Goal: Transaction & Acquisition: Purchase product/service

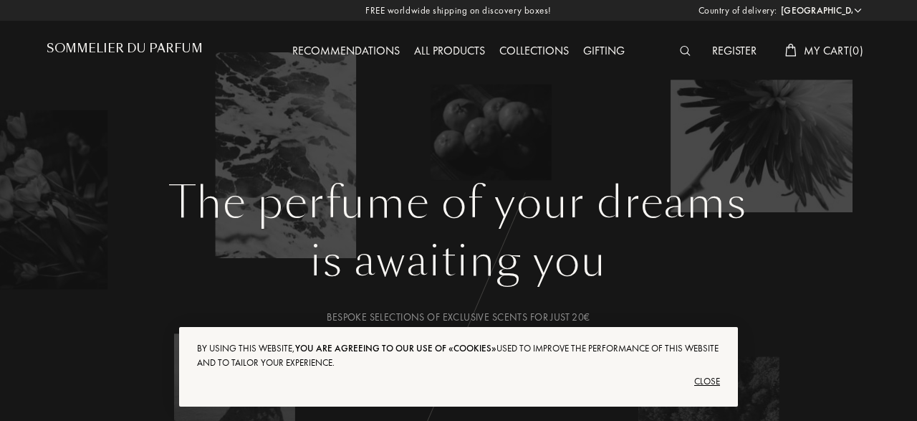
select select "DE"
click at [703, 379] on div "Close" at bounding box center [458, 381] width 523 height 23
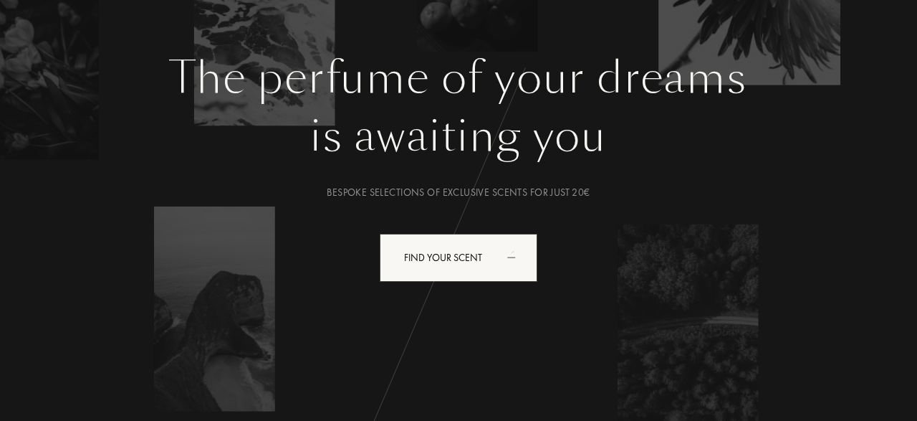
scroll to position [125, 0]
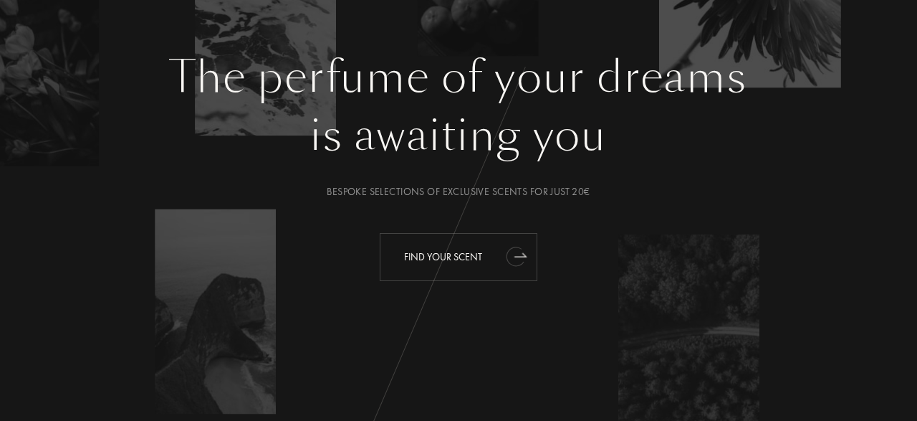
click at [443, 267] on div "Find your scent" at bounding box center [459, 257] width 158 height 48
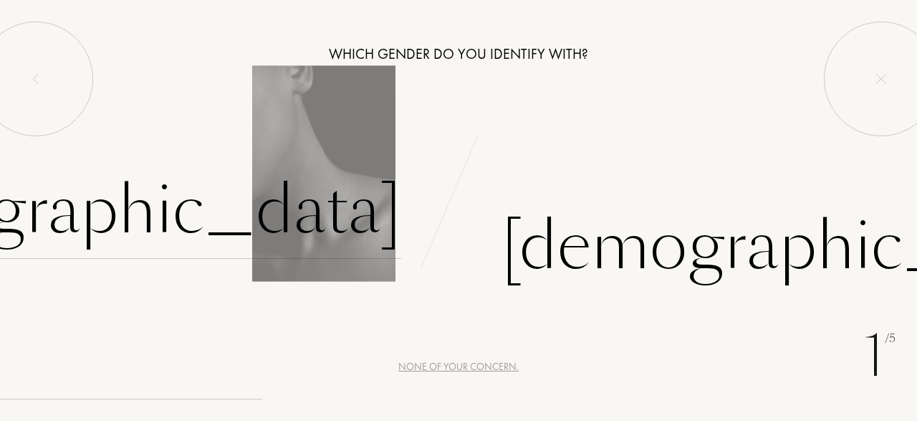
click at [329, 218] on div "Female" at bounding box center [102, 210] width 598 height 97
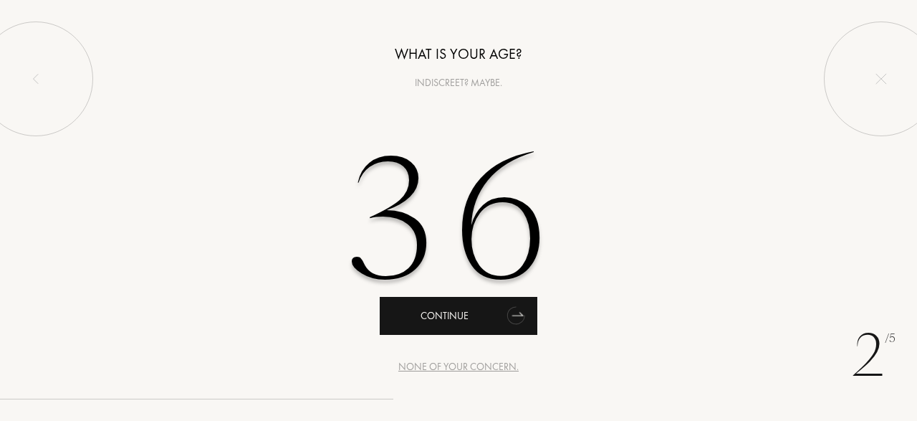
type input "36"
click at [416, 330] on div "Continue" at bounding box center [459, 316] width 158 height 38
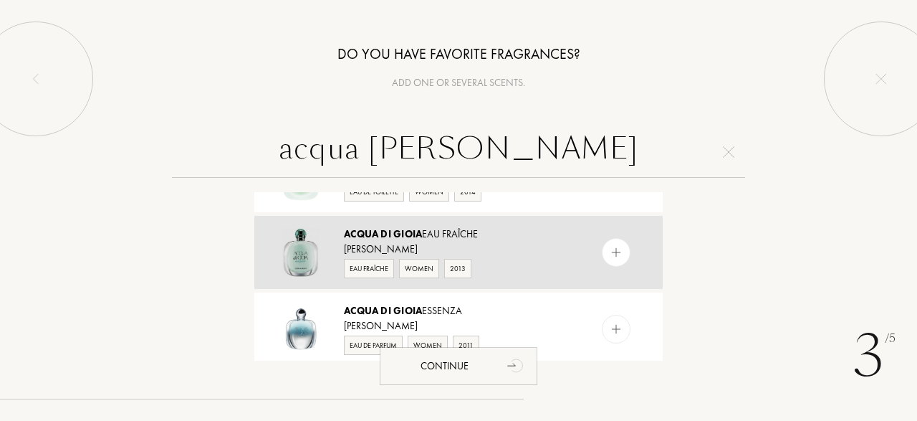
scroll to position [133, 0]
type input "acqua di gioia"
click at [619, 246] on img at bounding box center [617, 253] width 14 height 14
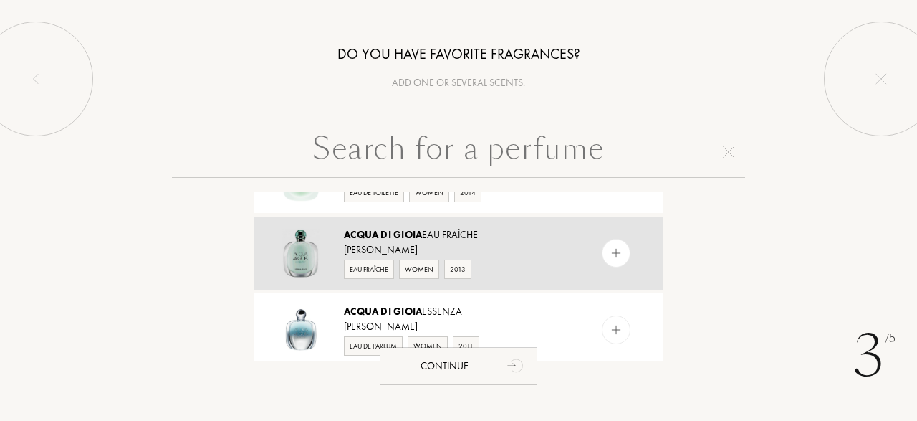
scroll to position [0, 0]
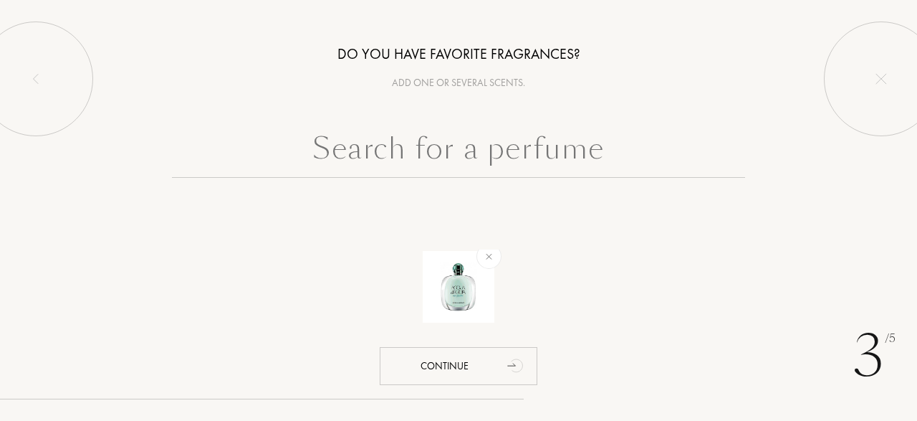
click at [446, 149] on input "text" at bounding box center [458, 152] width 573 height 52
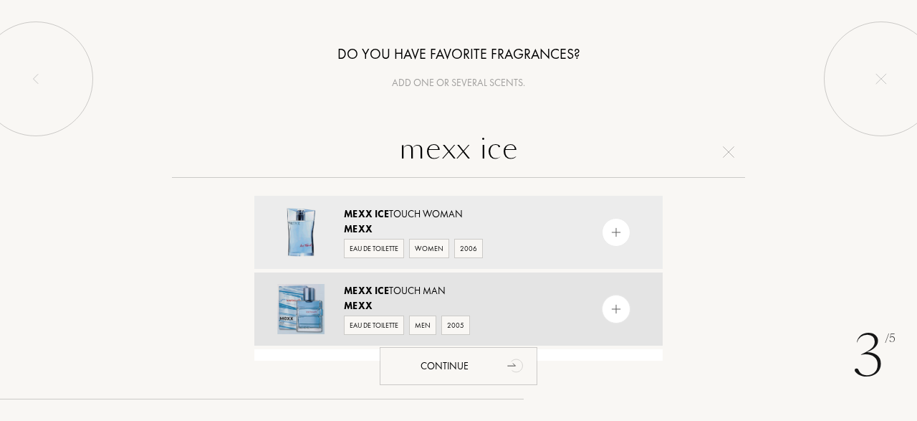
type input "mexx ice"
click at [615, 306] on img at bounding box center [617, 309] width 14 height 14
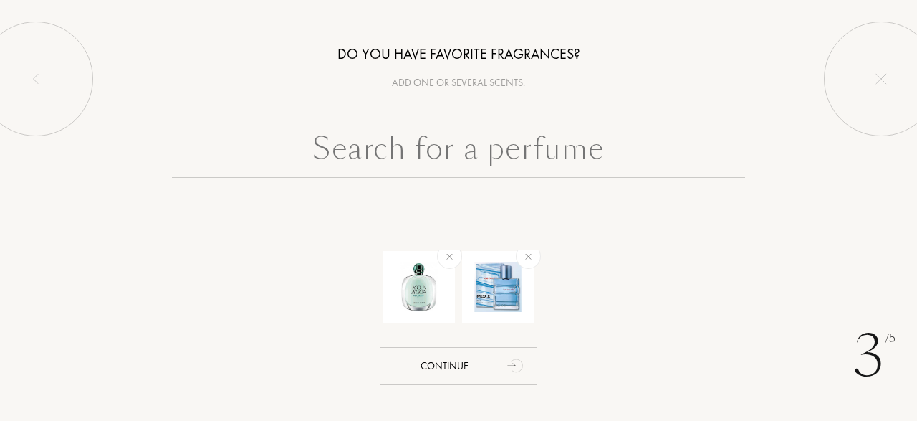
click at [463, 158] on input "text" at bounding box center [458, 152] width 573 height 52
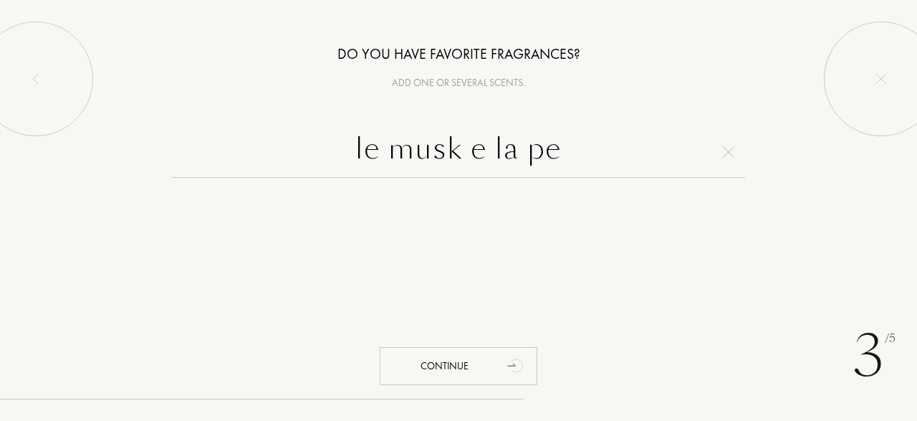
click at [486, 149] on input "le musk e la pe" at bounding box center [458, 152] width 573 height 52
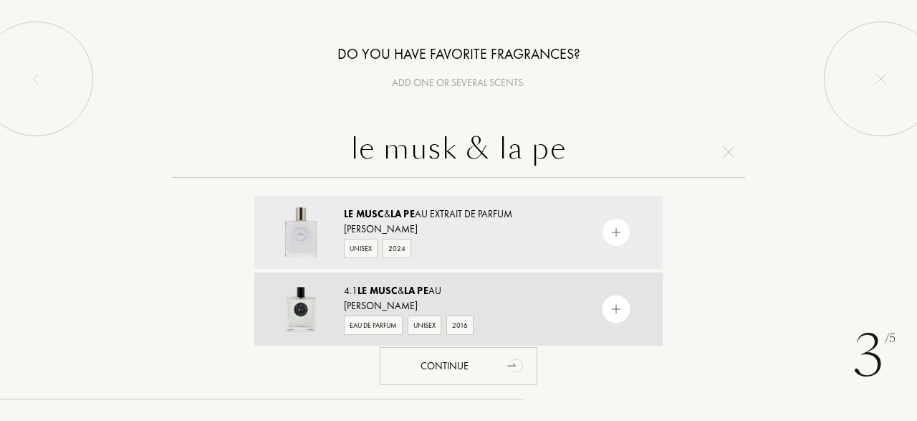
type input "le musk & la pe"
click at [618, 306] on img at bounding box center [617, 309] width 14 height 14
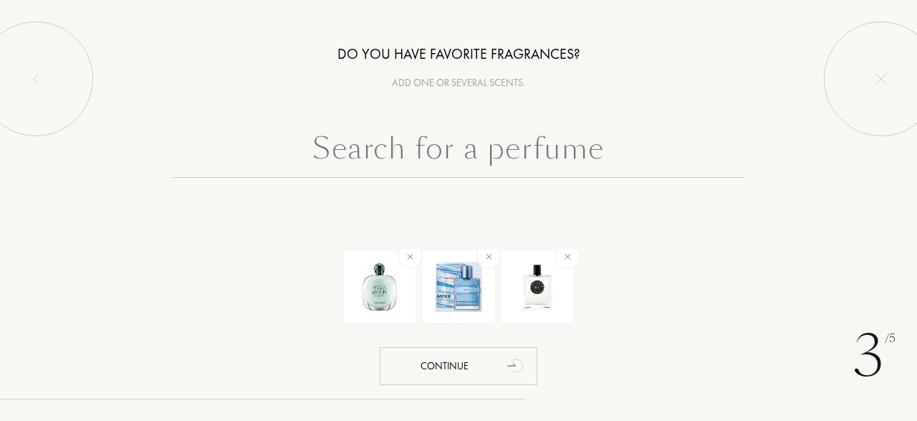
click at [464, 161] on input "text" at bounding box center [458, 152] width 573 height 52
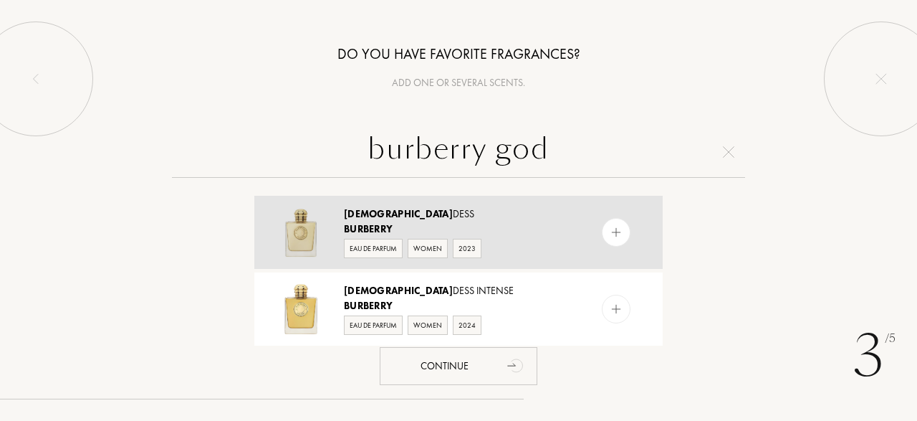
type input "burberry god"
click at [625, 233] on div at bounding box center [616, 232] width 29 height 29
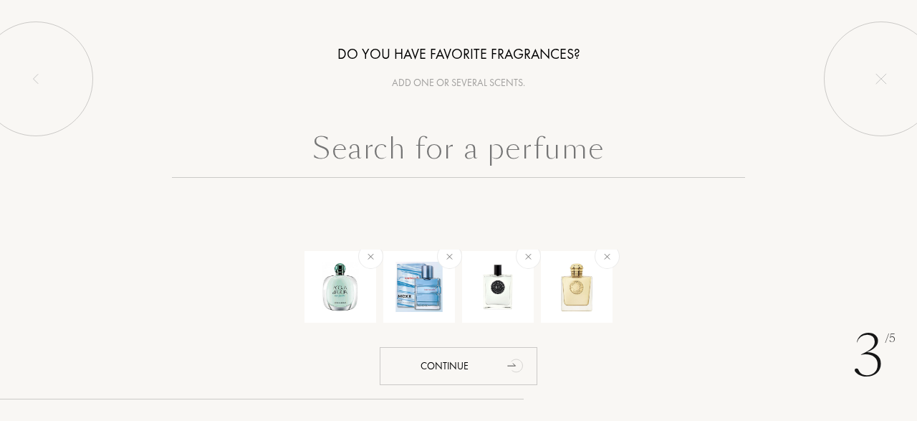
click at [493, 160] on input "text" at bounding box center [458, 152] width 573 height 52
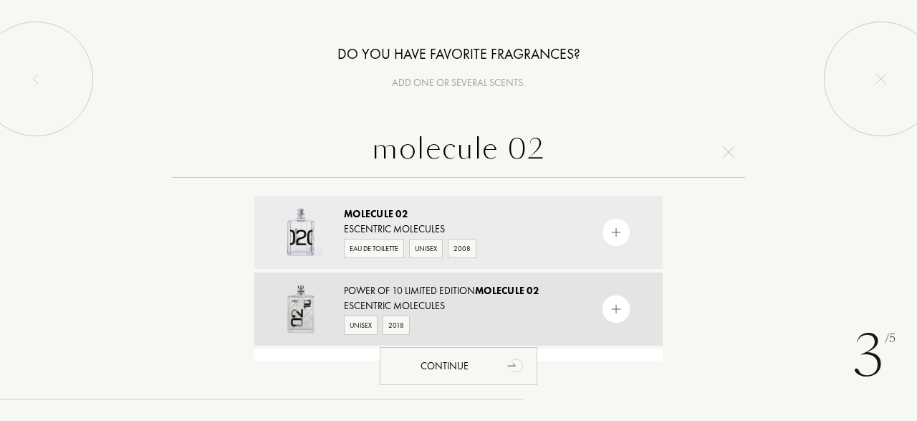
type input "molecule 02"
click at [620, 303] on img at bounding box center [617, 309] width 14 height 14
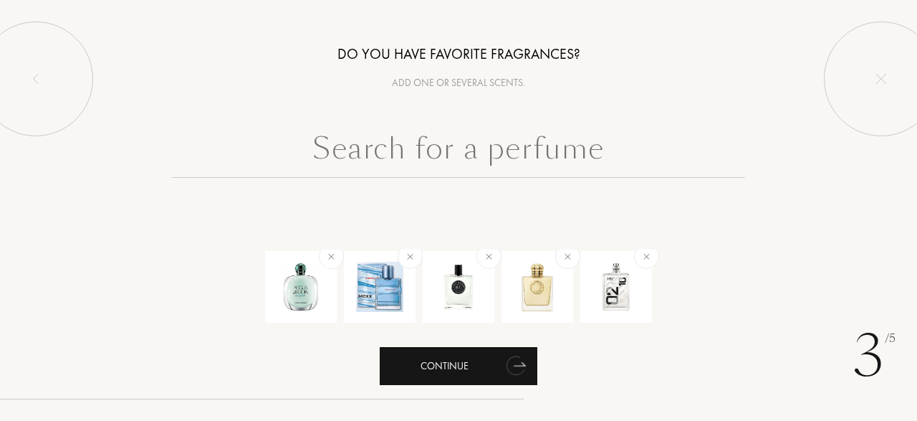
click at [464, 363] on div "Continue" at bounding box center [459, 366] width 158 height 38
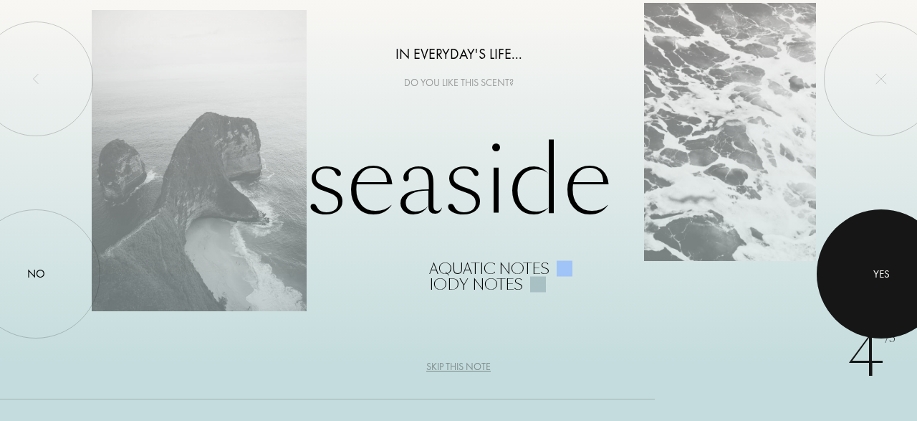
click at [883, 272] on div "Yes" at bounding box center [881, 273] width 16 height 16
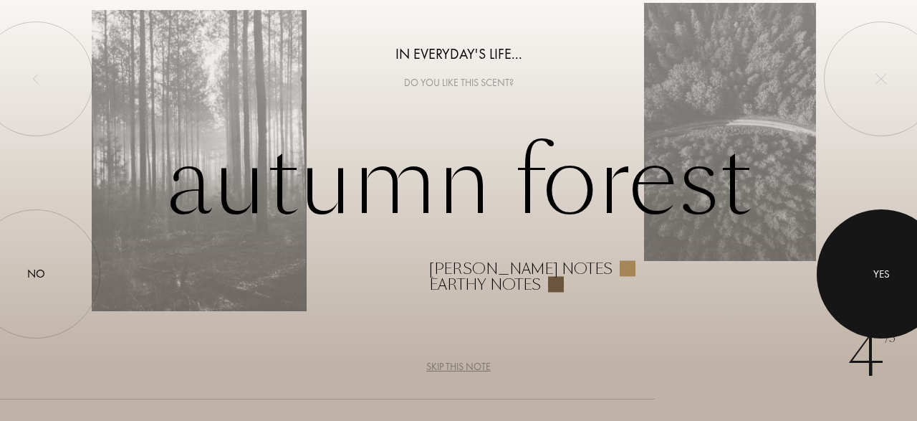
click at [883, 272] on div "Yes" at bounding box center [881, 273] width 16 height 16
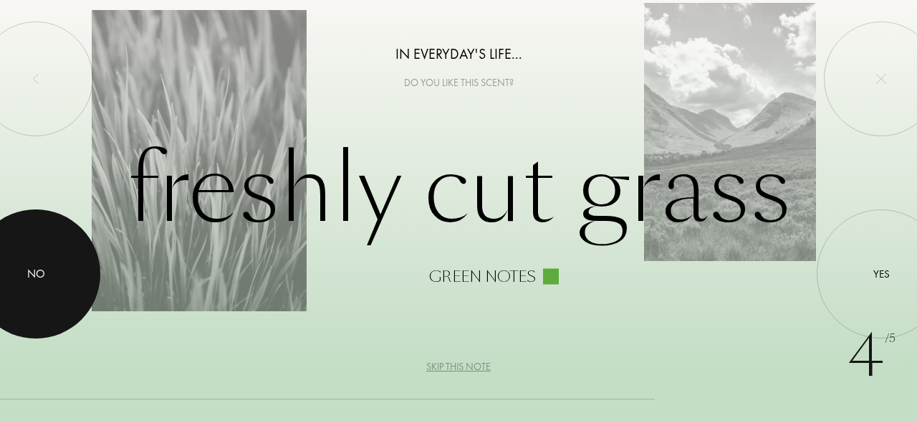
click at [26, 289] on div at bounding box center [35, 273] width 129 height 129
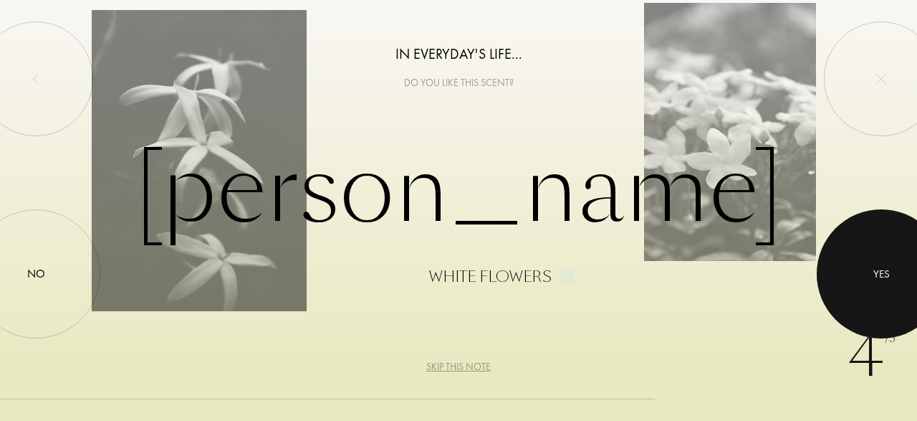
click at [870, 275] on div at bounding box center [881, 273] width 129 height 129
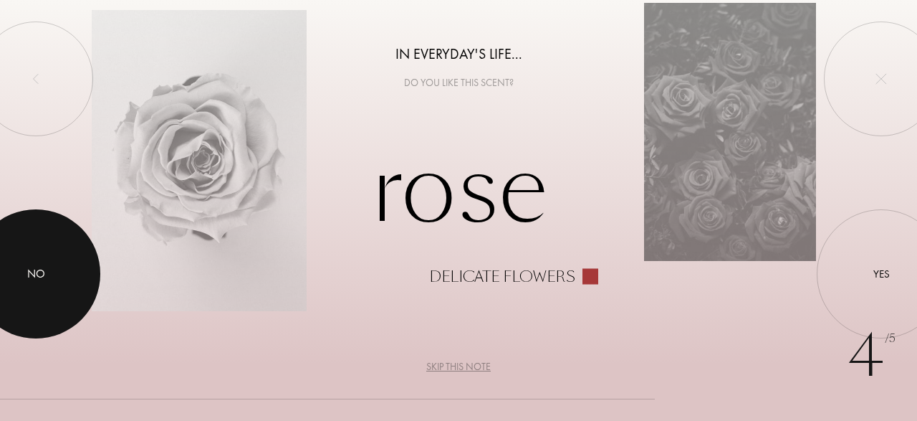
click at [31, 279] on div "No" at bounding box center [36, 273] width 18 height 17
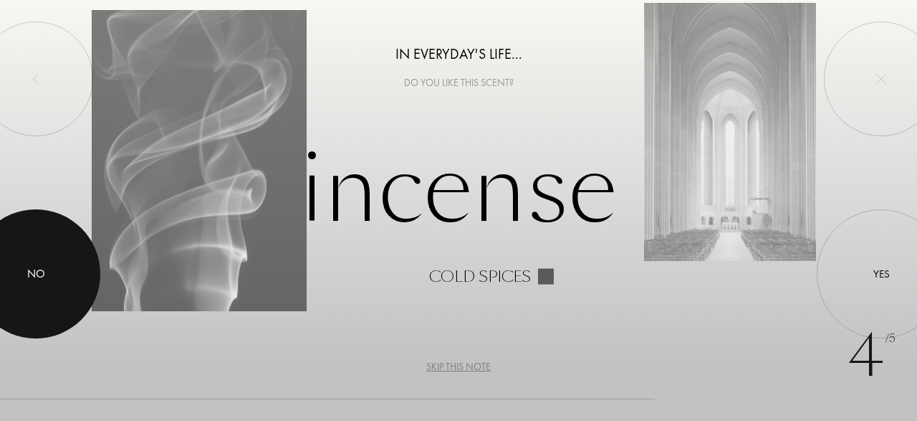
click at [31, 279] on div "No" at bounding box center [36, 273] width 18 height 17
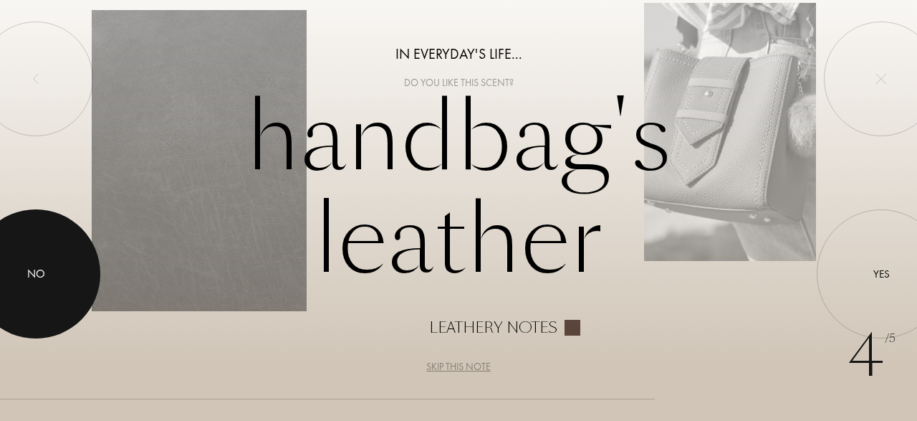
click at [31, 279] on div "No" at bounding box center [36, 273] width 18 height 17
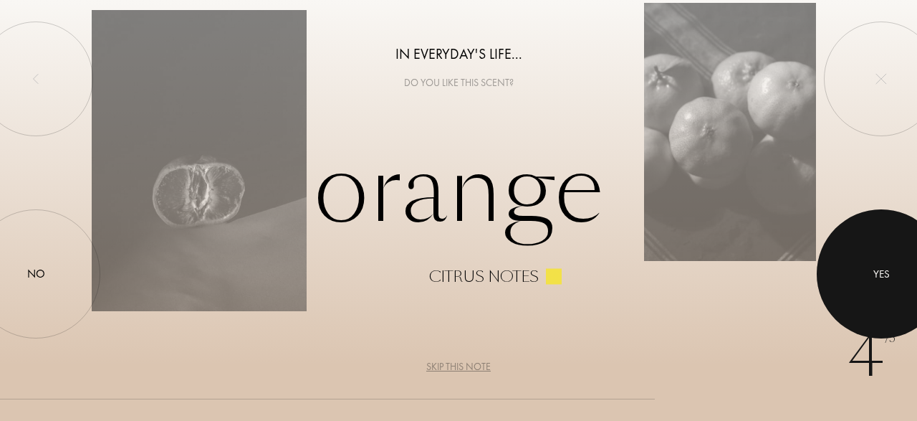
click at [885, 277] on div "Yes" at bounding box center [881, 273] width 16 height 16
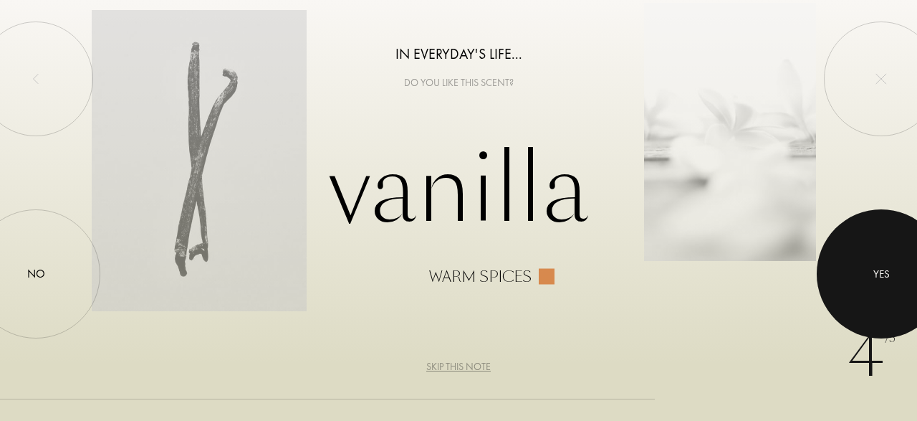
click at [885, 277] on div "Yes" at bounding box center [881, 273] width 16 height 16
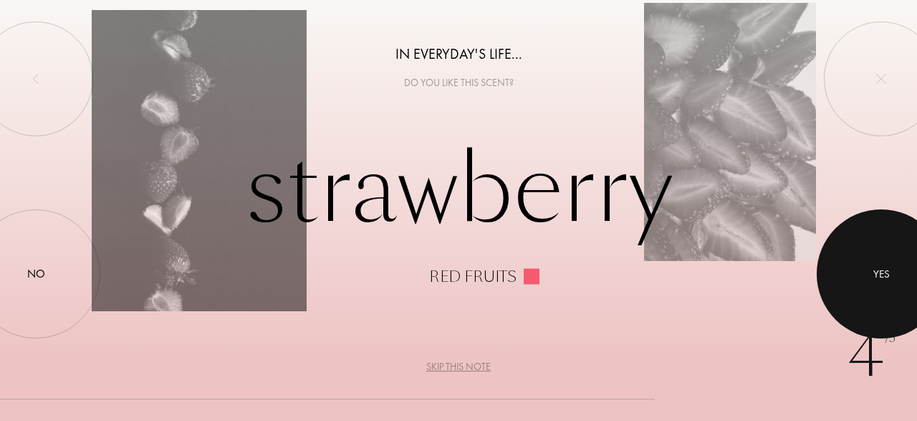
click at [885, 277] on div "Yes" at bounding box center [881, 273] width 16 height 16
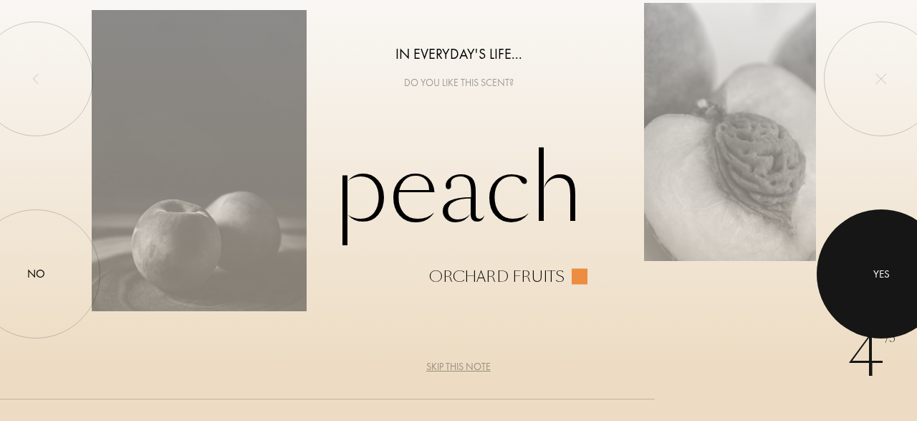
click at [885, 277] on div "Yes" at bounding box center [881, 273] width 16 height 16
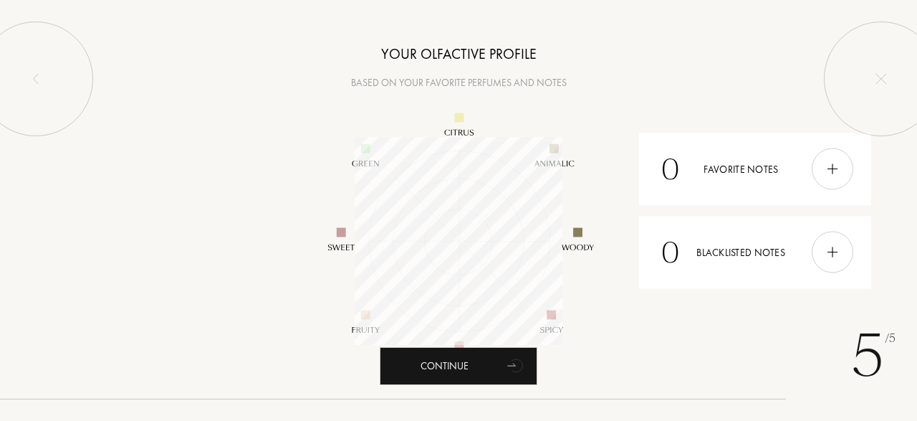
scroll to position [208, 208]
click at [830, 177] on div at bounding box center [833, 169] width 42 height 42
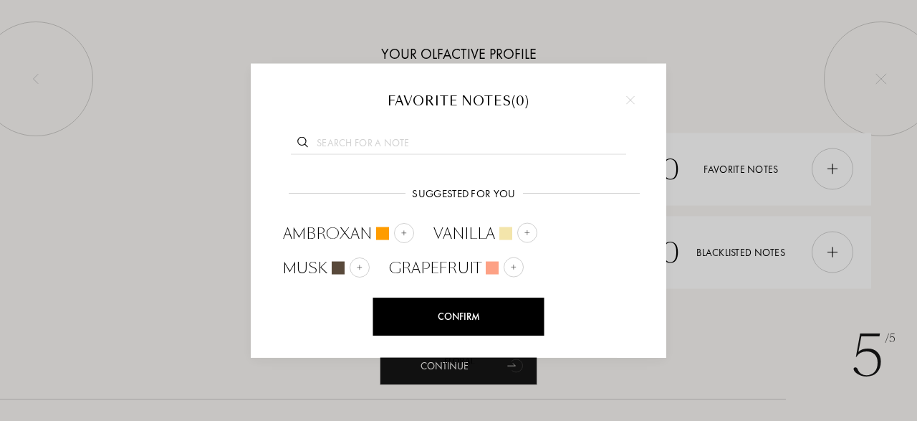
click at [633, 101] on img at bounding box center [630, 99] width 9 height 9
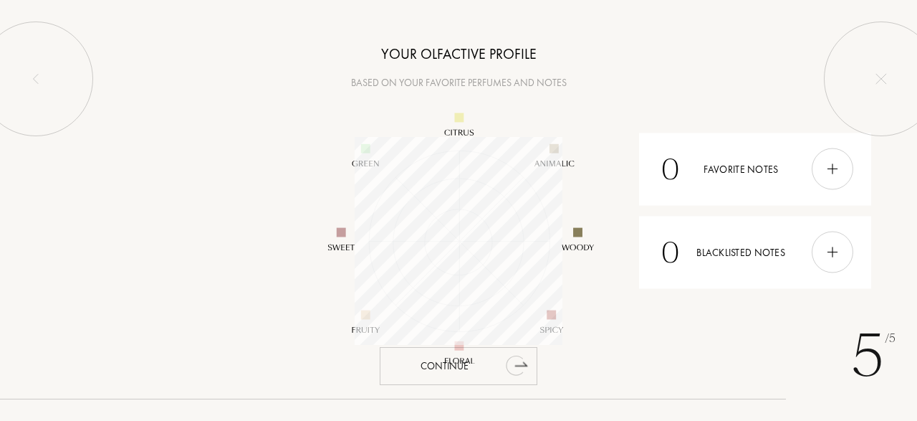
click at [466, 373] on div "Continue" at bounding box center [459, 366] width 158 height 38
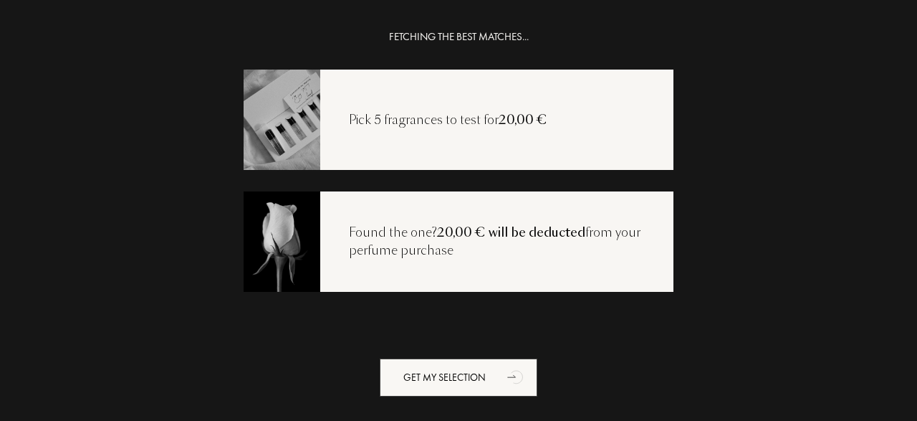
click at [438, 137] on div "Pick 5 fragrances to test for 20,00 €" at bounding box center [459, 119] width 430 height 100
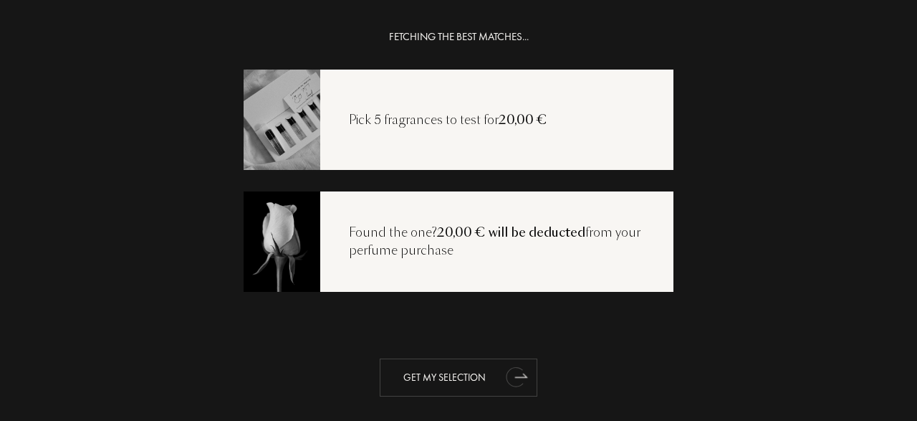
click at [433, 378] on div "Get my selection" at bounding box center [459, 377] width 158 height 38
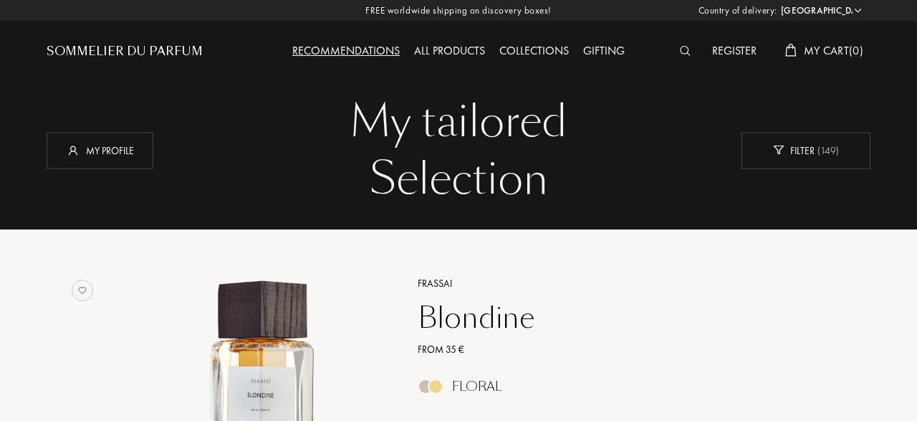
select select "DE"
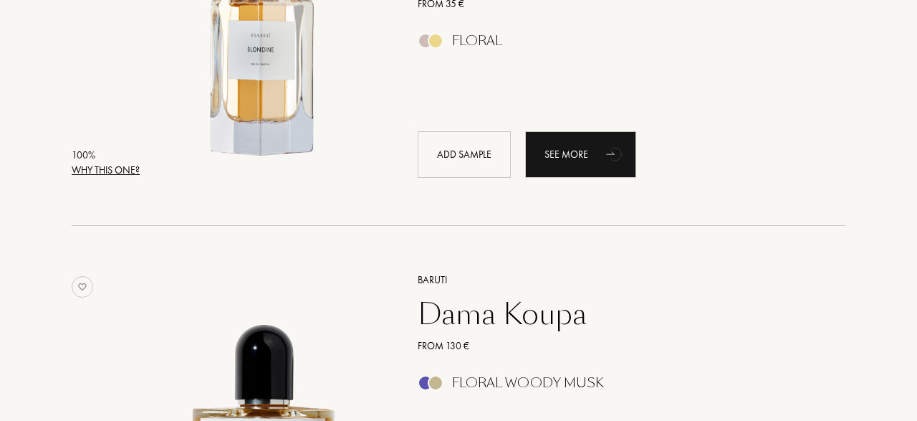
scroll to position [346, 0]
click at [112, 171] on div "Why this one?" at bounding box center [106, 169] width 68 height 15
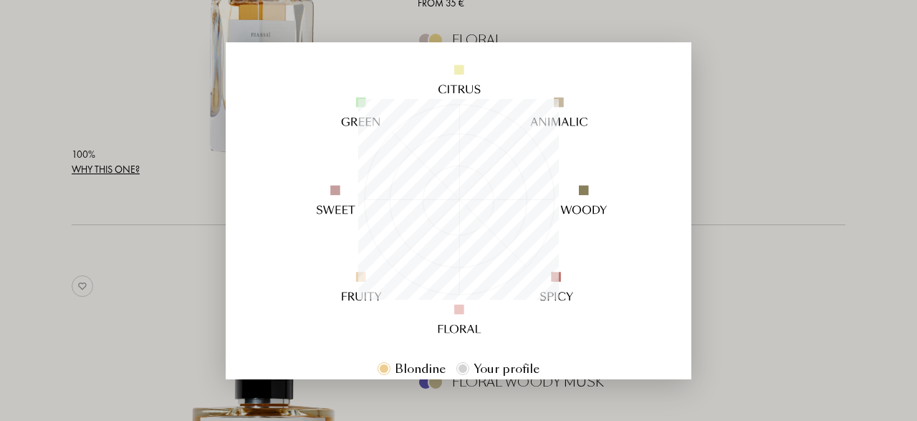
scroll to position [337, 0]
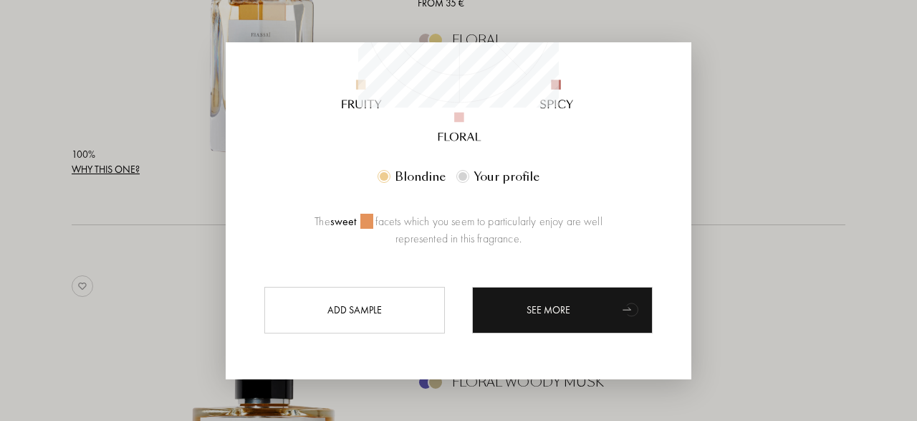
click at [712, 156] on div at bounding box center [458, 210] width 917 height 421
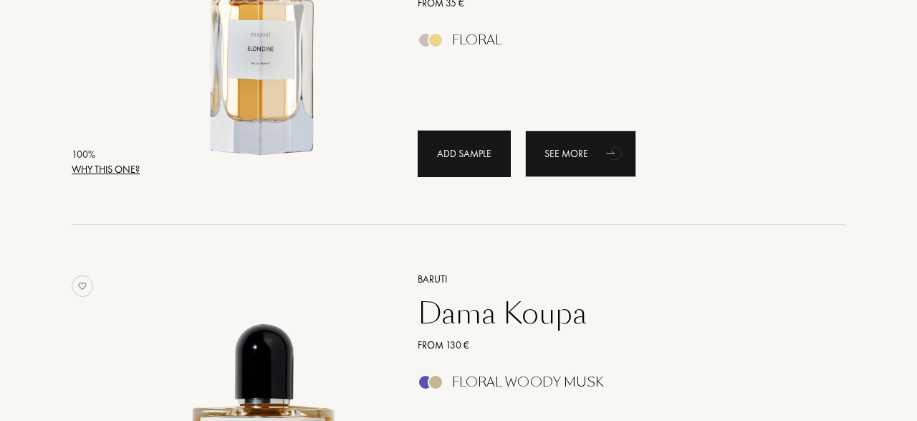
click at [476, 148] on div "Add sample" at bounding box center [464, 153] width 93 height 47
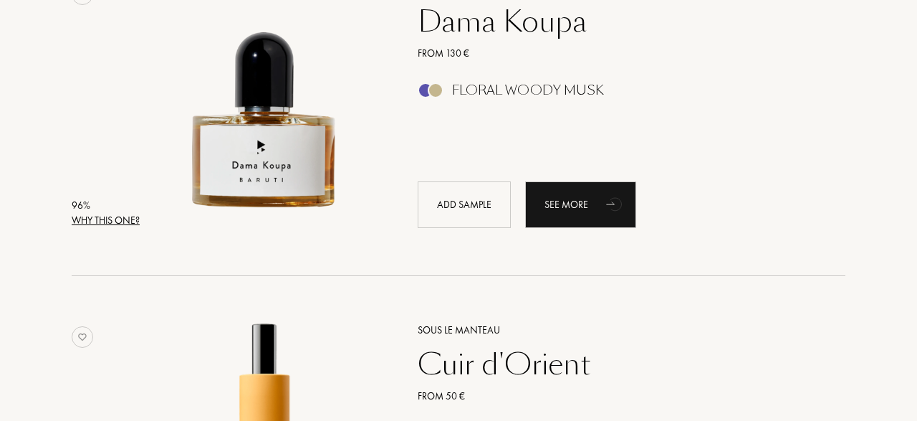
scroll to position [638, 0]
click at [113, 219] on div "Why this one?" at bounding box center [106, 219] width 68 height 15
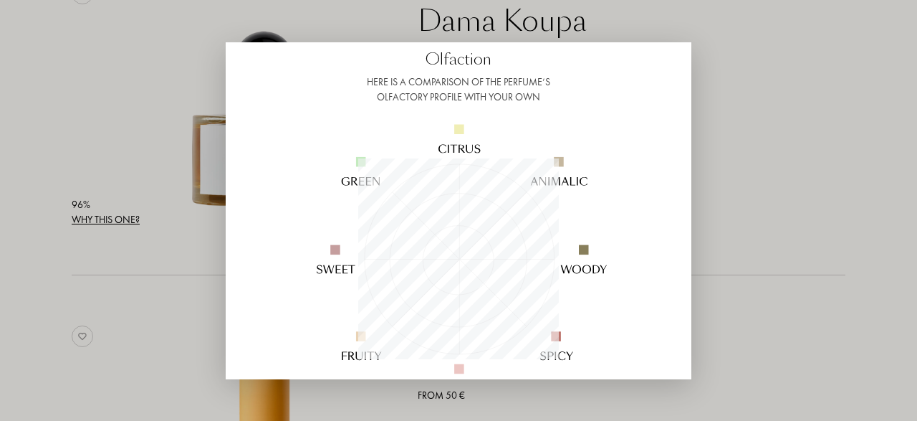
scroll to position [90, 0]
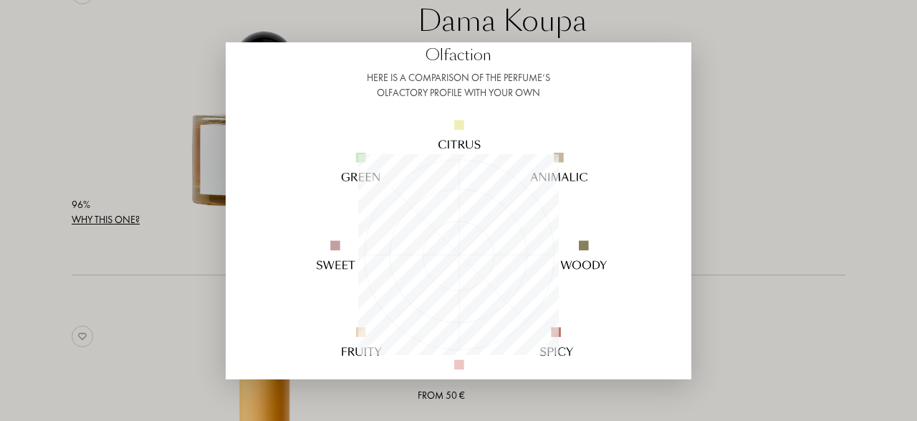
click at [18, 249] on div at bounding box center [458, 210] width 917 height 421
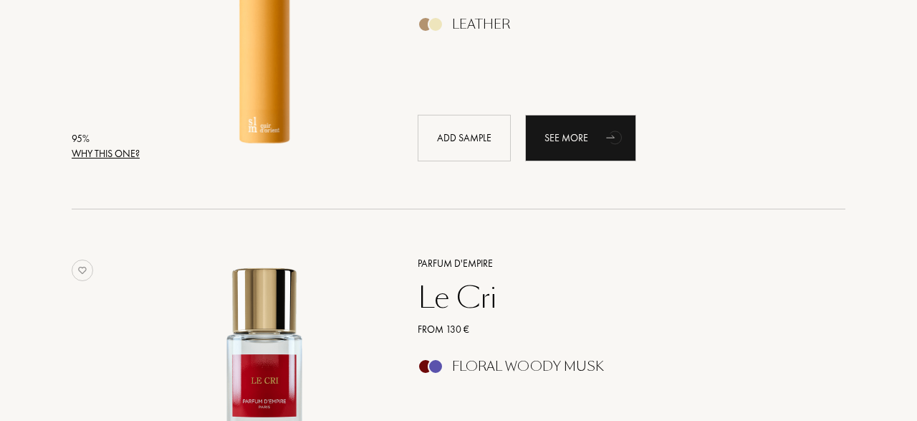
scroll to position [1035, 0]
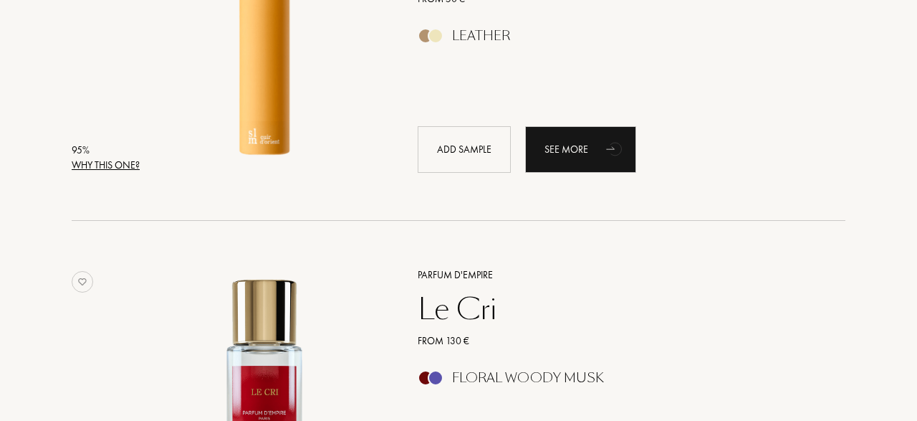
click at [98, 160] on div "Why this one?" at bounding box center [106, 165] width 68 height 15
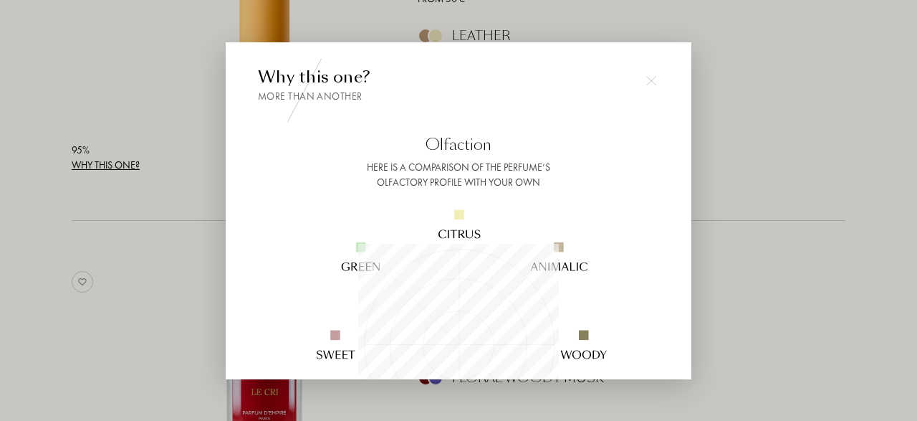
scroll to position [128, 0]
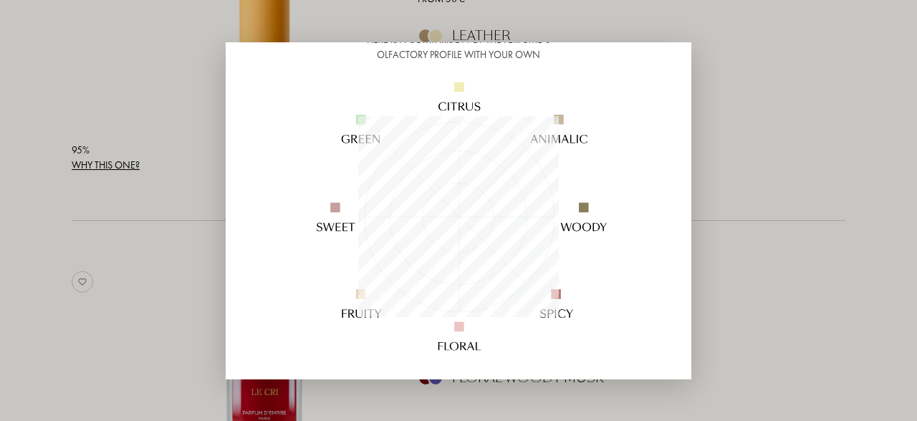
click at [12, 259] on div at bounding box center [458, 210] width 917 height 421
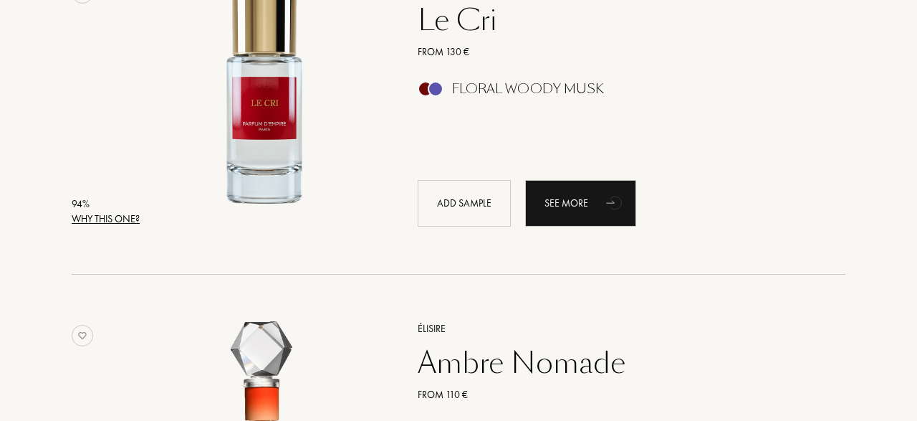
scroll to position [1325, 0]
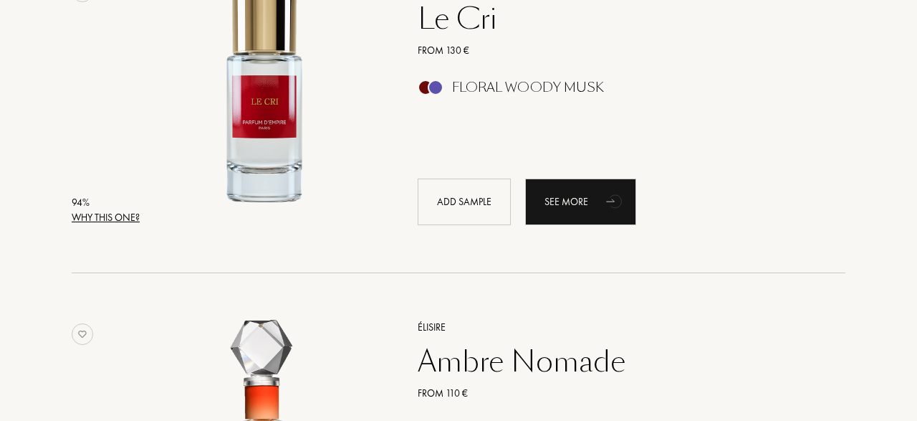
click at [95, 219] on div "Why this one?" at bounding box center [106, 217] width 68 height 15
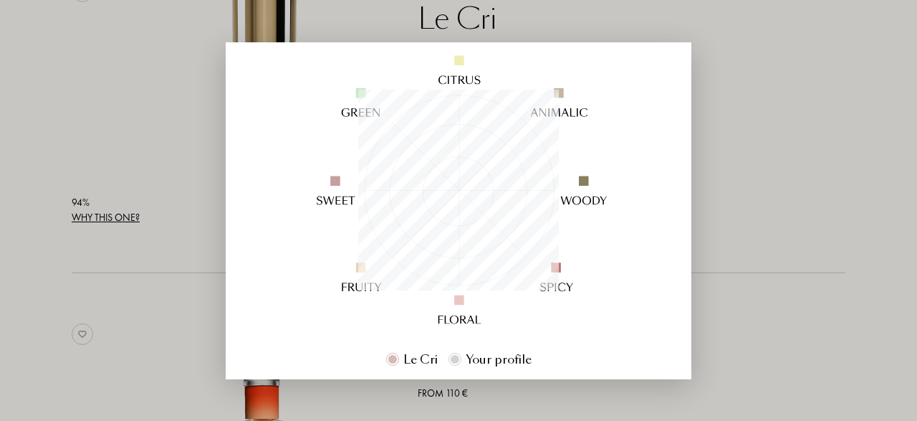
scroll to position [155, 0]
click at [25, 260] on div at bounding box center [458, 210] width 917 height 421
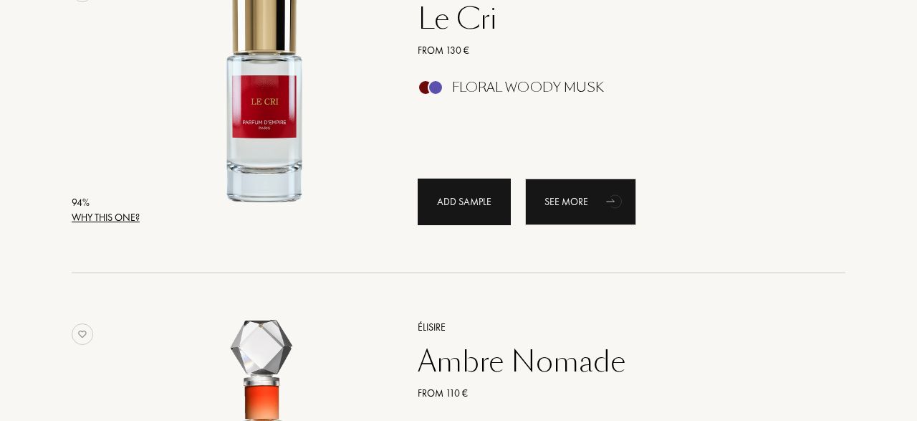
click at [461, 208] on div "Add sample" at bounding box center [464, 201] width 93 height 47
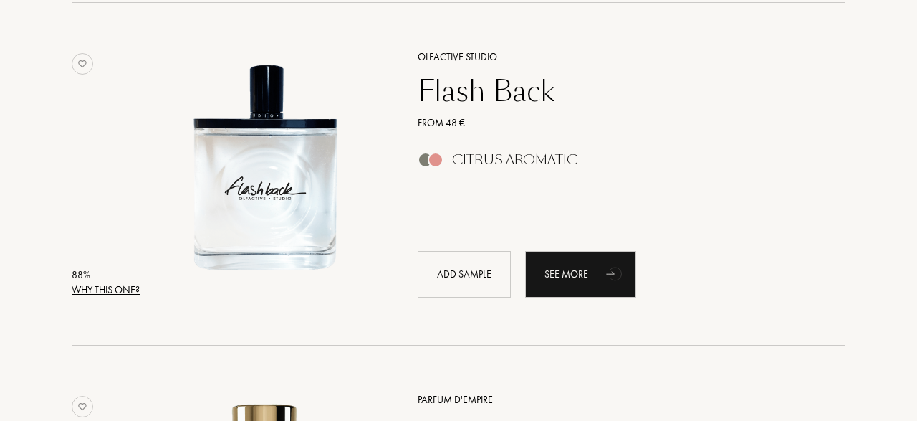
scroll to position [2625, 0]
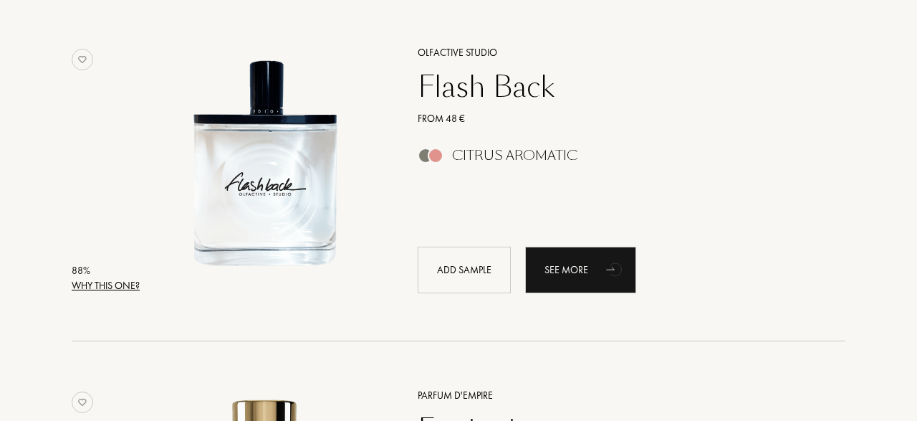
click at [121, 289] on div "Why this one?" at bounding box center [106, 285] width 68 height 15
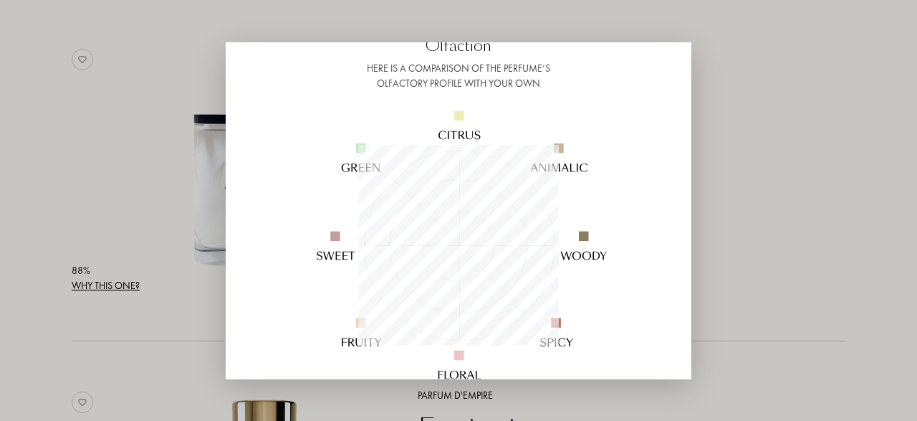
scroll to position [100, 0]
click at [0, 186] on div at bounding box center [458, 210] width 917 height 421
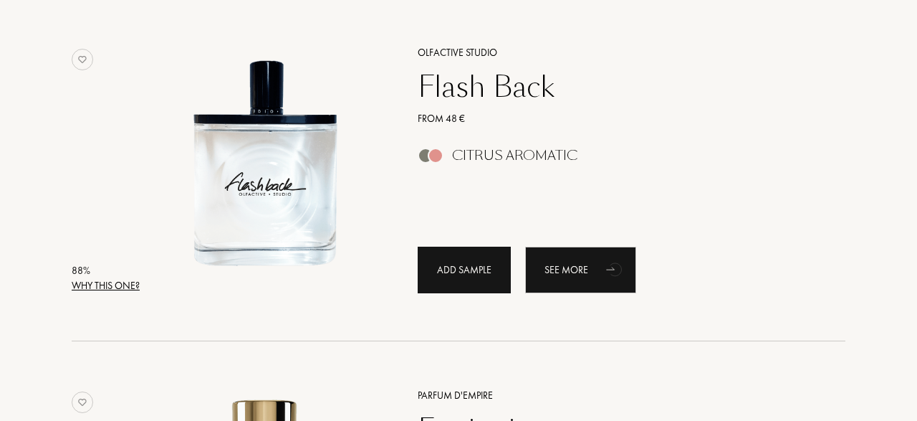
click at [476, 270] on div "Add sample" at bounding box center [464, 269] width 93 height 47
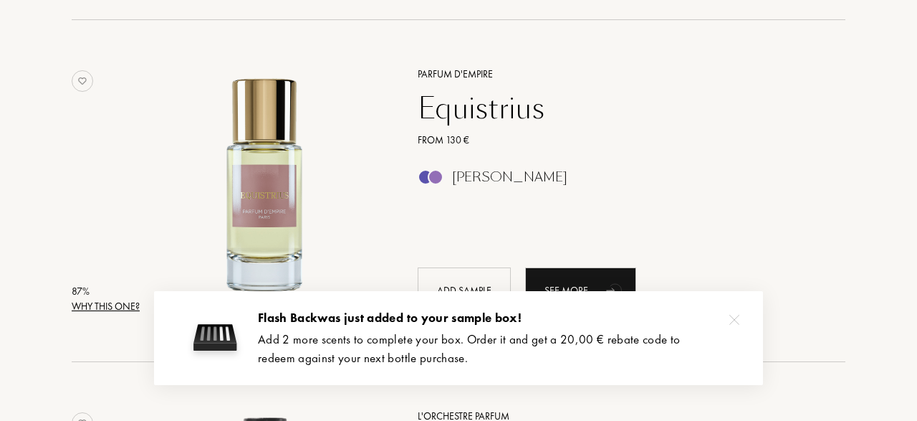
scroll to position [2998, 0]
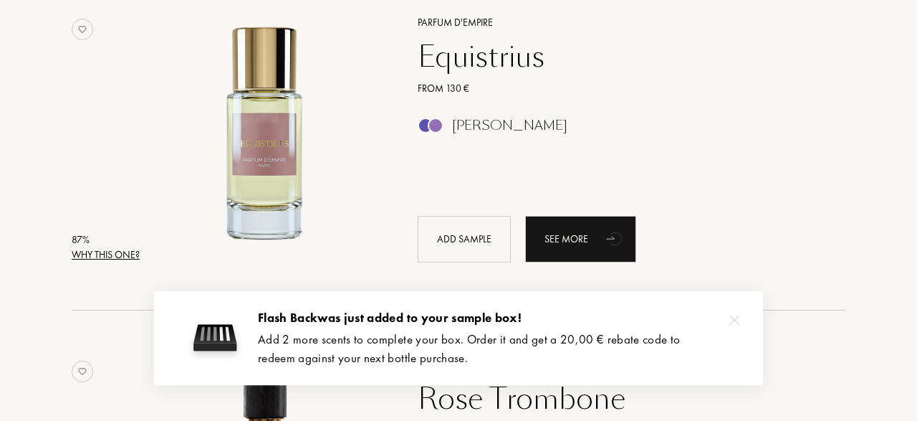
click at [109, 253] on div "Why this one?" at bounding box center [106, 254] width 68 height 15
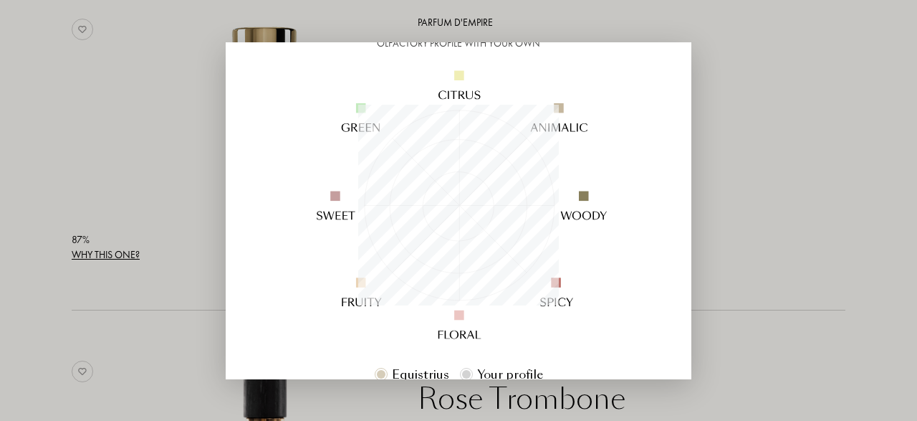
scroll to position [156, 0]
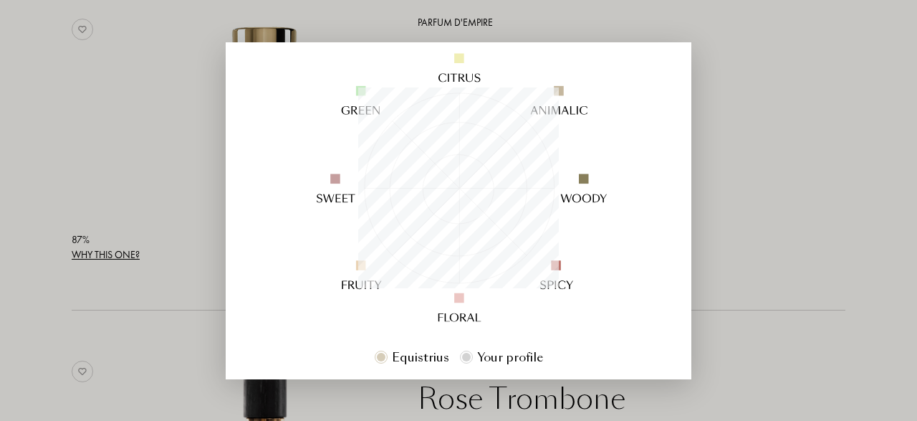
click at [22, 238] on div at bounding box center [458, 210] width 917 height 421
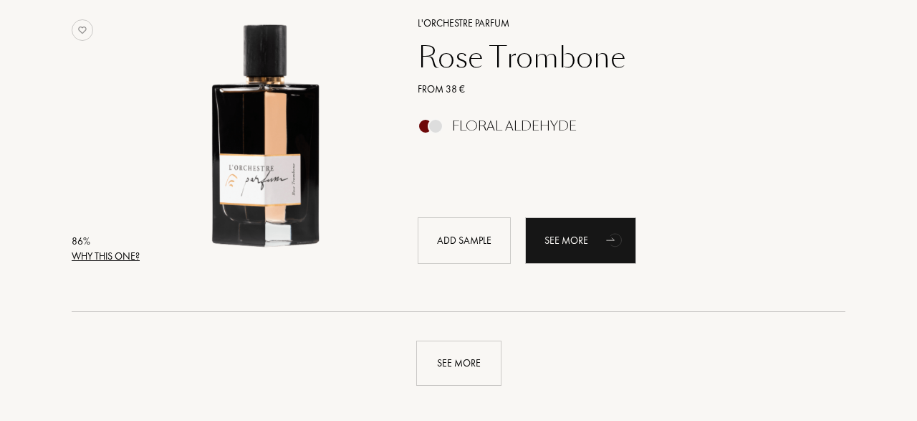
scroll to position [3341, 0]
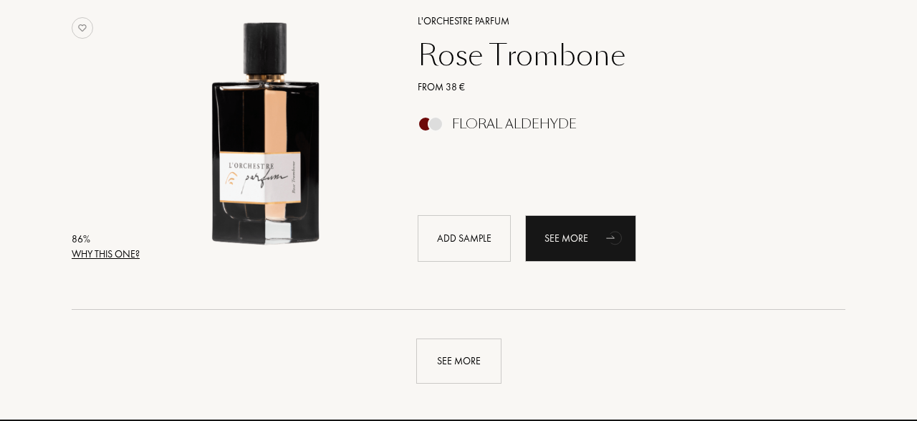
click at [98, 254] on div "Why this one?" at bounding box center [106, 253] width 68 height 15
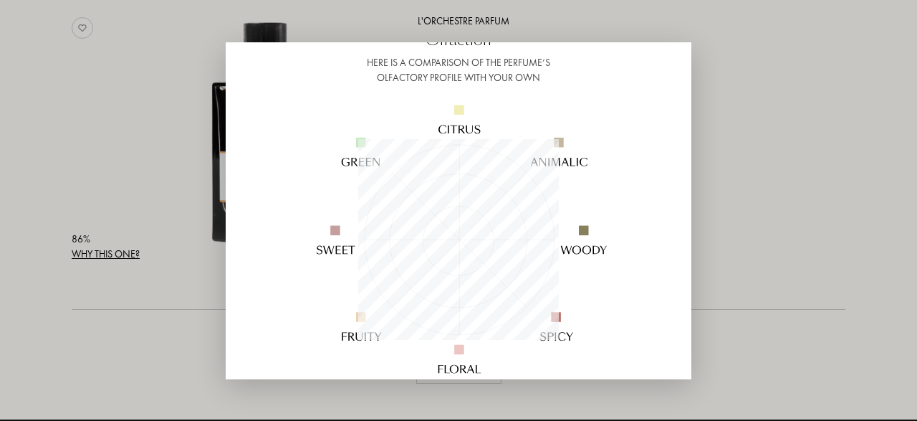
scroll to position [105, 0]
click at [44, 197] on div at bounding box center [458, 210] width 917 height 421
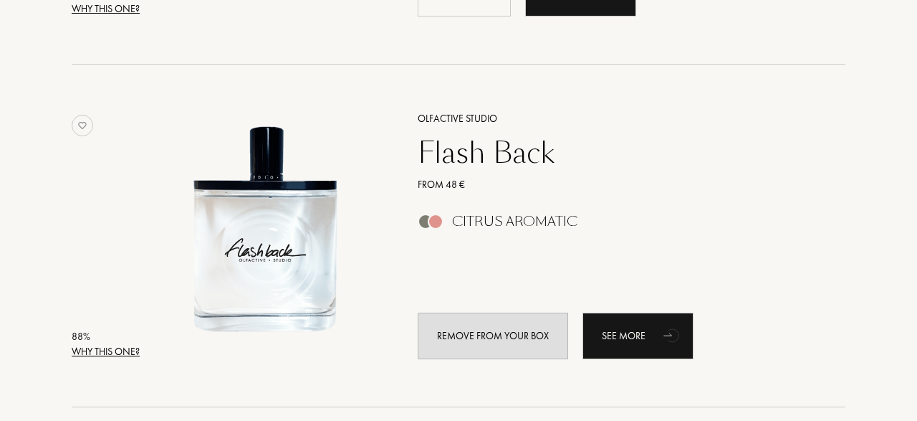
scroll to position [2558, 0]
click at [98, 354] on div "Why this one?" at bounding box center [106, 352] width 68 height 15
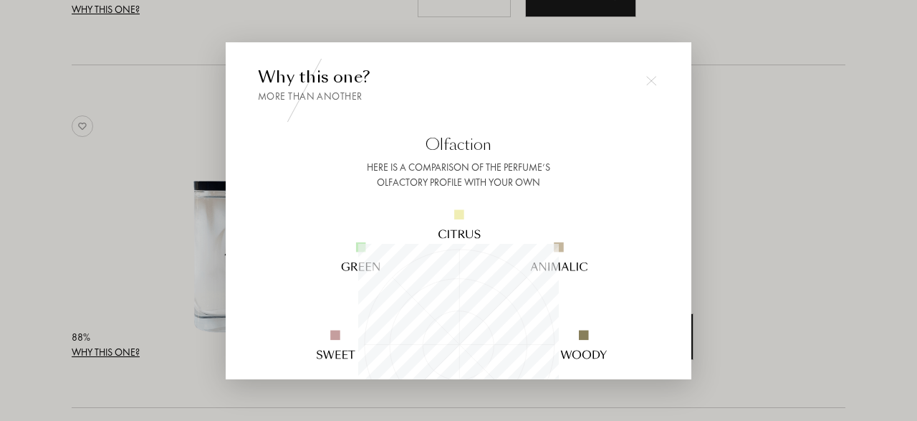
scroll to position [201, 201]
click at [28, 256] on div at bounding box center [458, 210] width 917 height 421
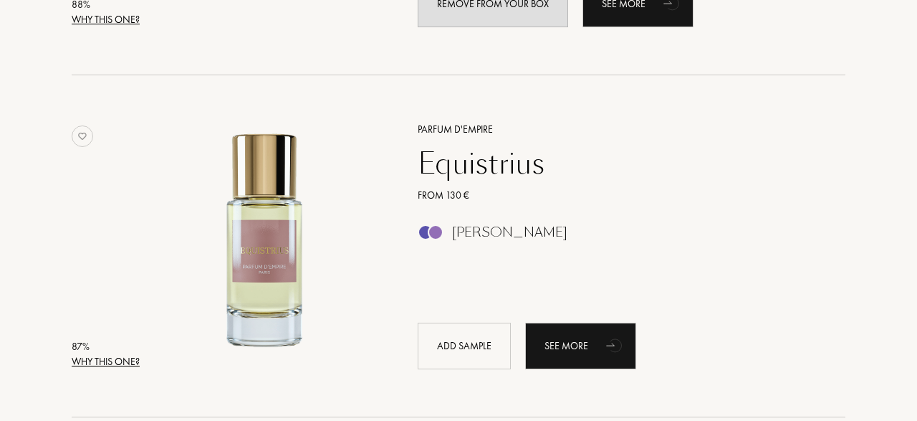
scroll to position [2892, 0]
click at [114, 358] on div "Why this one?" at bounding box center [106, 360] width 68 height 15
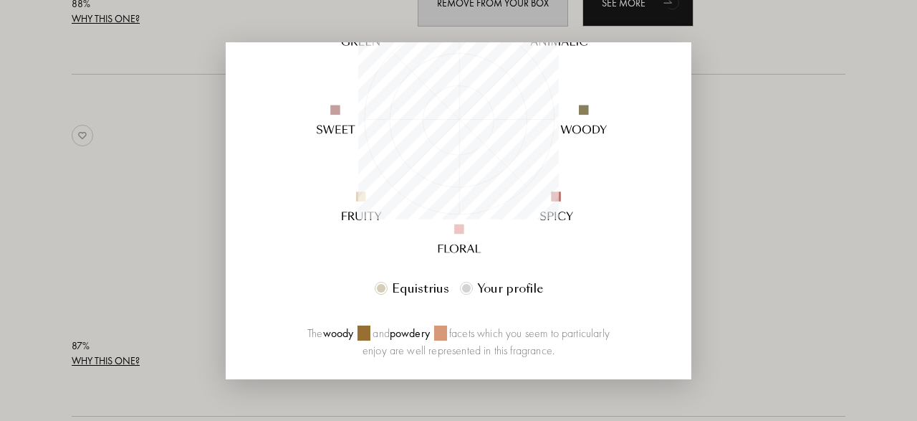
scroll to position [226, 0]
click at [35, 239] on div at bounding box center [458, 210] width 917 height 421
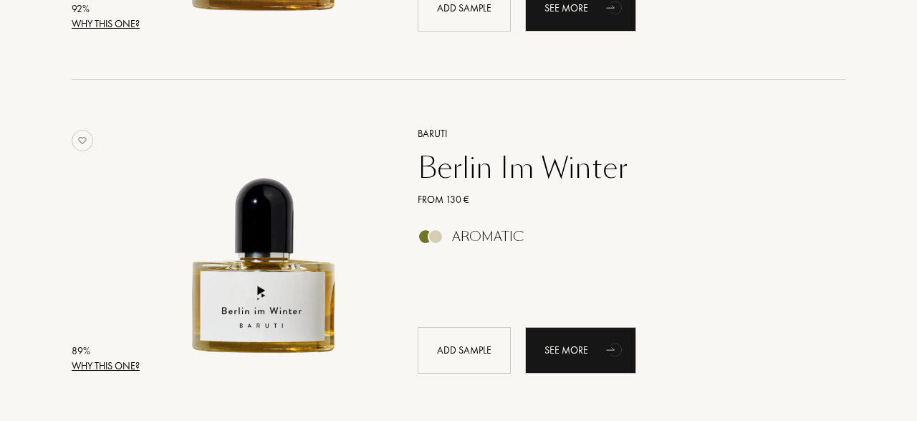
scroll to position [2202, 0]
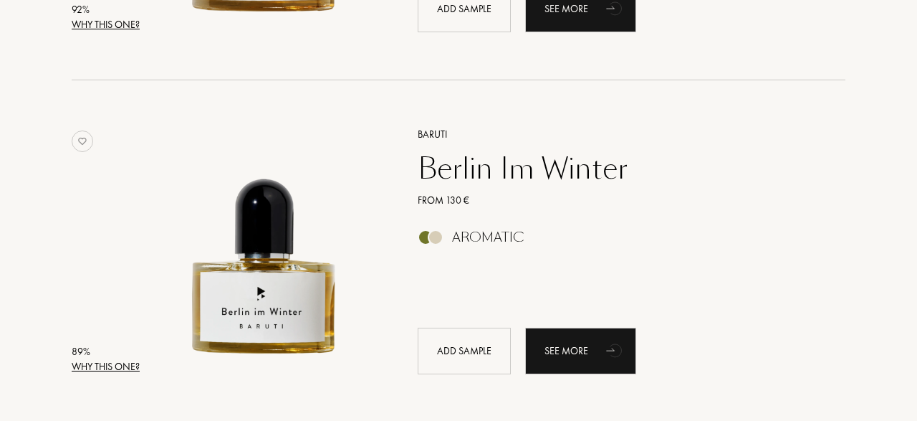
click at [110, 366] on div "Why this one?" at bounding box center [106, 366] width 68 height 15
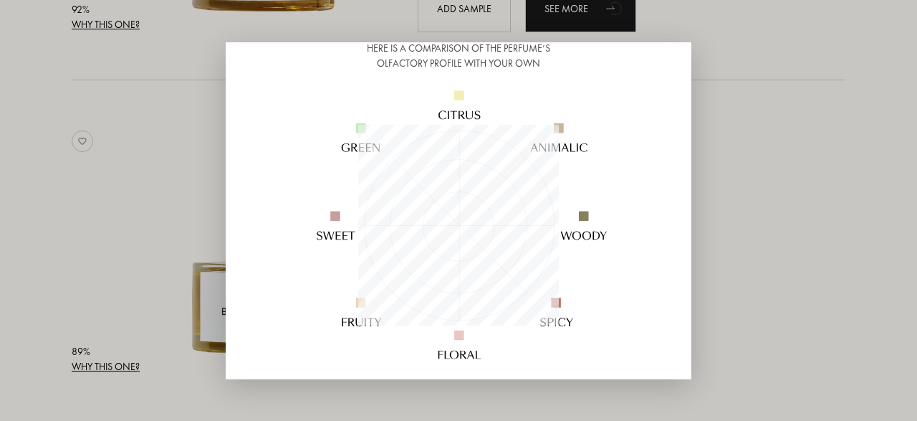
scroll to position [337, 0]
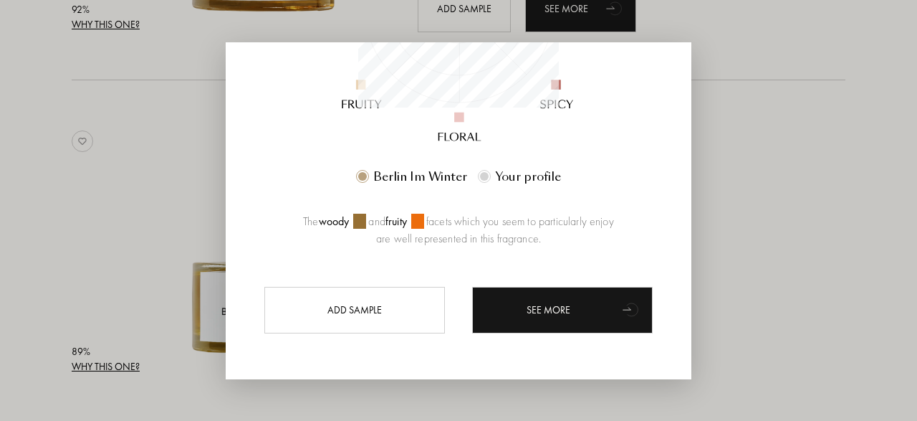
click at [37, 263] on div at bounding box center [458, 210] width 917 height 421
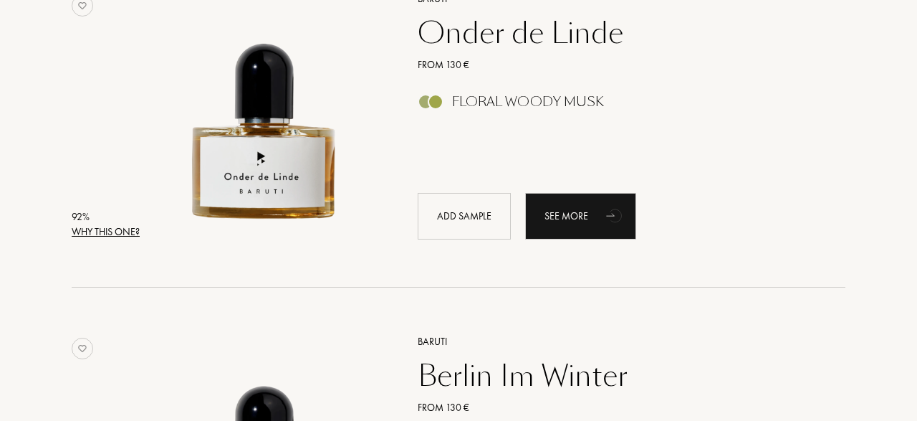
scroll to position [1993, 0]
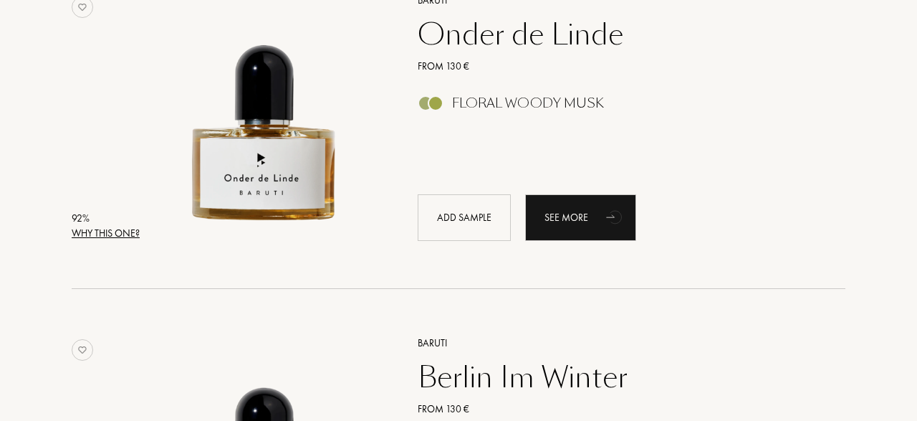
click at [114, 229] on div "Why this one?" at bounding box center [106, 233] width 68 height 15
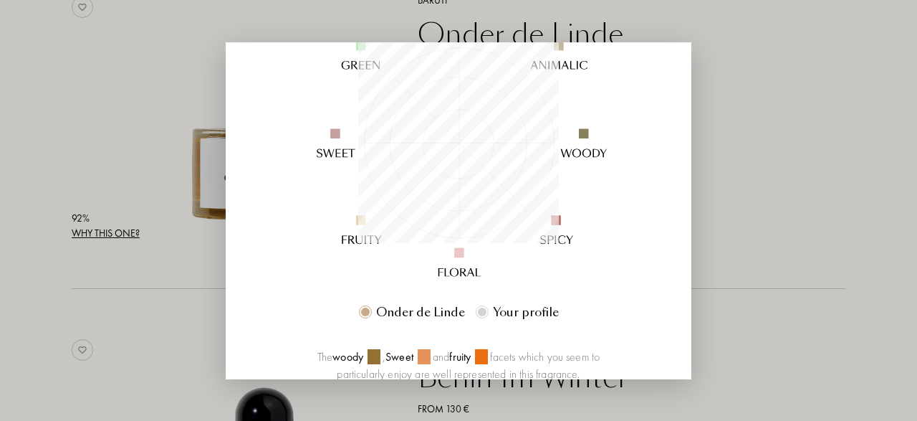
scroll to position [202, 0]
click at [25, 173] on div at bounding box center [458, 210] width 917 height 421
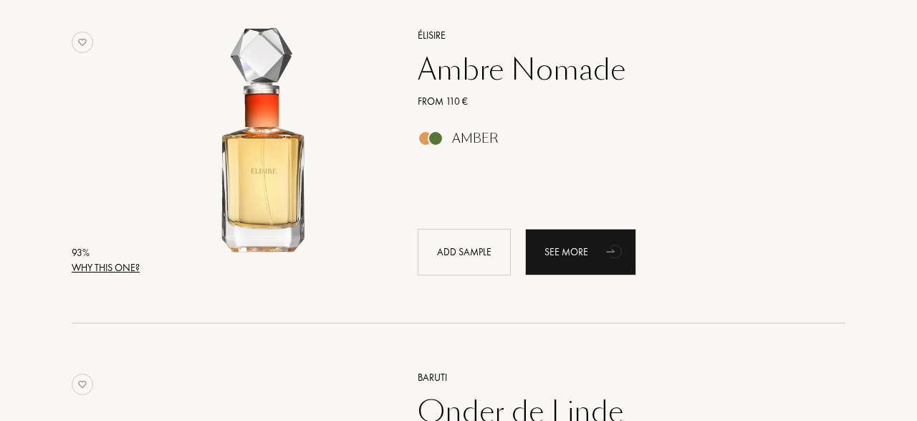
scroll to position [1616, 0]
click at [90, 269] on div "Why this one?" at bounding box center [106, 267] width 68 height 15
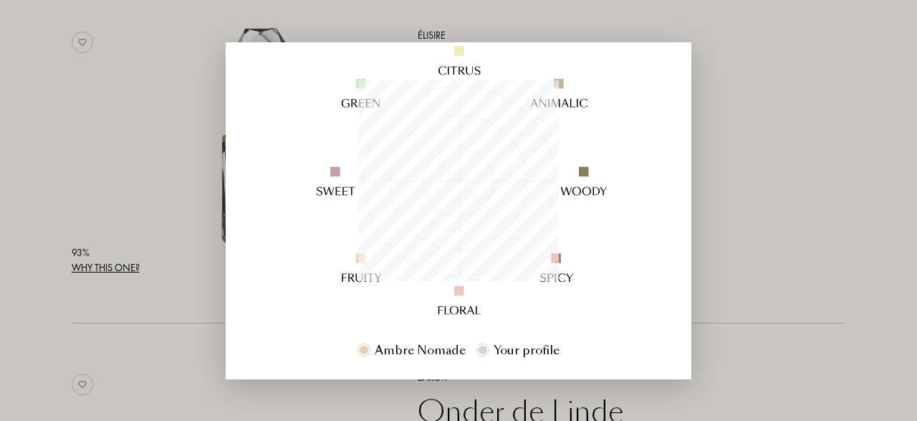
scroll to position [165, 0]
click at [42, 167] on div at bounding box center [458, 210] width 917 height 421
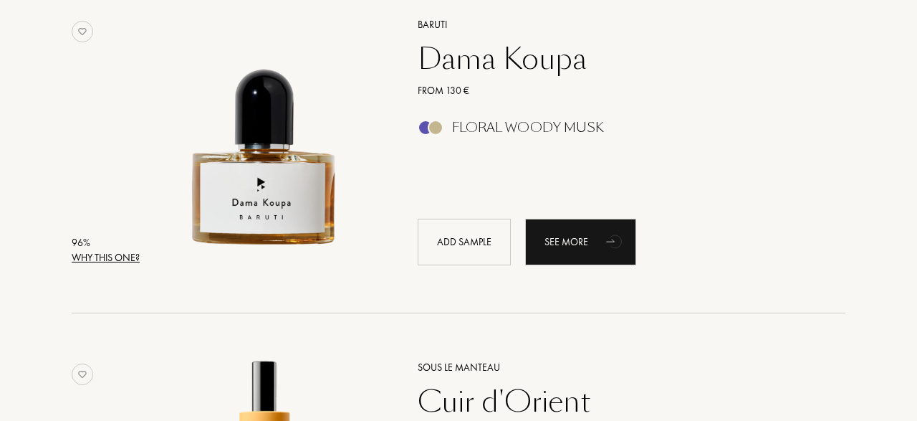
scroll to position [648, 0]
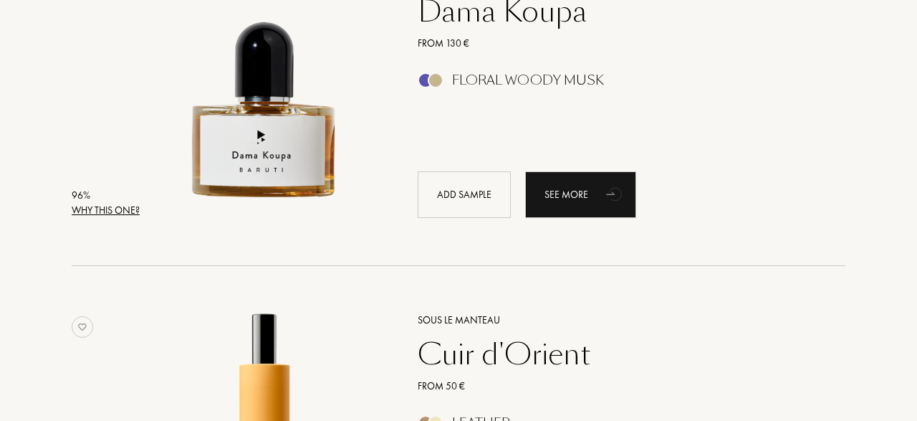
click at [82, 208] on div "Why this one?" at bounding box center [106, 210] width 68 height 15
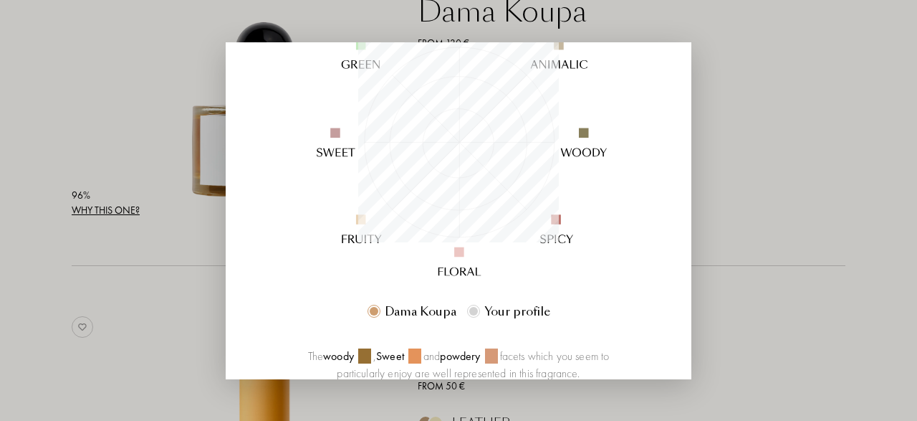
scroll to position [203, 0]
click at [45, 174] on div at bounding box center [458, 210] width 917 height 421
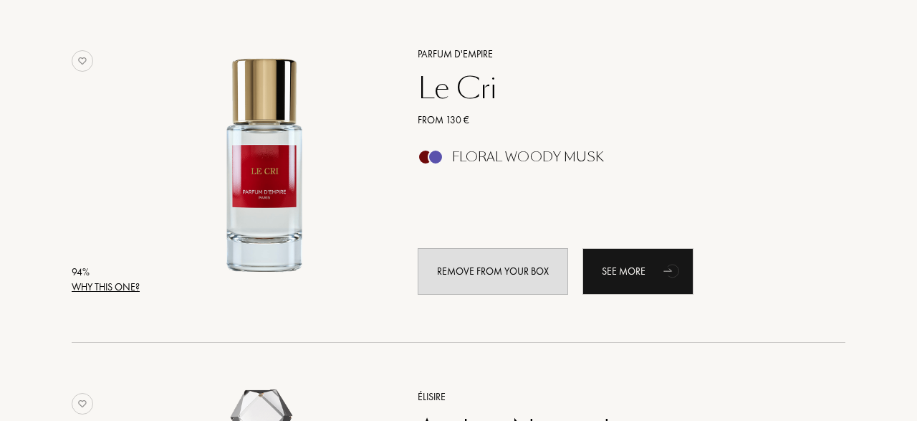
scroll to position [1257, 0]
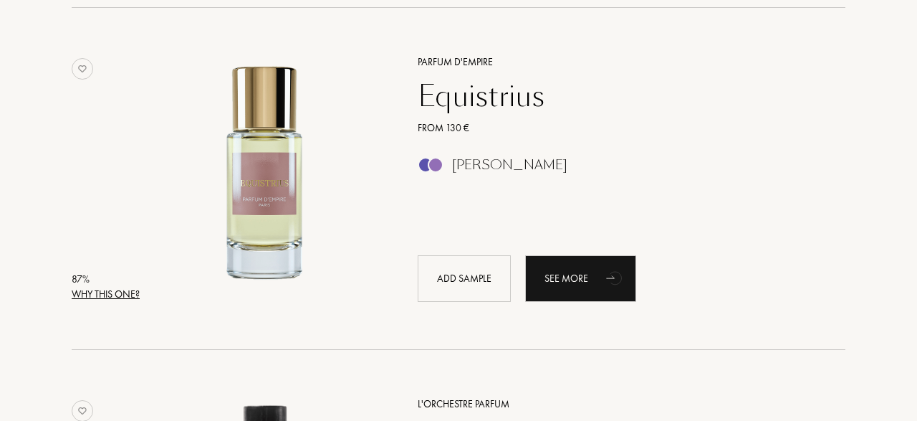
scroll to position [3172, 0]
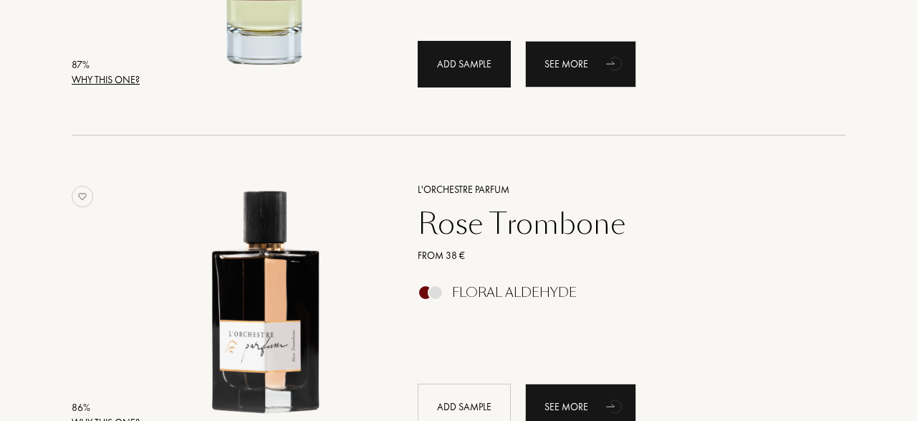
click at [448, 72] on div "Add sample" at bounding box center [464, 64] width 93 height 47
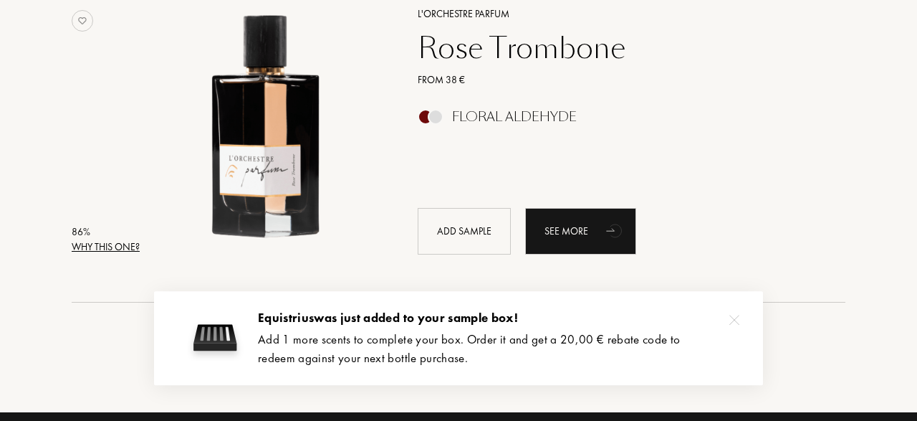
scroll to position [3389, 0]
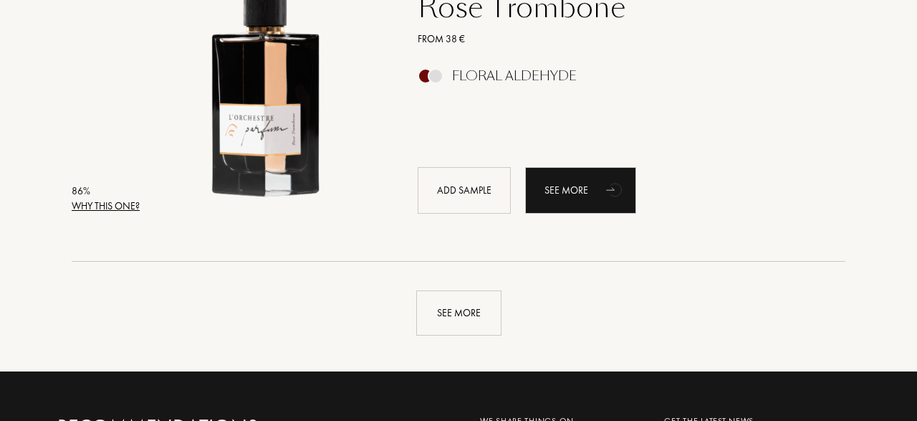
click at [128, 211] on div "Why this one?" at bounding box center [106, 205] width 68 height 15
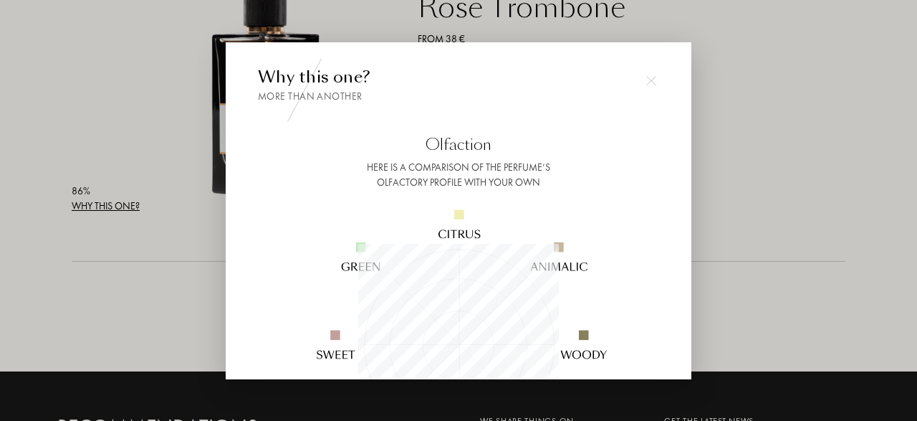
scroll to position [114, 0]
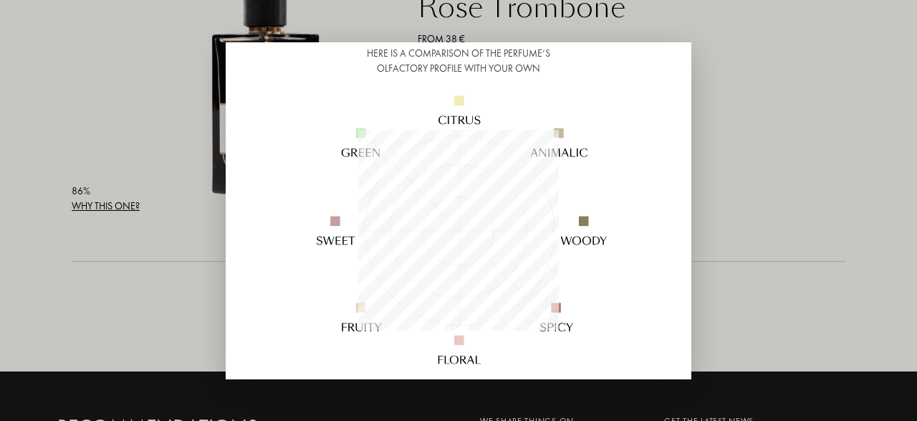
click at [35, 161] on div at bounding box center [458, 210] width 917 height 421
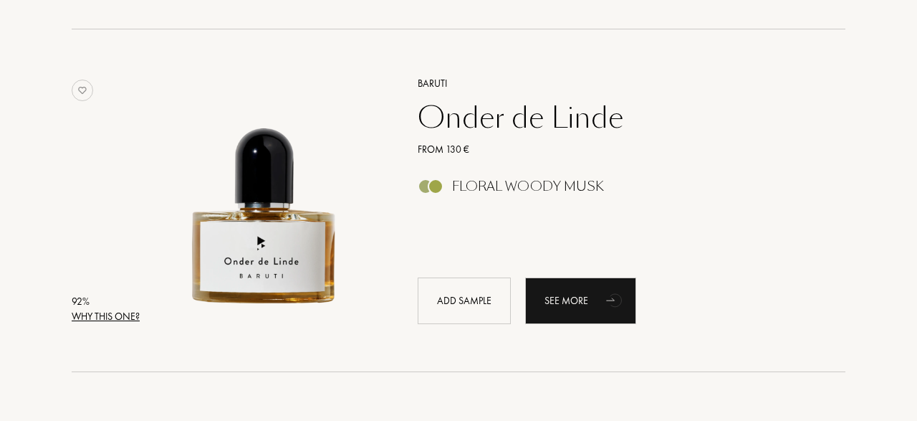
scroll to position [1909, 0]
click at [119, 321] on div "Why this one?" at bounding box center [106, 317] width 68 height 15
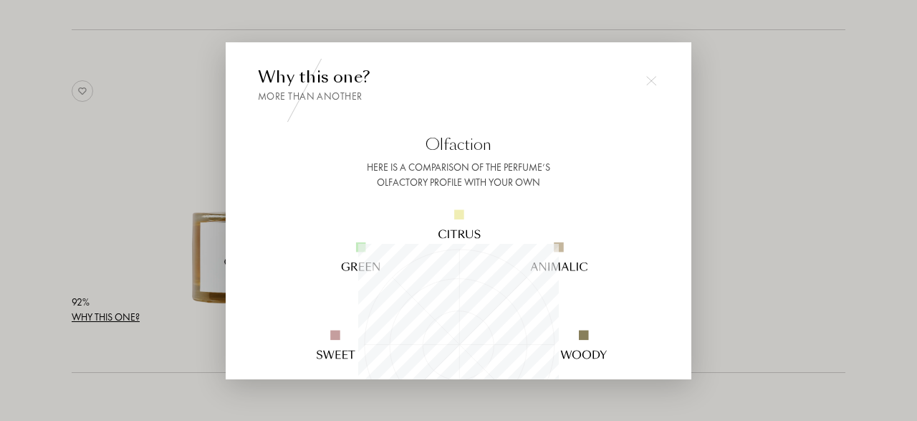
scroll to position [201, 201]
click at [61, 282] on div at bounding box center [458, 210] width 917 height 421
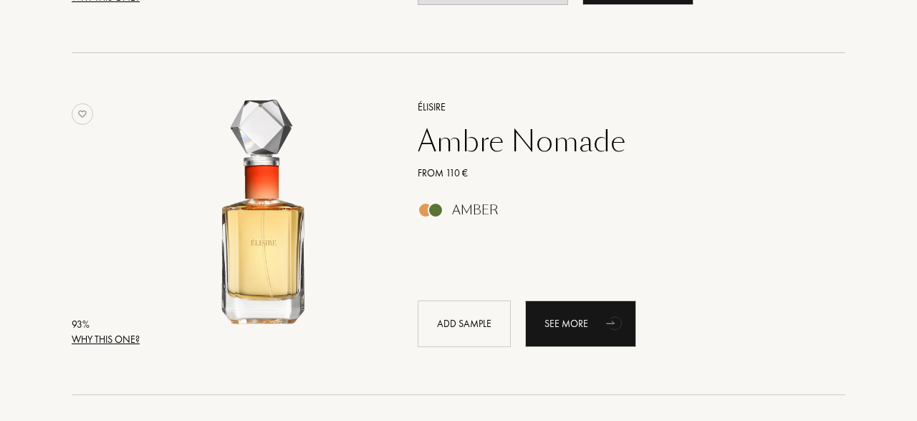
scroll to position [1545, 0]
click at [92, 342] on div "Why this one?" at bounding box center [106, 339] width 68 height 15
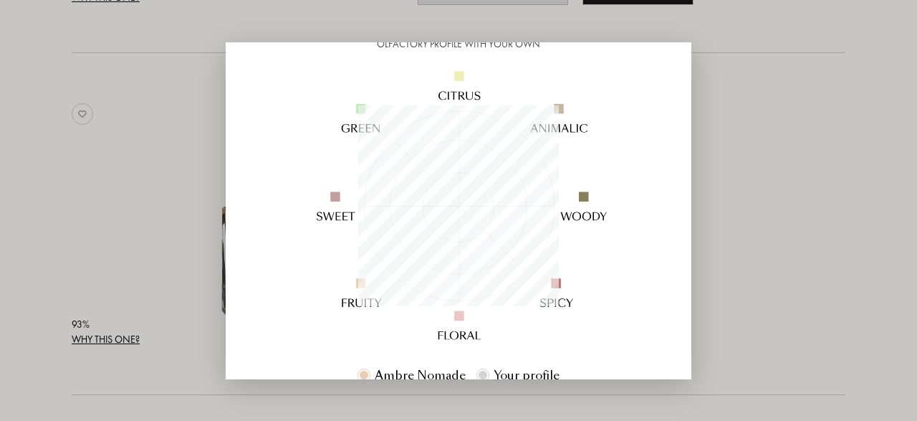
scroll to position [146, 0]
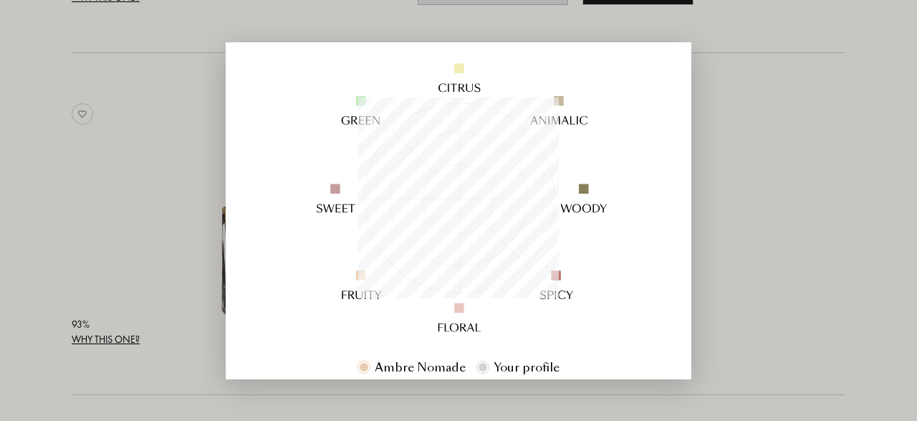
click at [18, 256] on div at bounding box center [458, 210] width 917 height 421
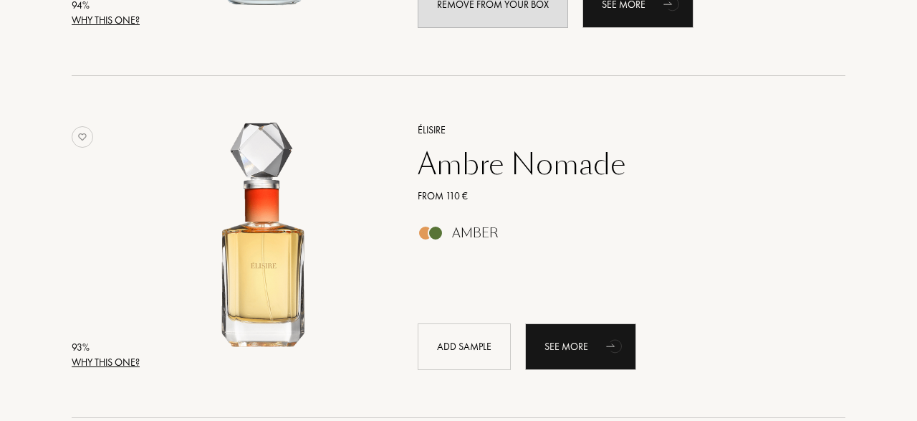
scroll to position [1527, 0]
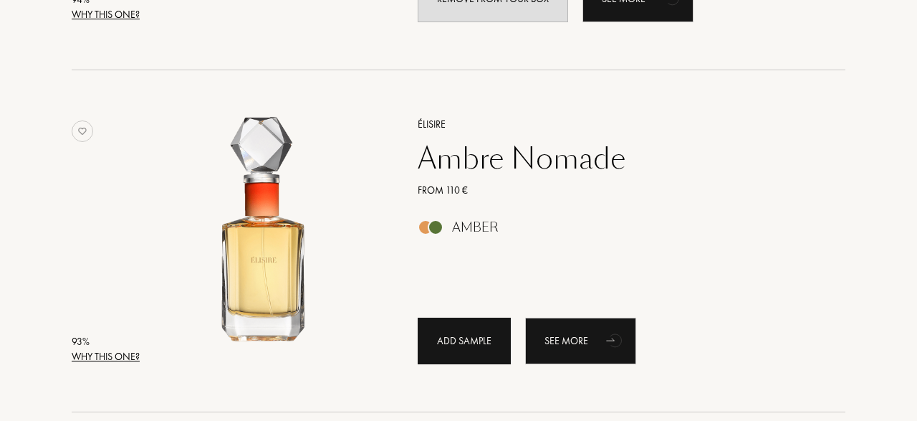
click at [469, 342] on div "Add sample" at bounding box center [464, 340] width 93 height 47
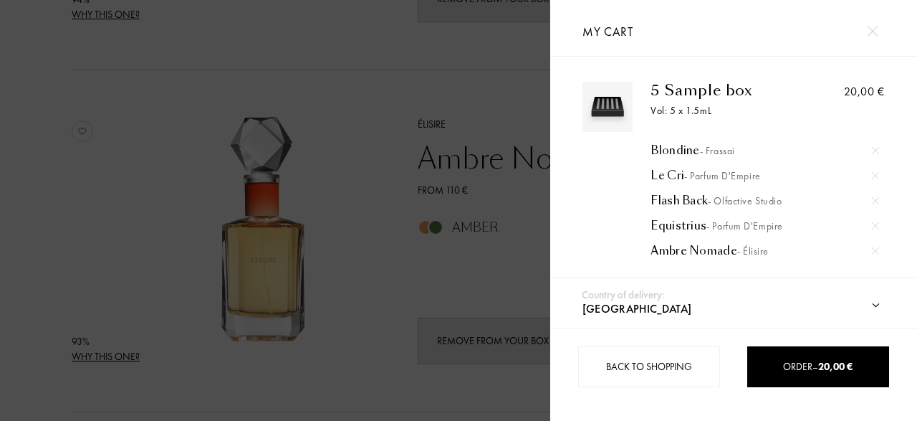
click at [464, 289] on div at bounding box center [275, 210] width 550 height 421
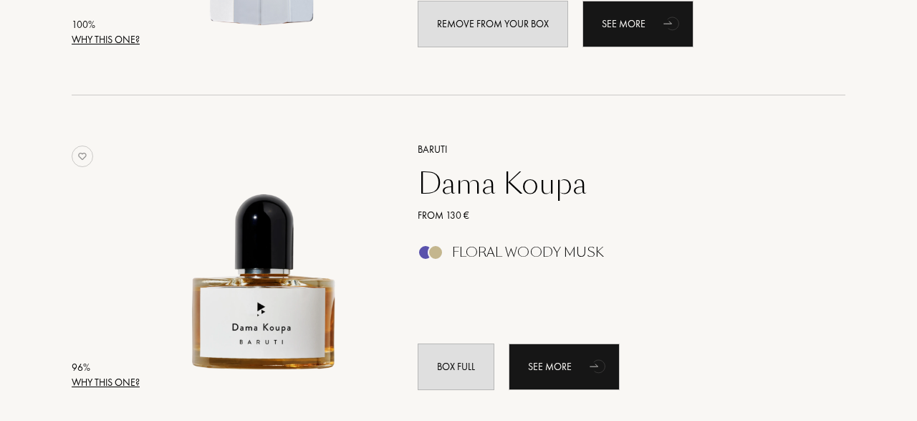
scroll to position [474, 0]
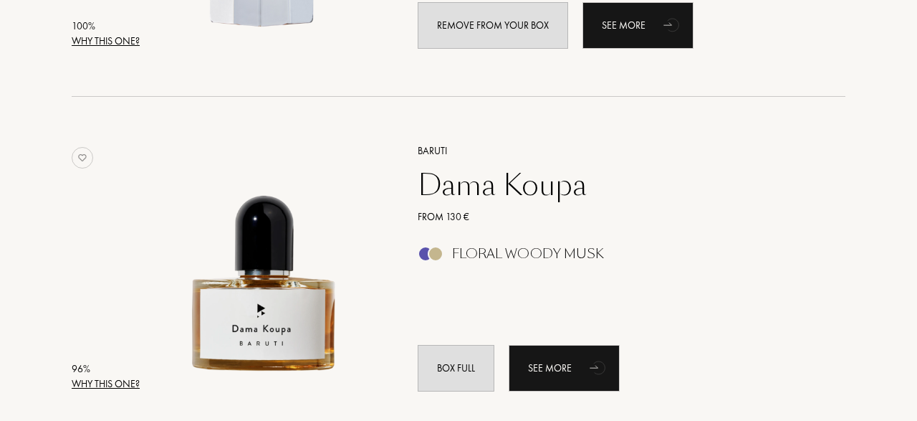
click at [126, 385] on div "Why this one?" at bounding box center [106, 383] width 68 height 15
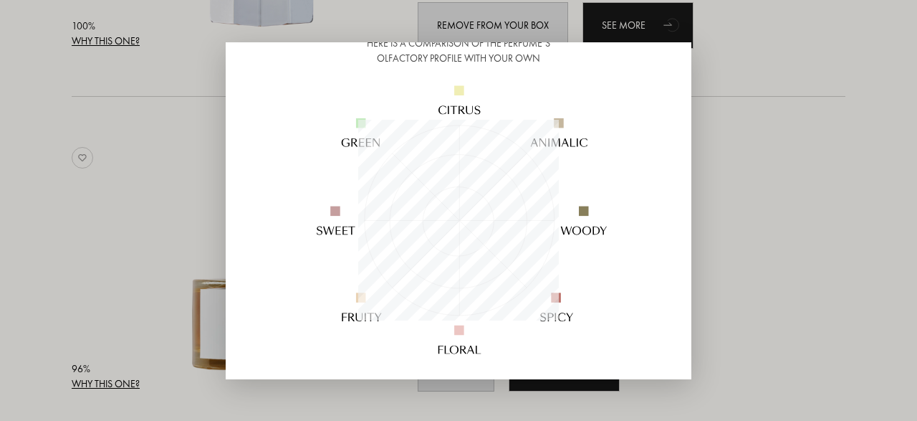
scroll to position [125, 0]
click at [43, 279] on div at bounding box center [458, 210] width 917 height 421
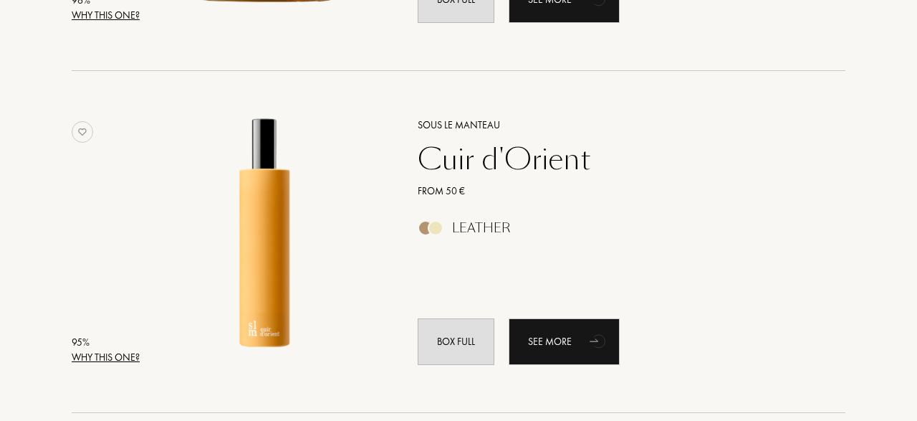
scroll to position [844, 0]
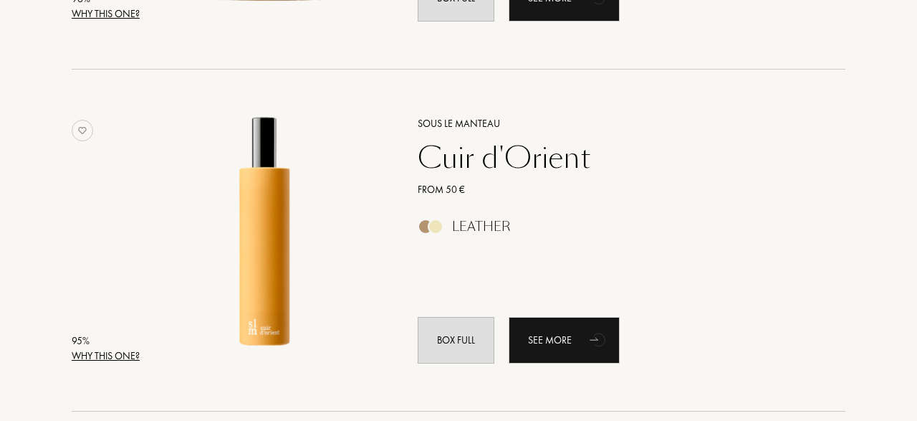
click at [101, 354] on div "Why this one?" at bounding box center [106, 355] width 68 height 15
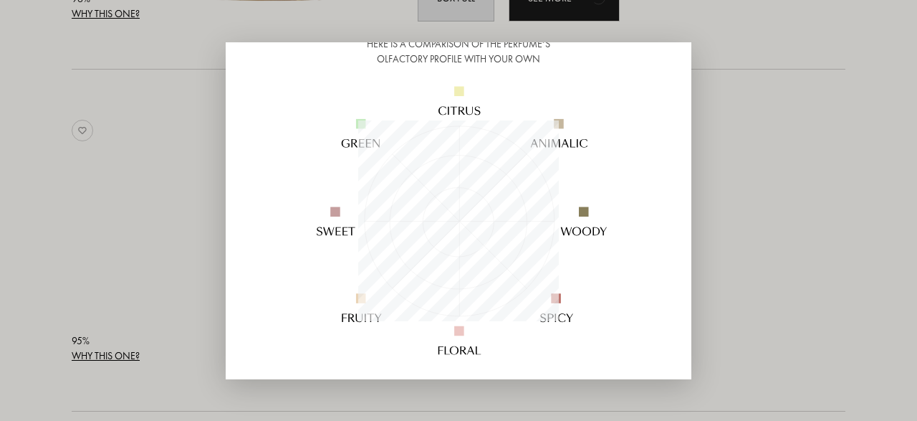
scroll to position [130, 0]
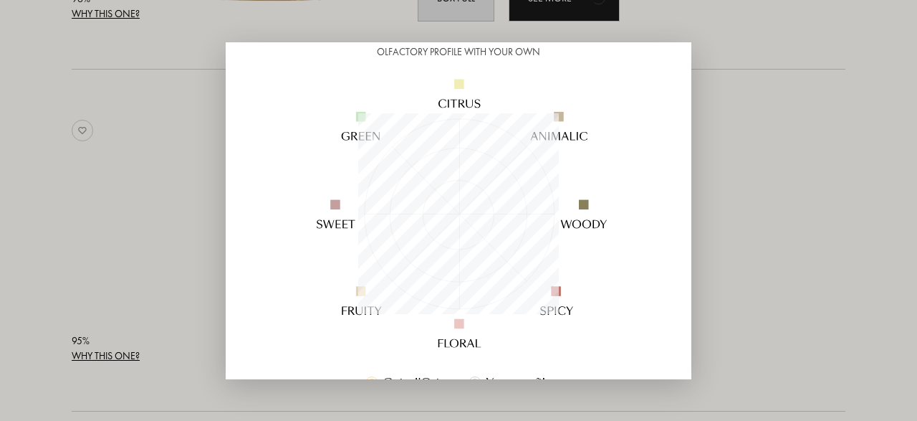
click at [35, 279] on div at bounding box center [458, 210] width 917 height 421
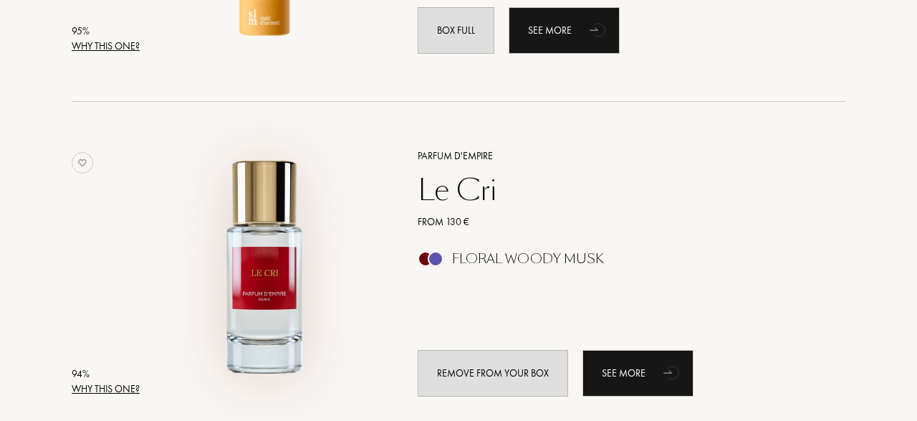
scroll to position [1262, 0]
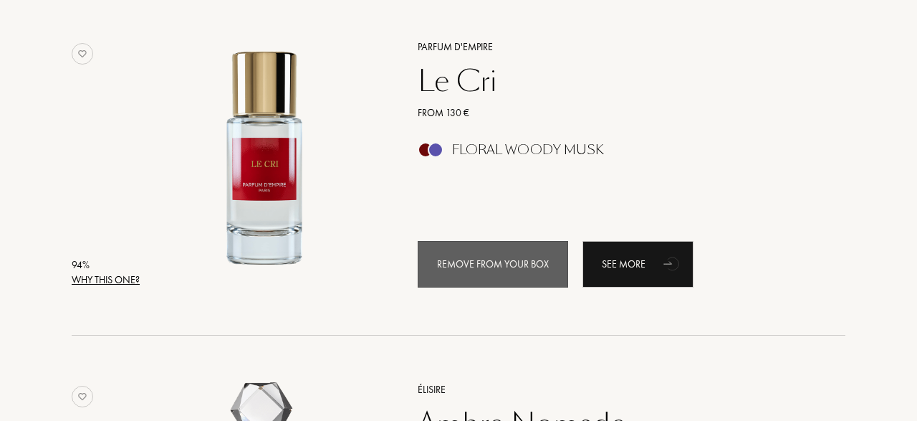
click at [446, 282] on div "Remove from your box" at bounding box center [493, 264] width 150 height 47
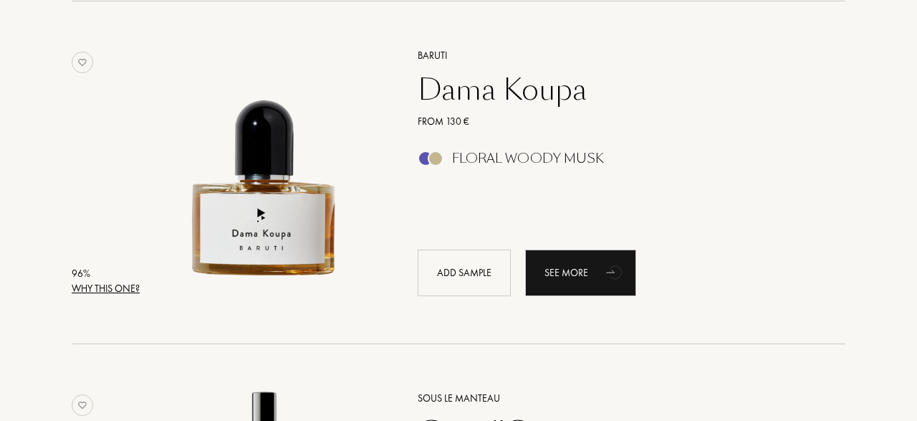
scroll to position [569, 0]
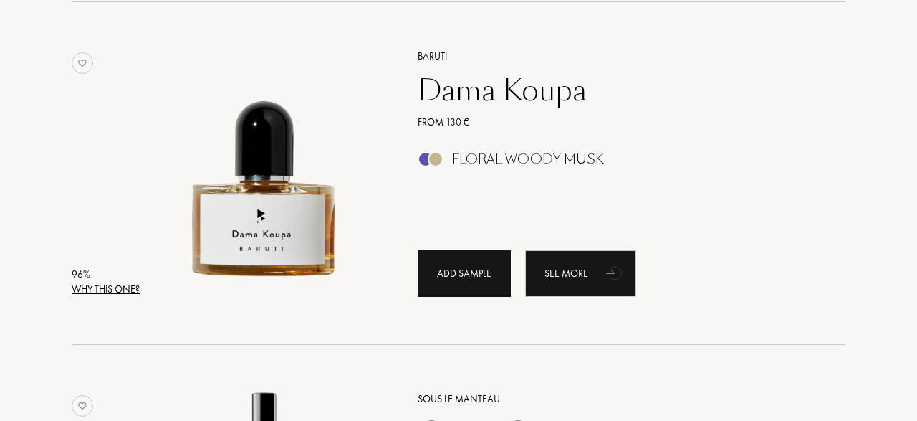
click at [465, 289] on div "Add sample" at bounding box center [464, 273] width 93 height 47
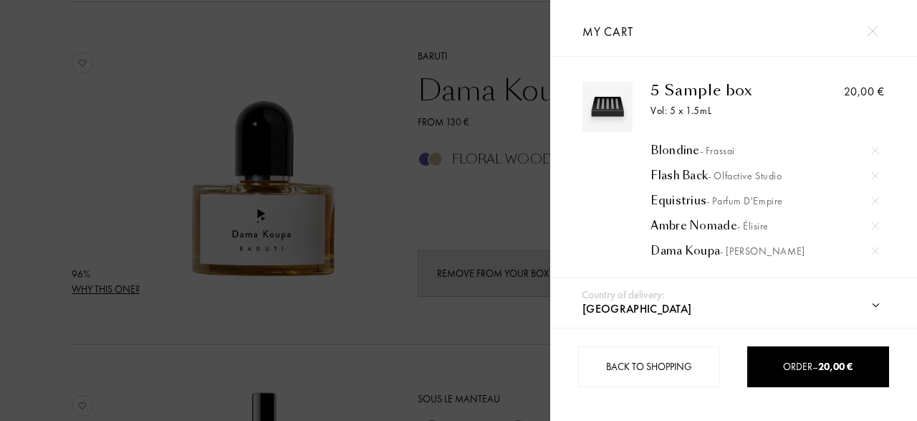
click at [591, 149] on div at bounding box center [607, 170] width 50 height 176
click at [604, 112] on img at bounding box center [607, 106] width 43 height 43
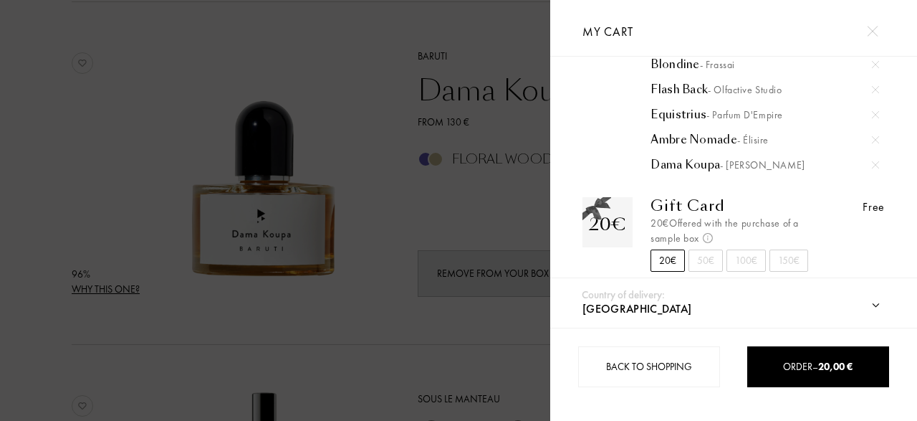
scroll to position [107, 0]
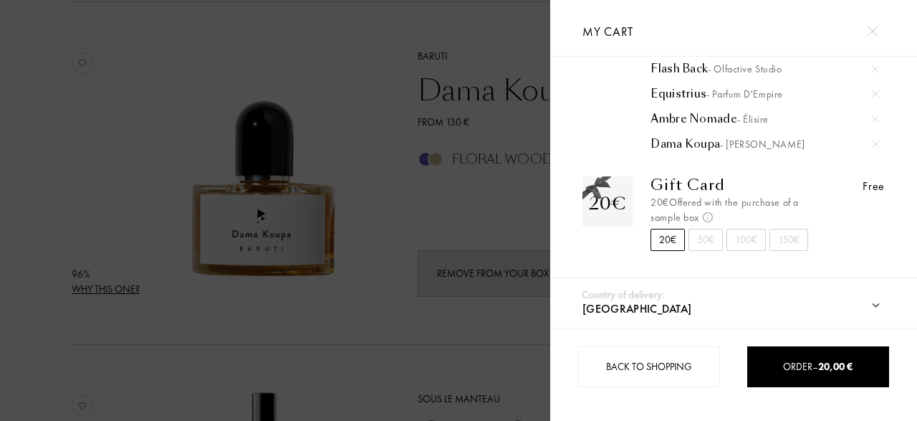
click at [363, 85] on div at bounding box center [275, 210] width 550 height 421
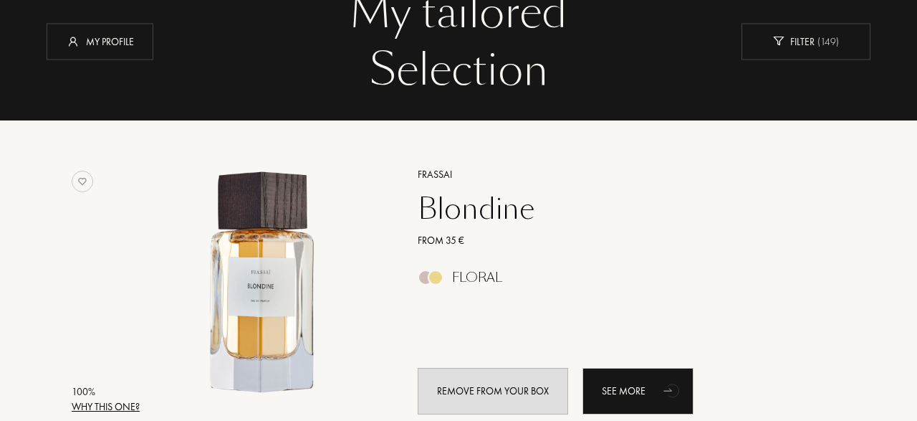
scroll to position [0, 0]
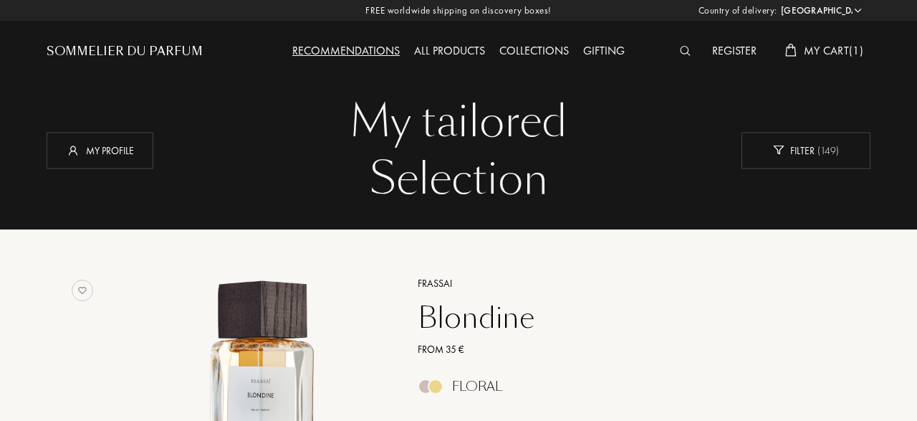
click at [456, 51] on div "All products" at bounding box center [449, 51] width 85 height 19
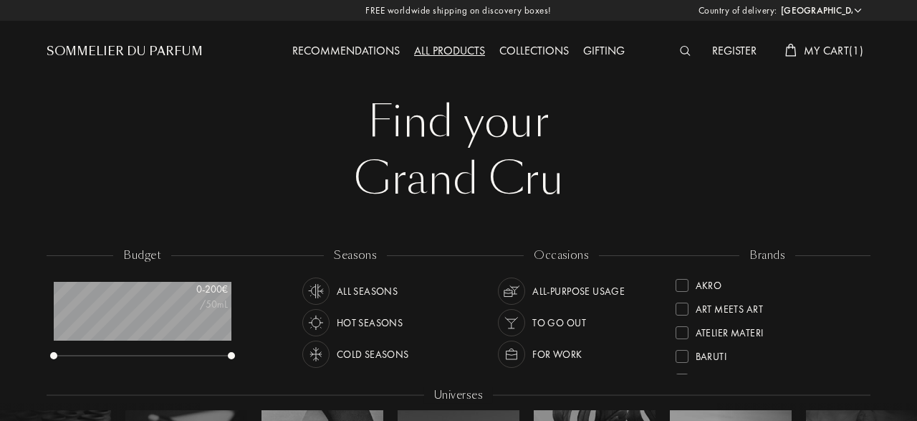
select select "DE"
click at [320, 354] on img at bounding box center [316, 354] width 20 height 20
click at [508, 360] on img at bounding box center [512, 354] width 20 height 20
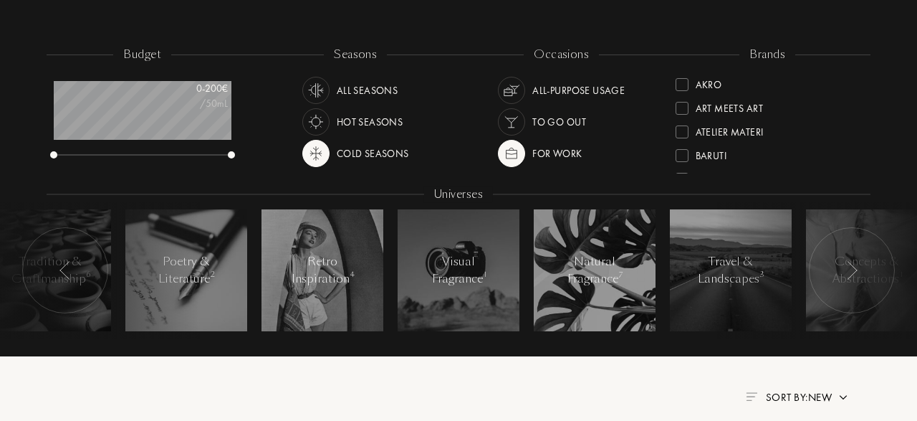
scroll to position [201, 0]
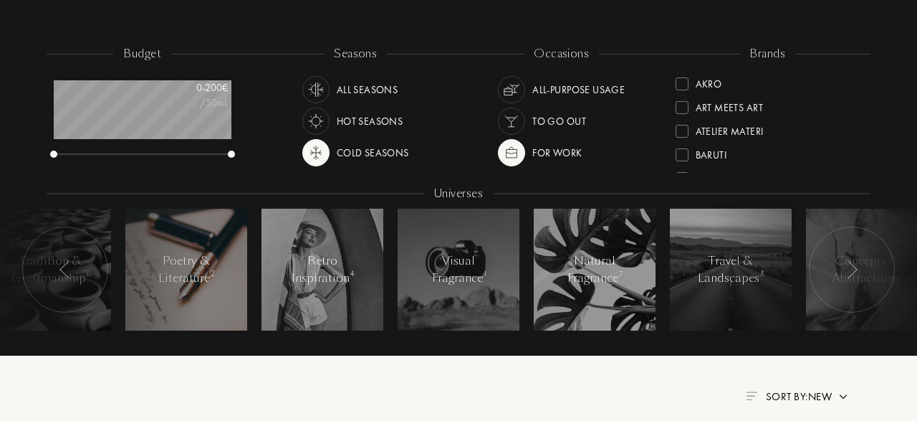
click at [213, 262] on div "Poetry & Literature 2" at bounding box center [186, 269] width 61 height 34
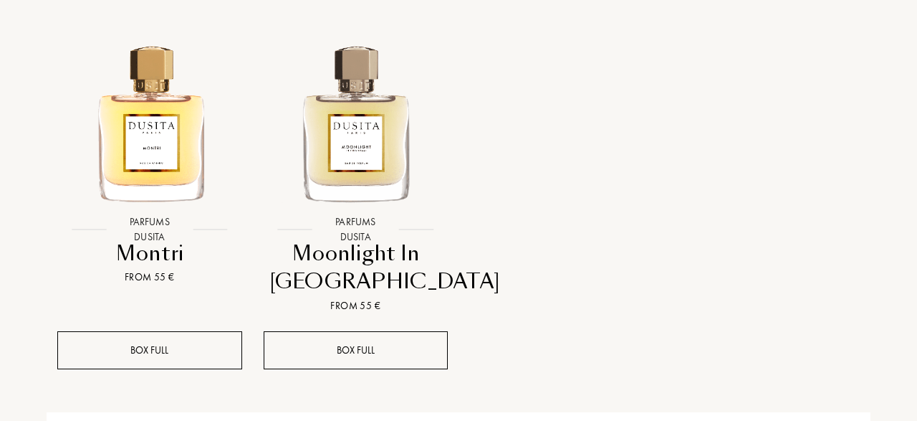
scroll to position [619, 0]
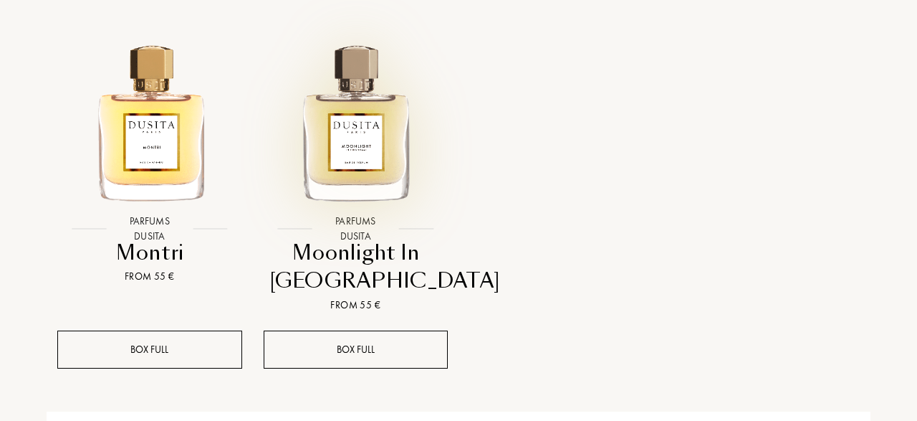
click at [357, 132] on img at bounding box center [356, 121] width 186 height 186
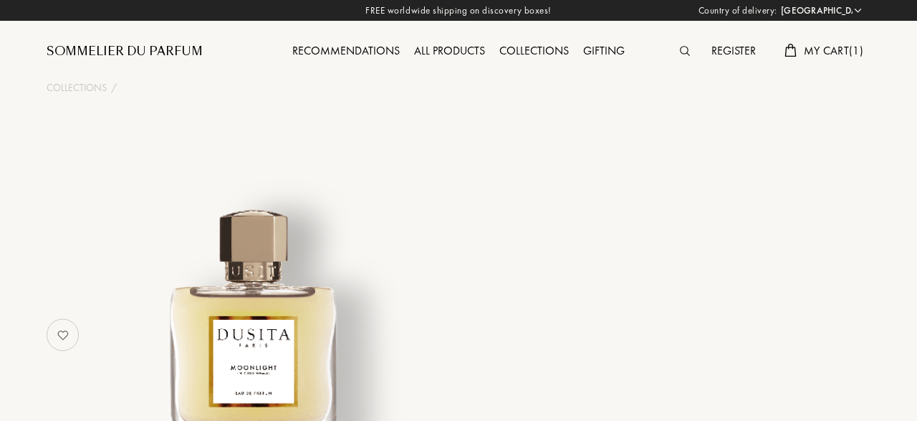
select select "DE"
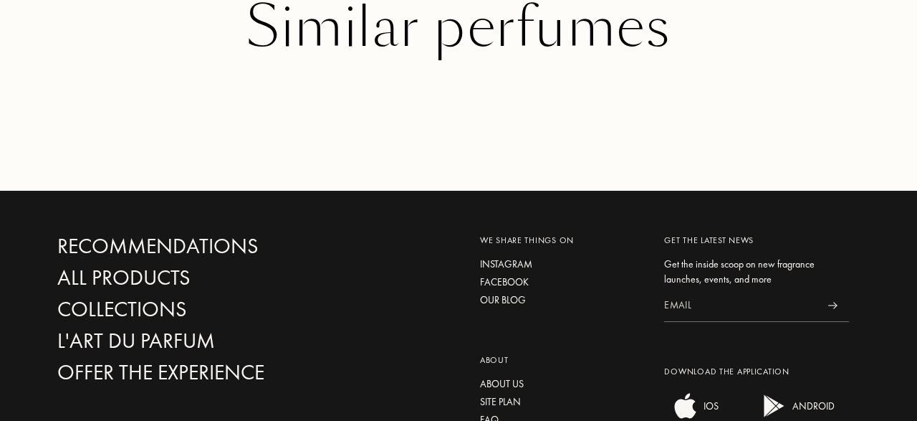
scroll to position [2413, 0]
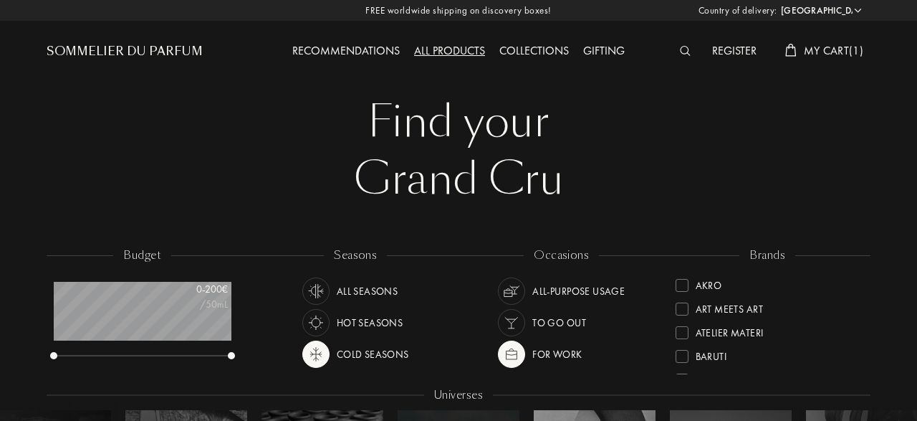
select select "DE"
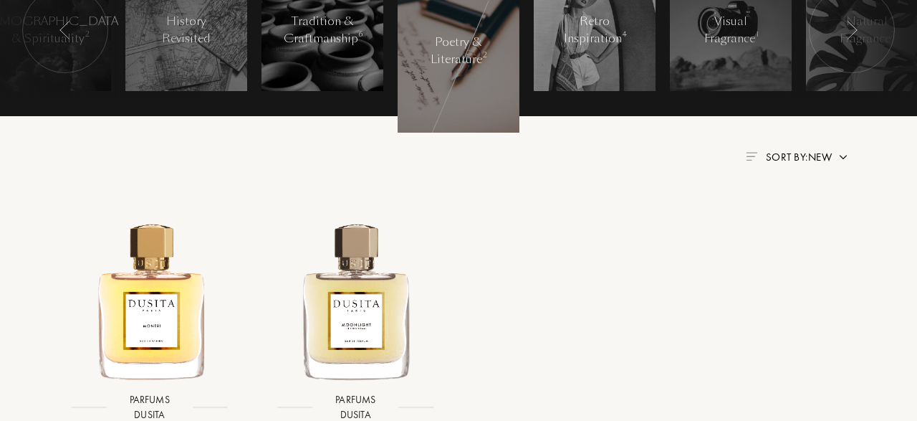
scroll to position [441, 0]
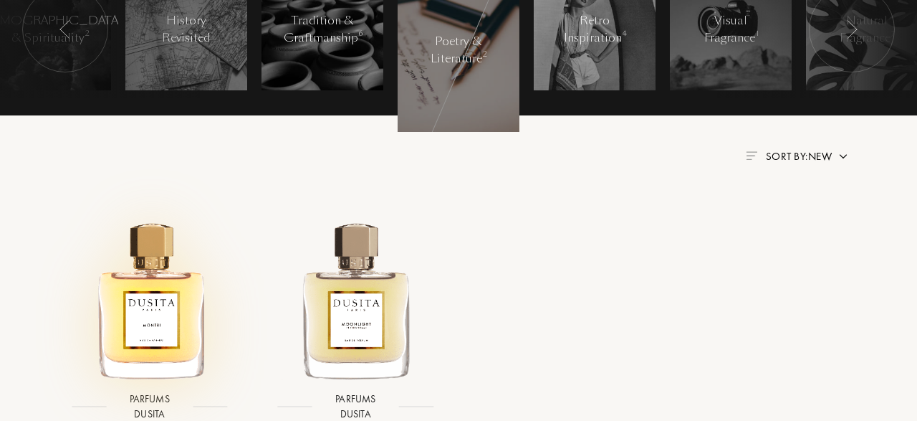
click at [140, 325] on img at bounding box center [150, 299] width 186 height 186
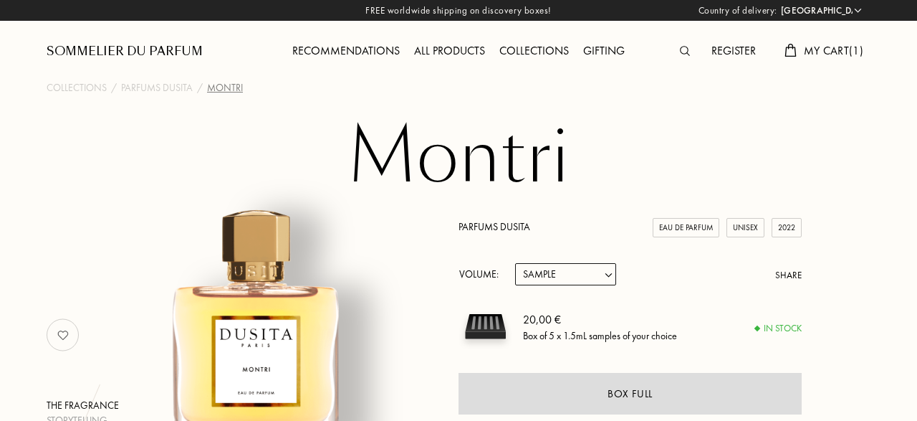
select select "DE"
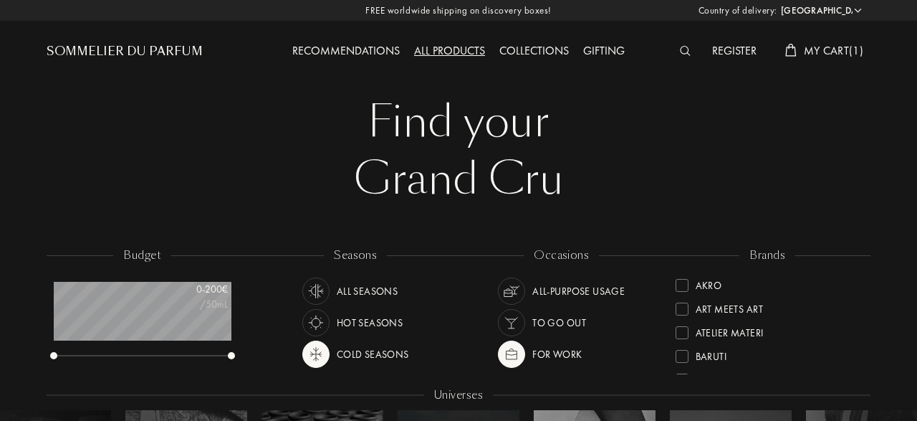
select select "DE"
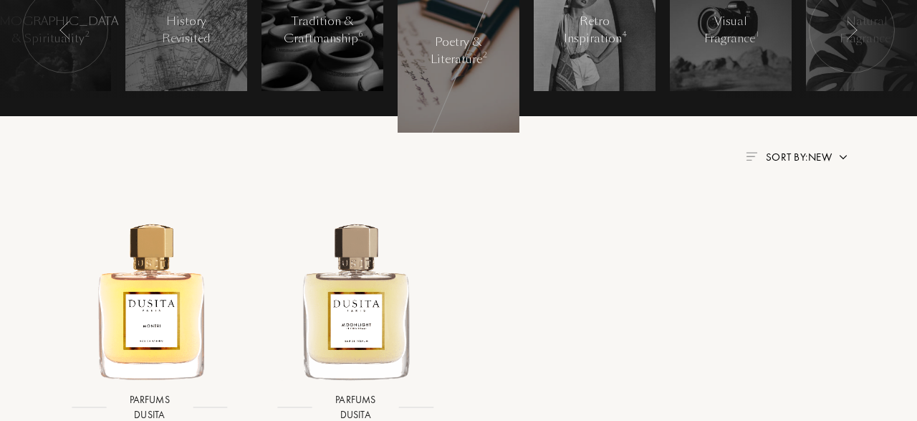
scroll to position [72, 177]
click at [313, 52] on div at bounding box center [323, 30] width 122 height 122
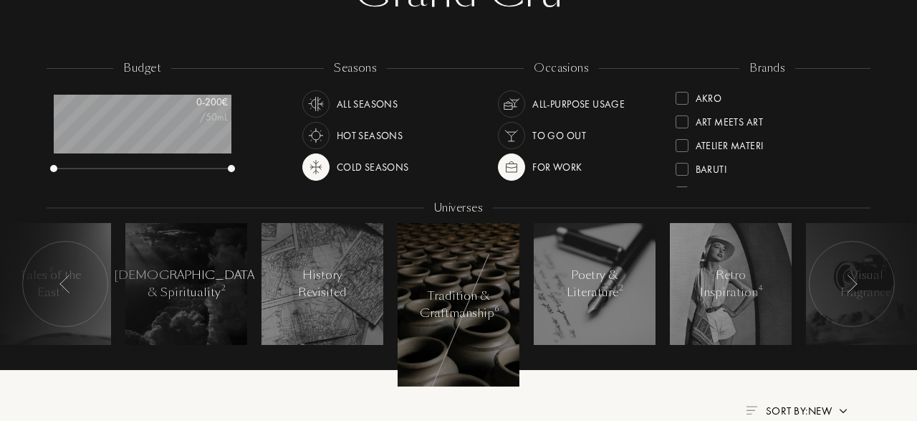
scroll to position [176, 0]
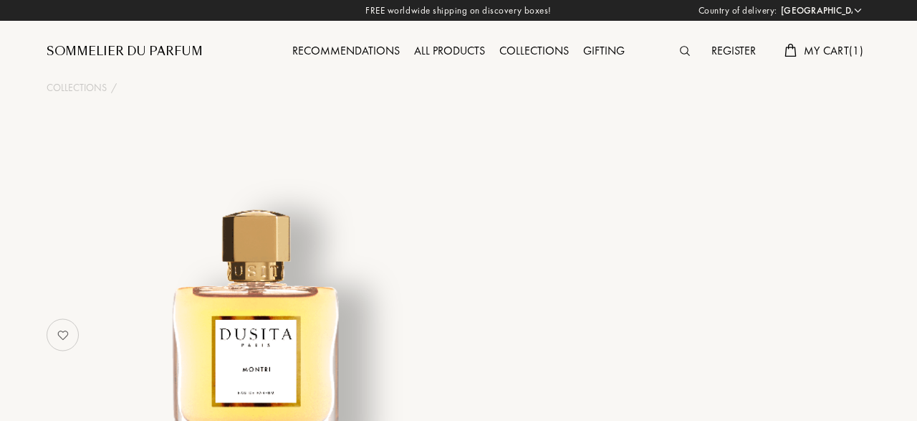
select select "DE"
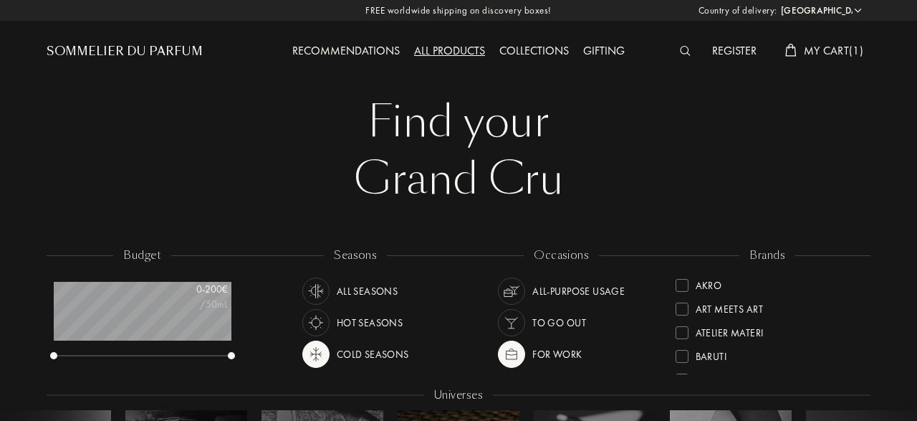
select select "DE"
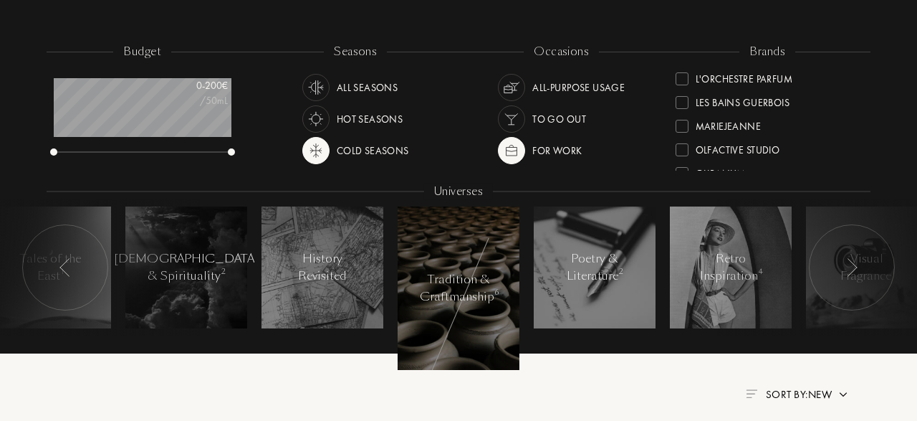
scroll to position [203, 0]
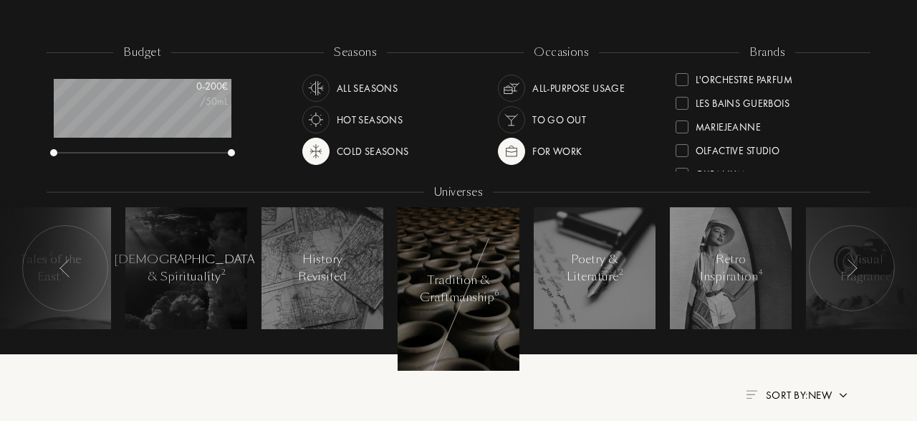
click at [844, 278] on div at bounding box center [852, 268] width 86 height 86
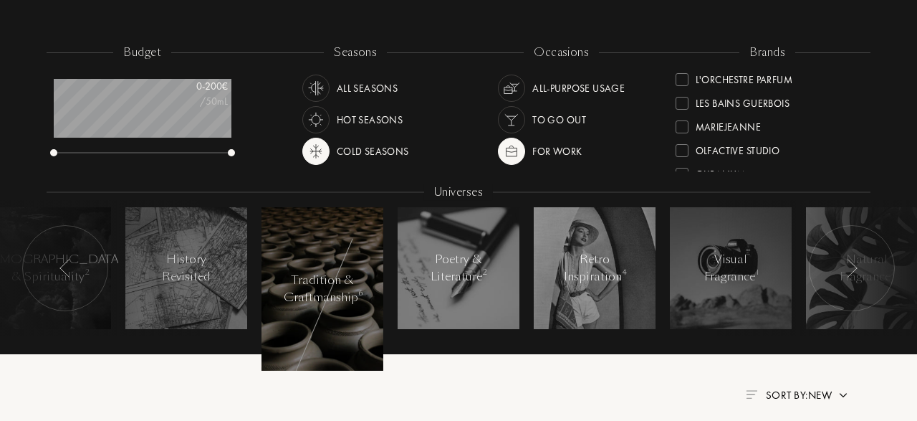
click at [844, 278] on div at bounding box center [852, 268] width 86 height 86
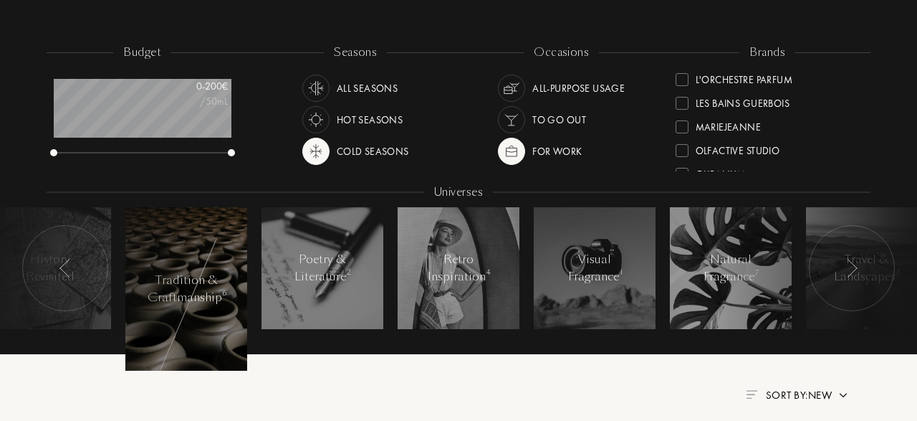
click at [844, 278] on div at bounding box center [852, 268] width 86 height 86
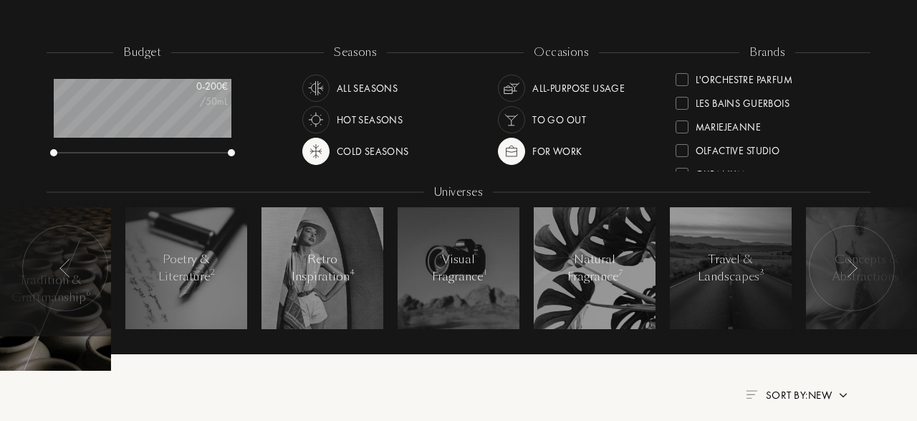
click at [844, 278] on div at bounding box center [852, 268] width 86 height 86
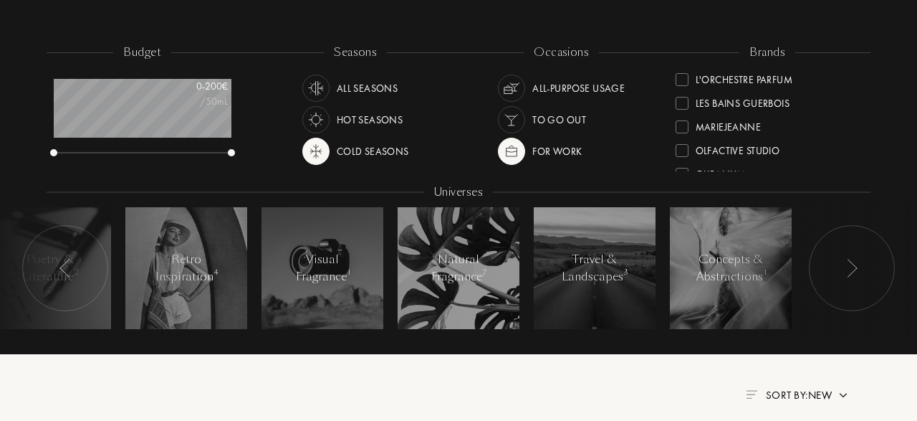
click at [844, 278] on div at bounding box center [852, 268] width 86 height 86
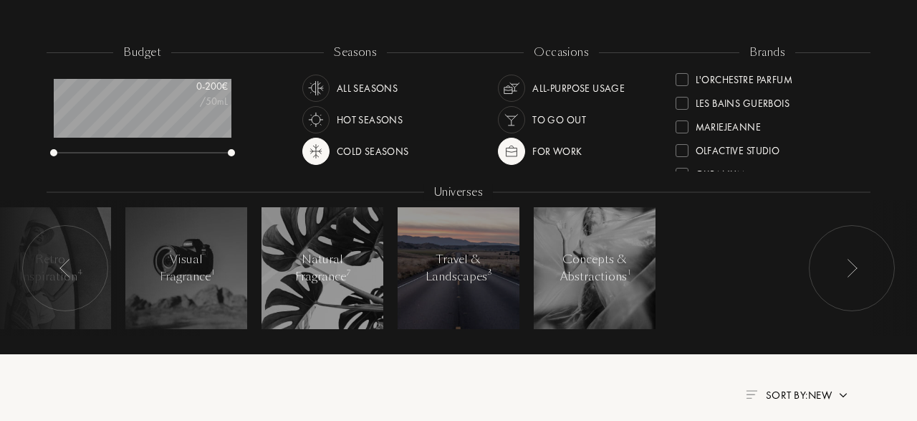
click at [449, 251] on div at bounding box center [459, 268] width 122 height 122
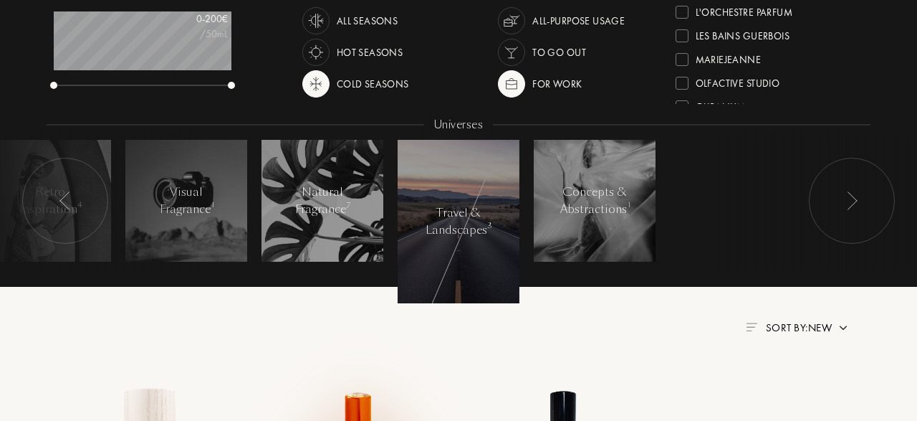
scroll to position [264, 0]
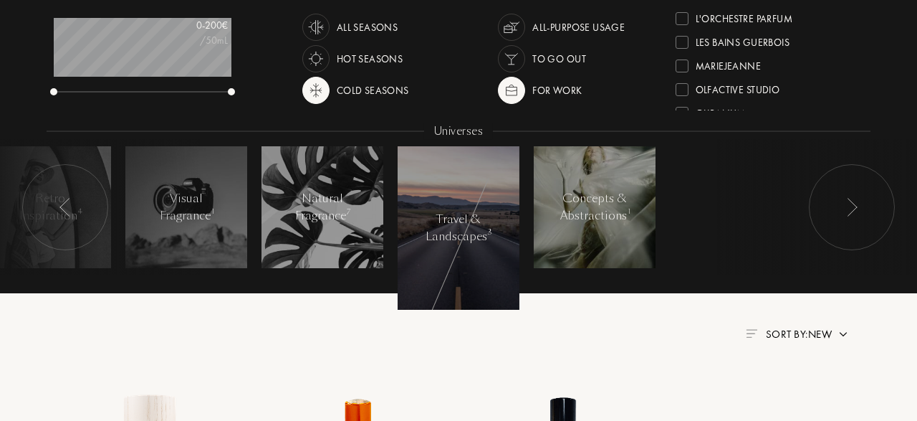
click at [590, 219] on div "Concepts & Abstractions 1" at bounding box center [594, 207] width 69 height 34
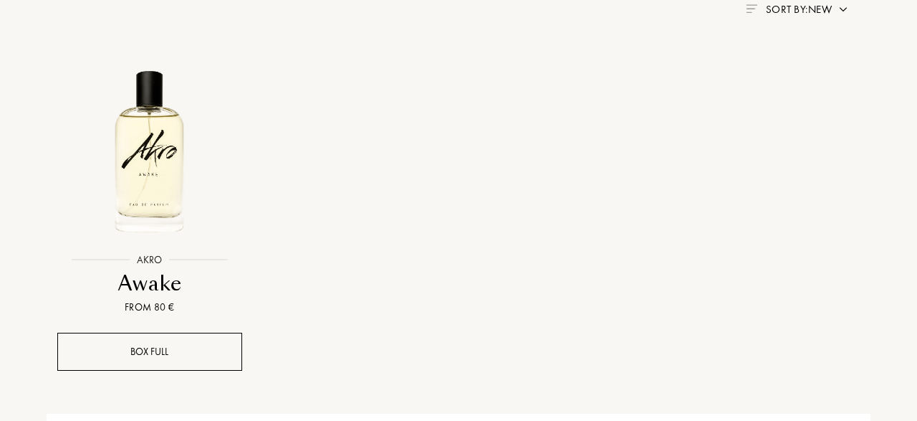
scroll to position [589, 0]
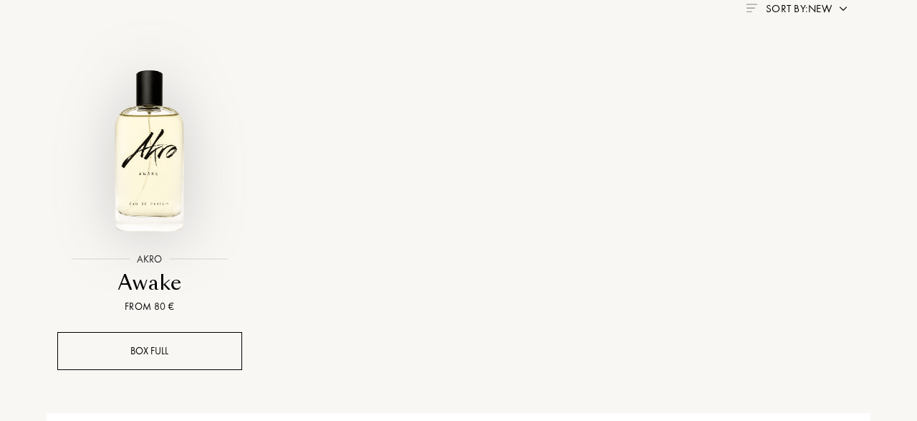
click at [155, 191] on img at bounding box center [150, 151] width 186 height 186
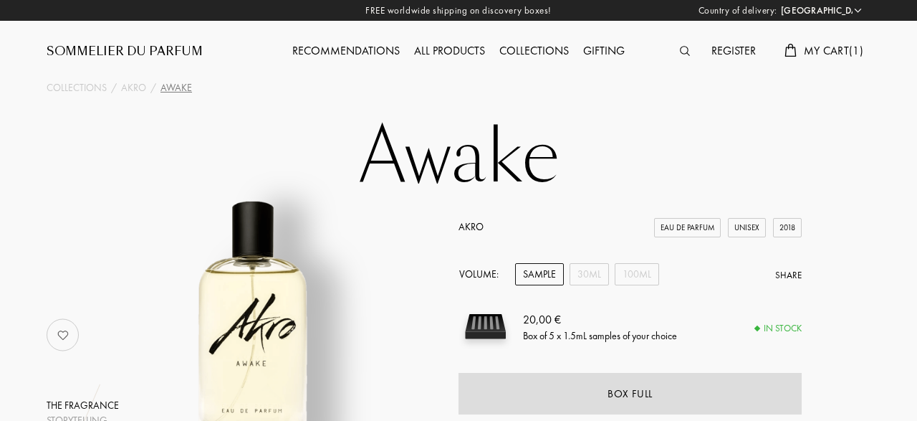
select select "DE"
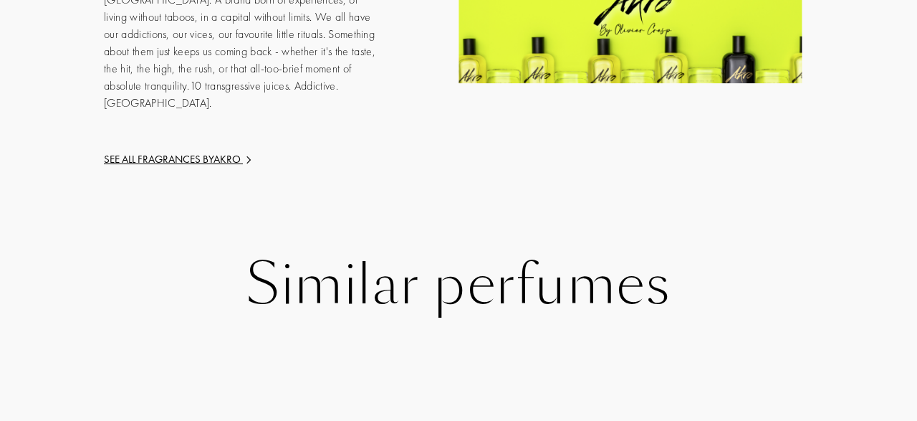
scroll to position [2257, 0]
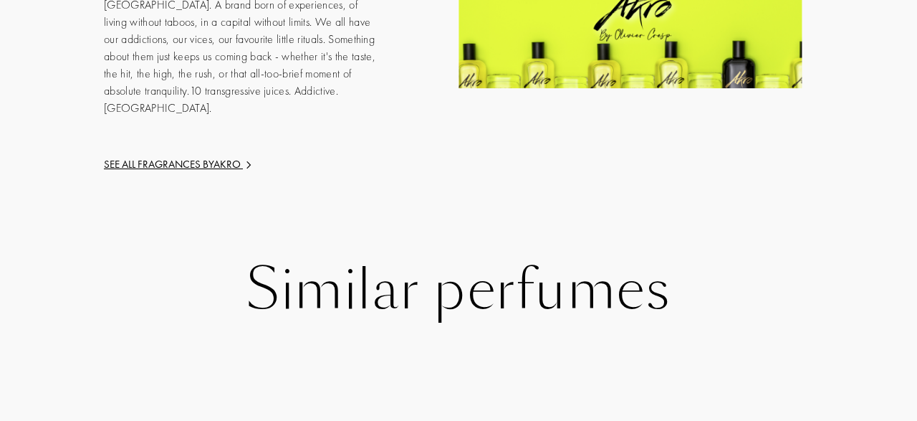
click at [322, 259] on div "Similar perfumes" at bounding box center [458, 290] width 802 height 62
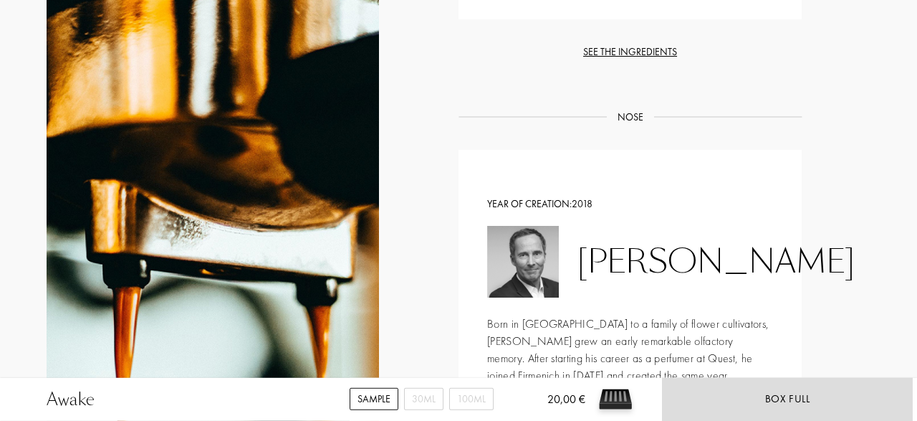
scroll to position [1374, 0]
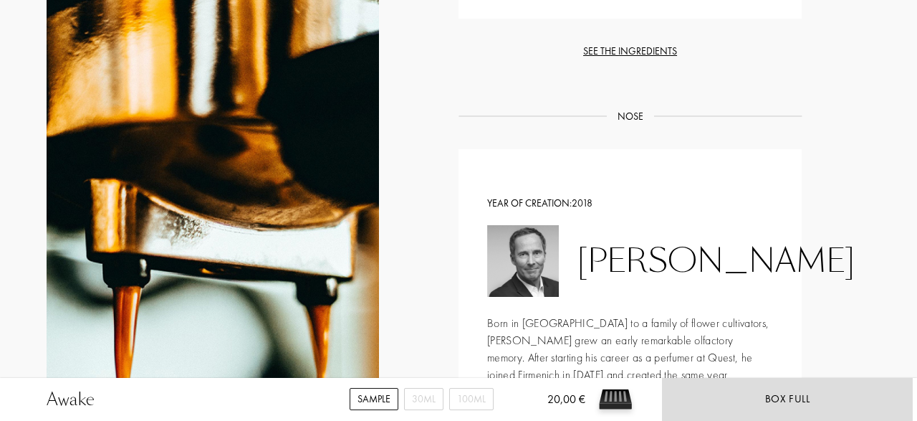
click at [610, 54] on div "See the ingredients" at bounding box center [630, 51] width 343 height 15
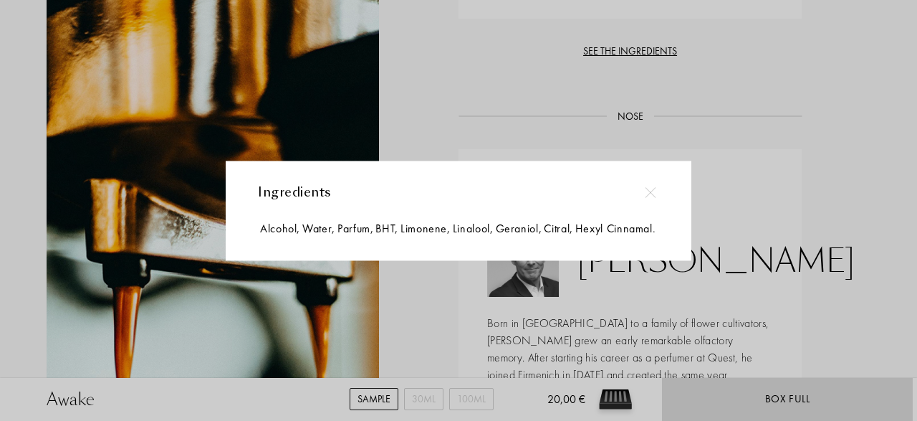
click at [452, 67] on div at bounding box center [458, 210] width 917 height 421
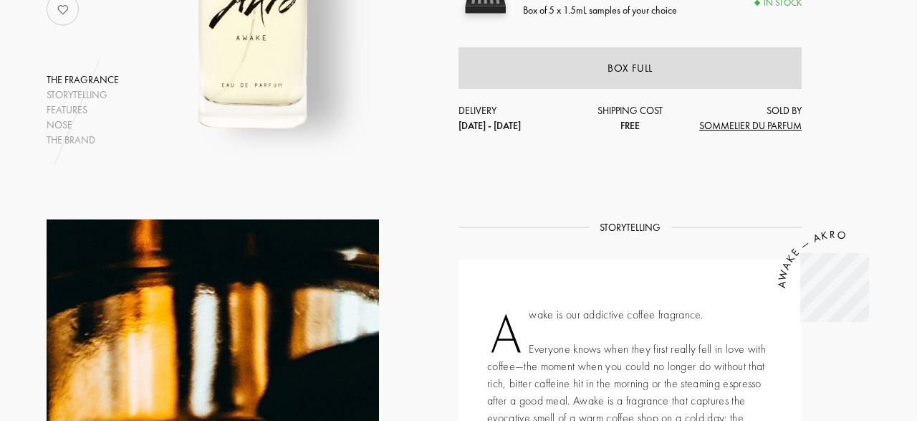
scroll to position [0, 0]
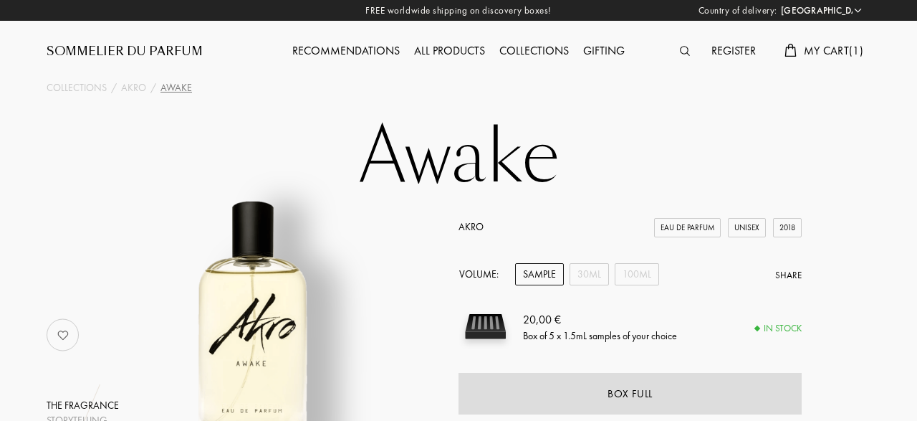
click at [824, 55] on span "My Cart ( 1 )" at bounding box center [833, 50] width 59 height 15
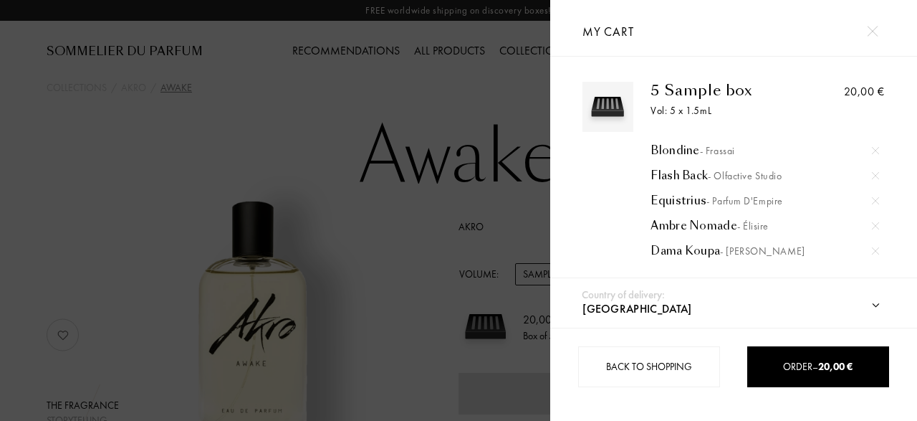
click at [579, 290] on select "Afghanistan Albania Algeria Andorra Angola Anguilla Antartica Antigua and Barbu…" at bounding box center [747, 308] width 337 height 37
click at [876, 307] on select "Afghanistan Albania Algeria Andorra Angola Anguilla Antartica Antigua and Barbu…" at bounding box center [747, 308] width 337 height 37
click at [176, 134] on div at bounding box center [275, 210] width 550 height 421
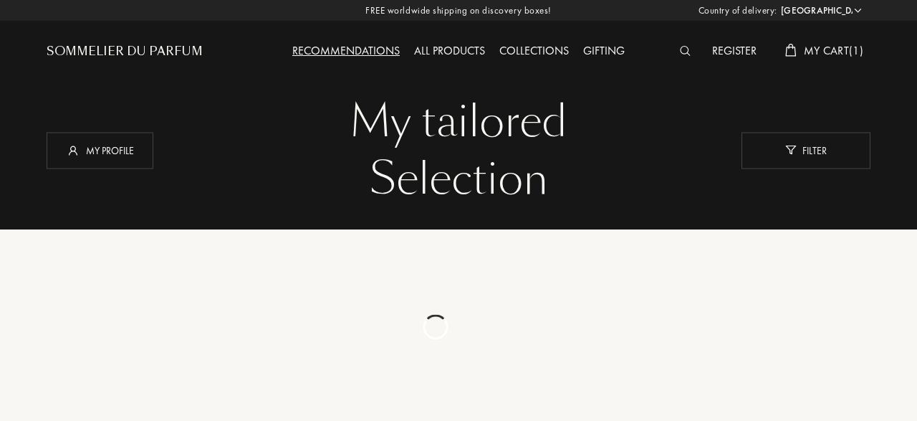
select select "DE"
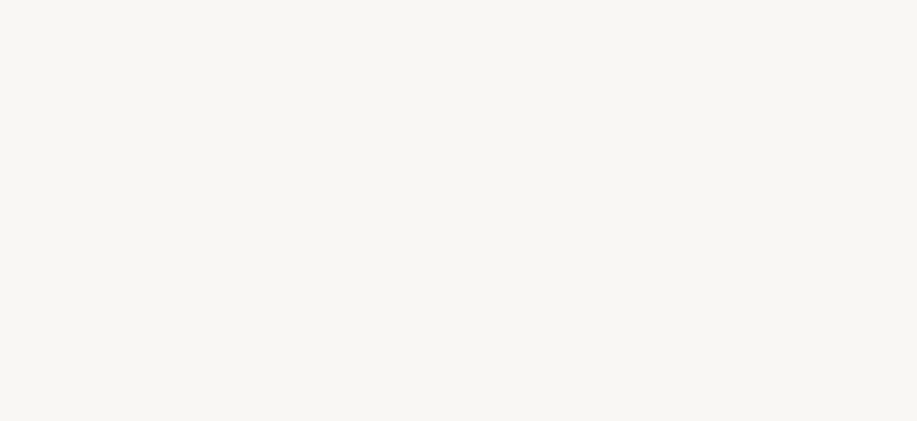
click at [429, 303] on div "L e t ’ s g e t t o k n o w y o u b e t t e r , Y o u r t a s t e s a n d y o u…" at bounding box center [458, 210] width 917 height 421
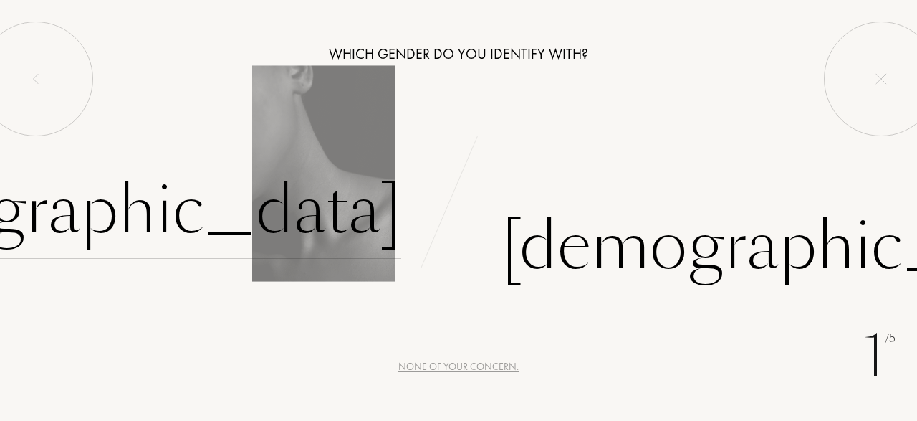
click at [355, 220] on div "[DEMOGRAPHIC_DATA]" at bounding box center [102, 210] width 598 height 97
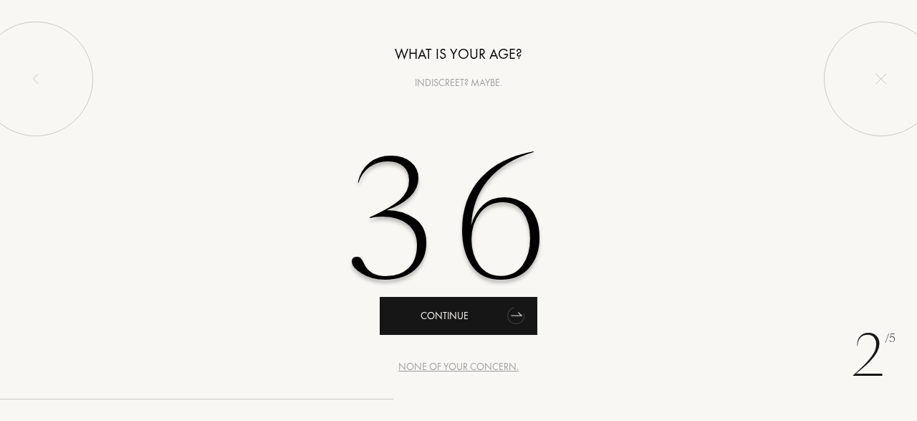
type input "36"
click at [446, 332] on div "Continue" at bounding box center [459, 316] width 158 height 38
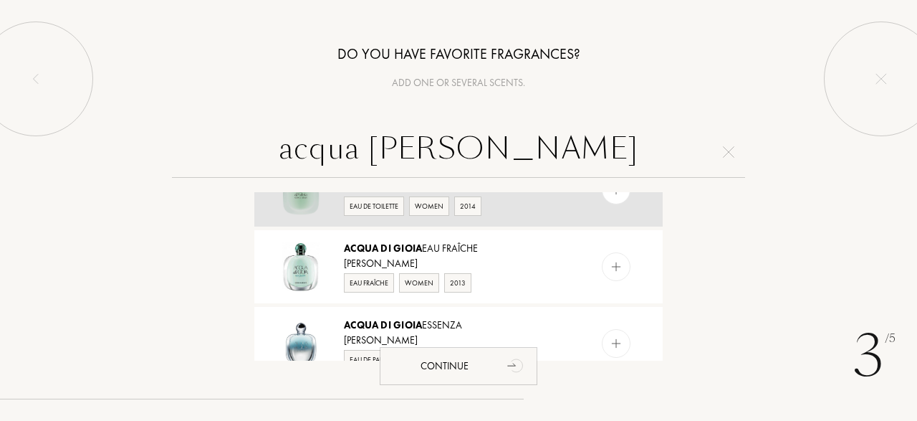
scroll to position [119, 0]
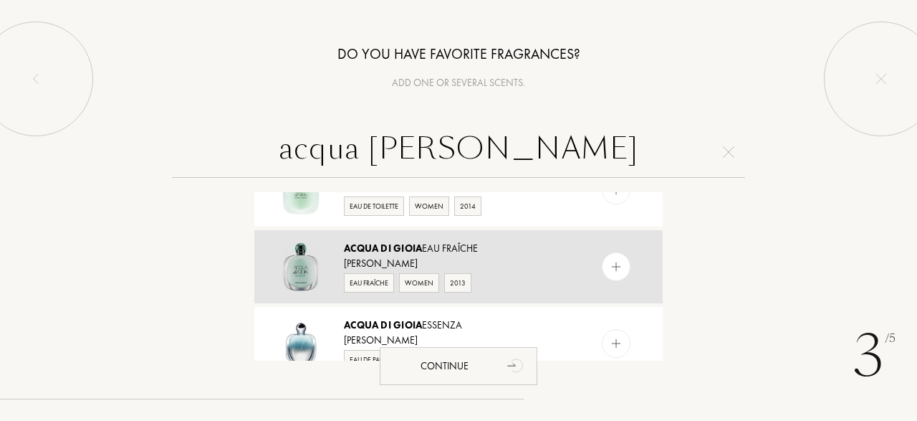
type input "acqua di gioia"
click at [622, 262] on img at bounding box center [617, 267] width 14 height 14
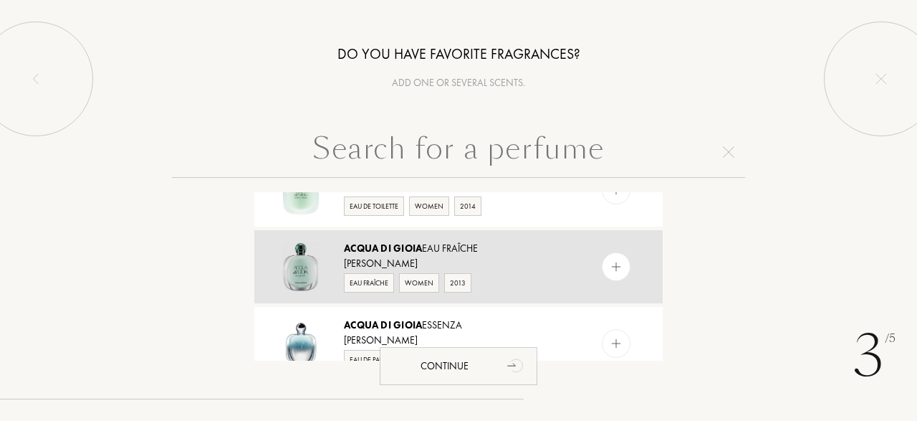
scroll to position [0, 0]
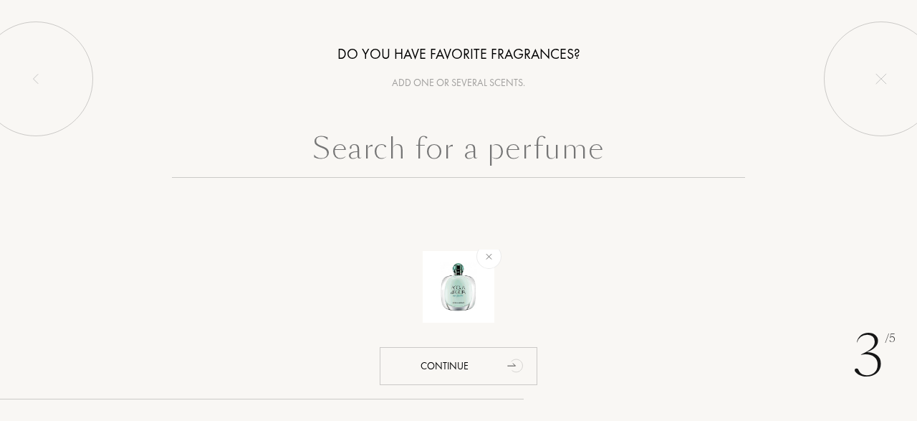
click at [479, 154] on input "text" at bounding box center [458, 152] width 573 height 52
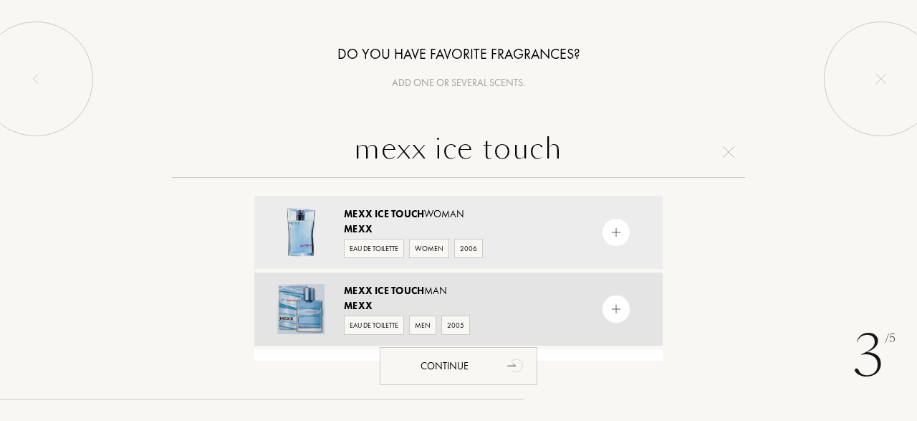
type input "mexx ice touch"
click at [617, 309] on img at bounding box center [617, 309] width 14 height 14
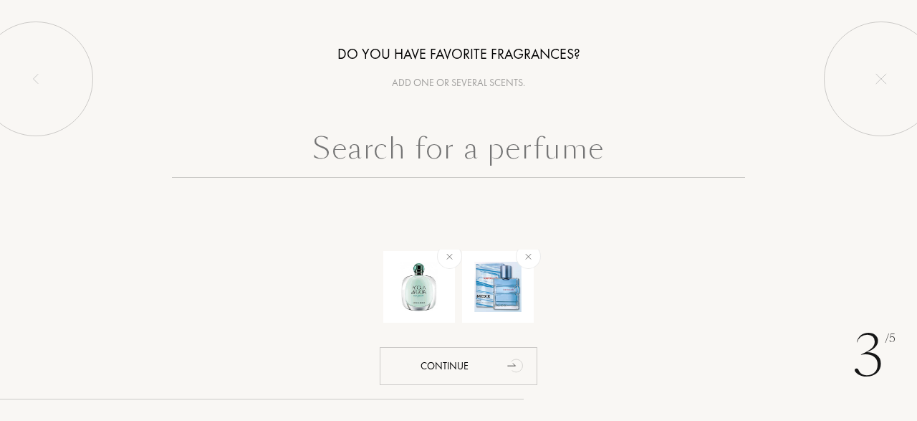
click at [474, 171] on input "text" at bounding box center [458, 152] width 573 height 52
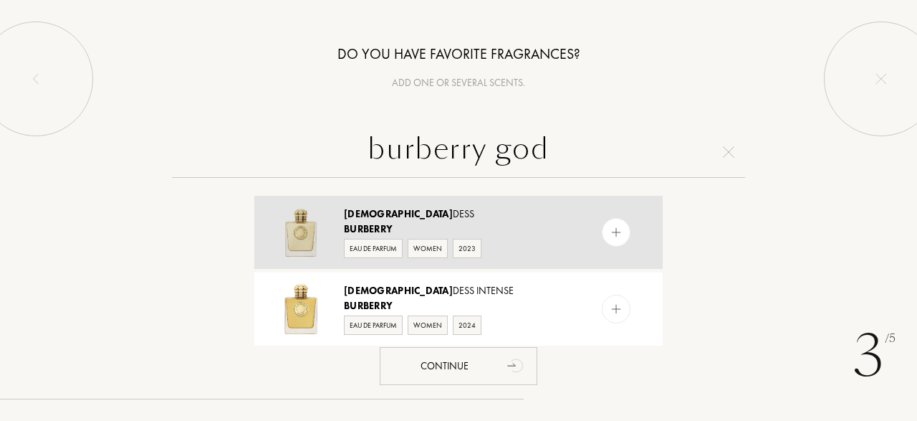
type input "burberry god"
click at [608, 229] on div at bounding box center [616, 232] width 29 height 29
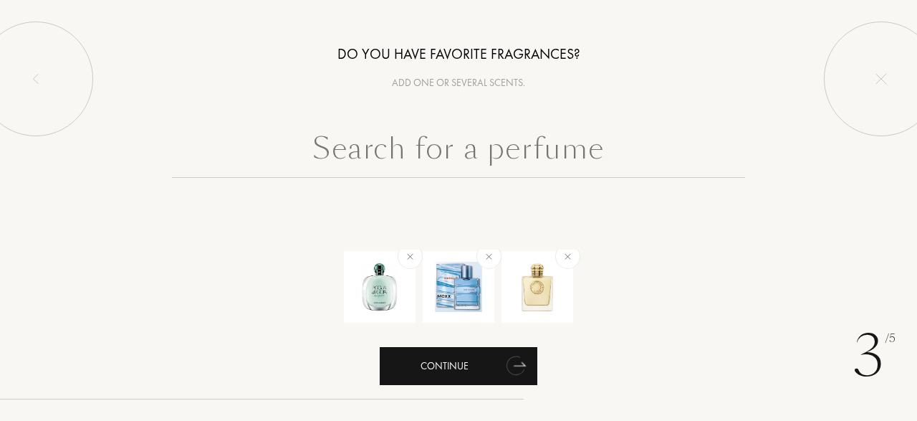
click at [471, 369] on div "Continue" at bounding box center [459, 366] width 158 height 38
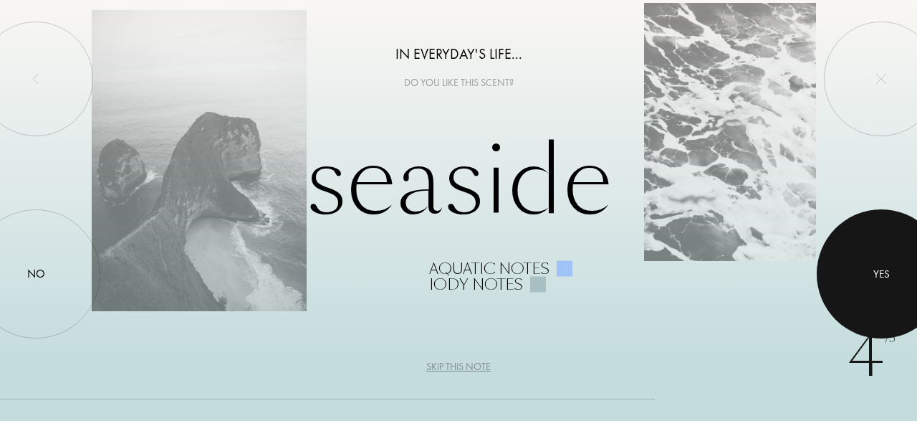
click at [886, 262] on div at bounding box center [881, 273] width 129 height 129
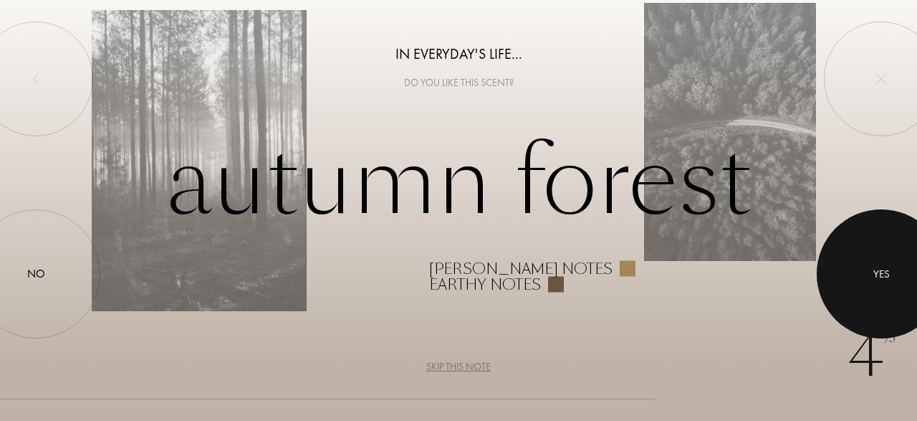
click at [886, 262] on div at bounding box center [881, 273] width 129 height 129
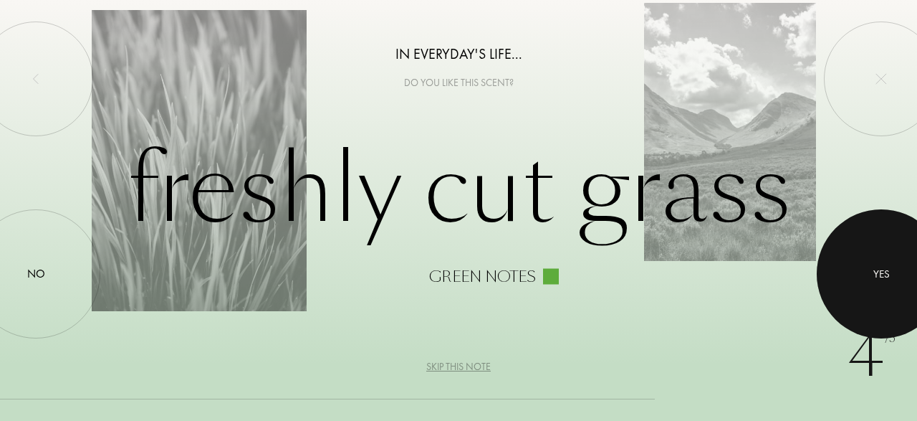
click at [886, 262] on div at bounding box center [881, 273] width 129 height 129
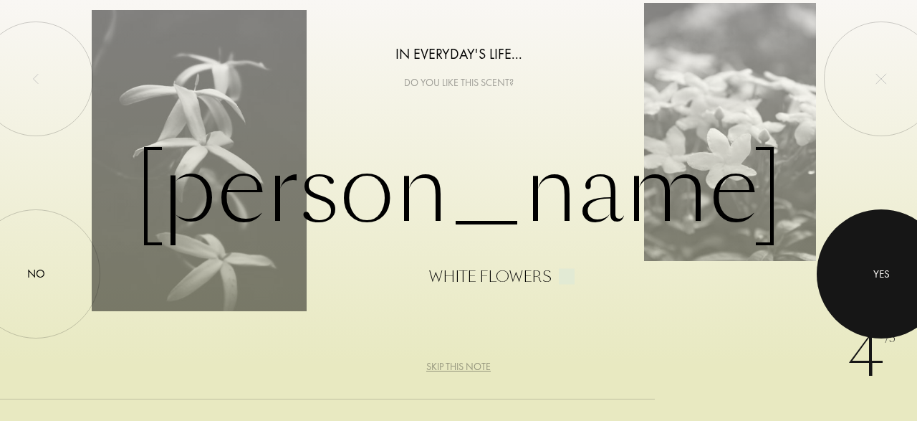
click at [886, 262] on div at bounding box center [881, 273] width 129 height 129
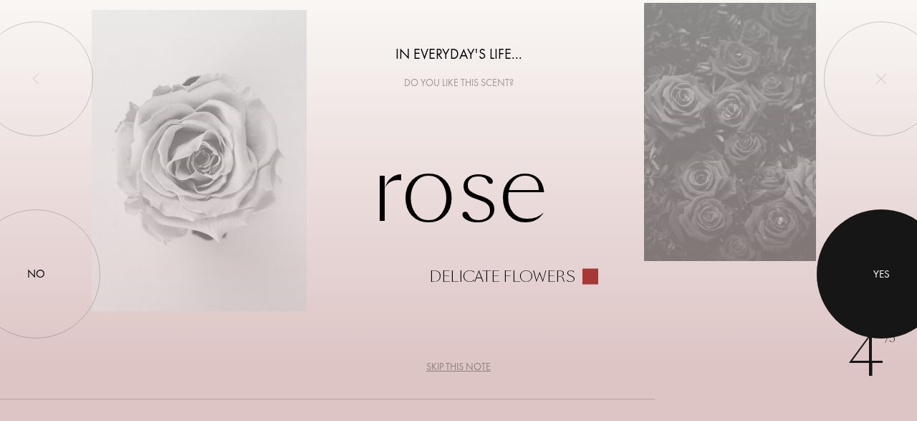
click at [886, 262] on div at bounding box center [881, 273] width 129 height 129
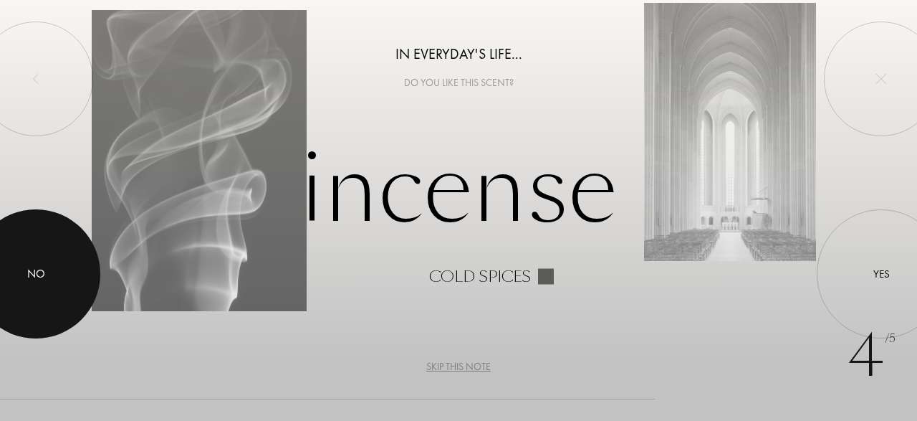
click at [45, 282] on div at bounding box center [35, 273] width 129 height 129
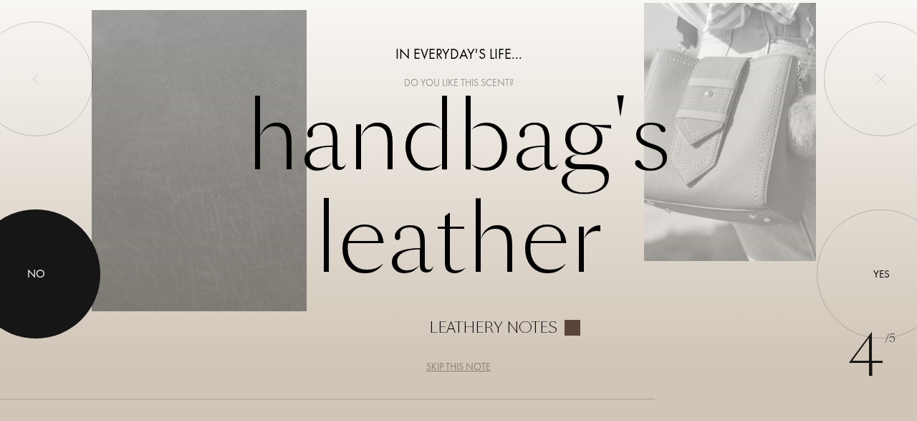
click at [45, 283] on div at bounding box center [35, 273] width 129 height 129
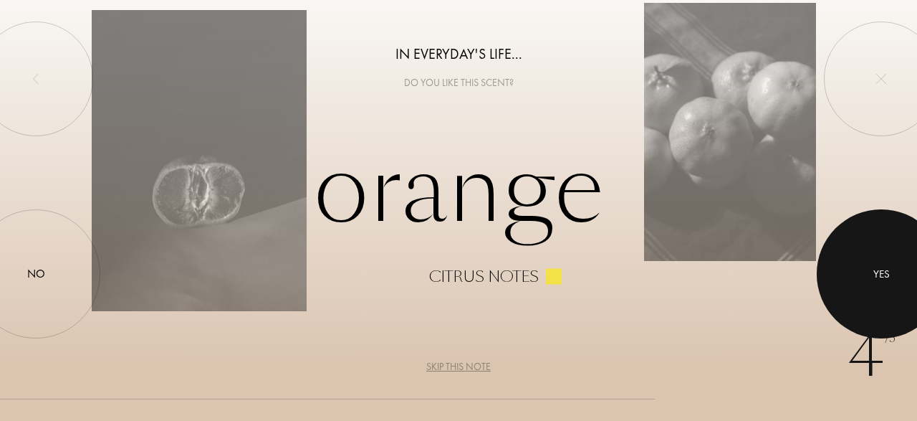
click at [889, 266] on div at bounding box center [881, 273] width 129 height 129
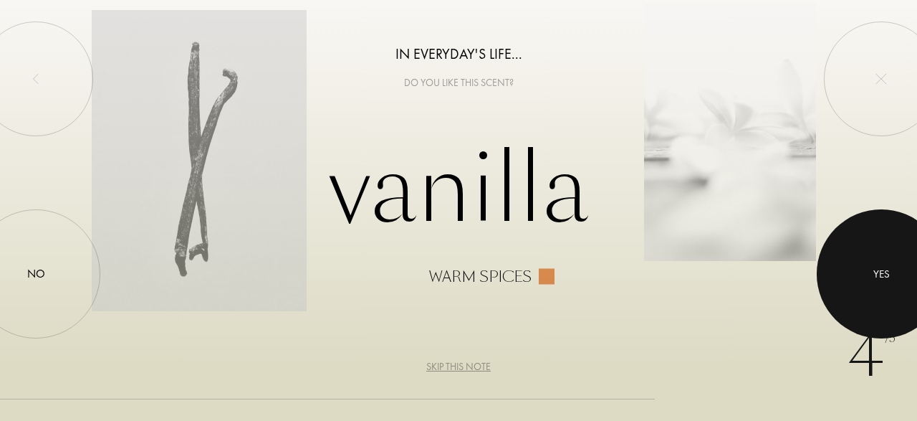
click at [889, 266] on div at bounding box center [881, 273] width 129 height 129
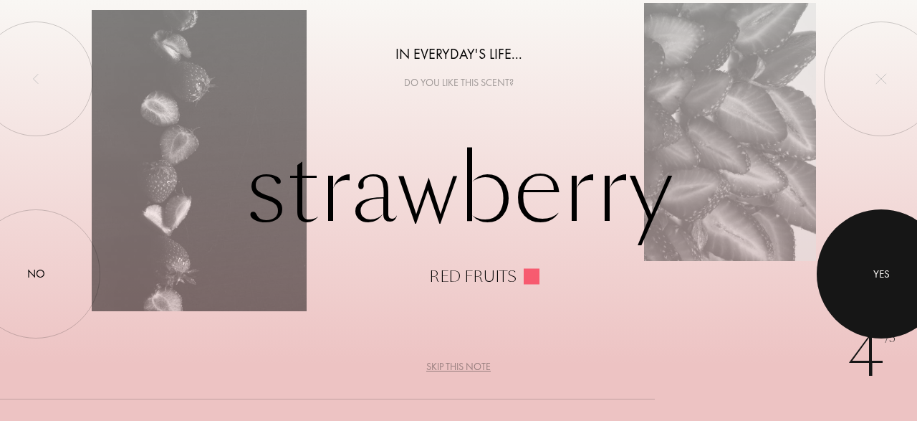
click at [889, 266] on div at bounding box center [881, 273] width 129 height 129
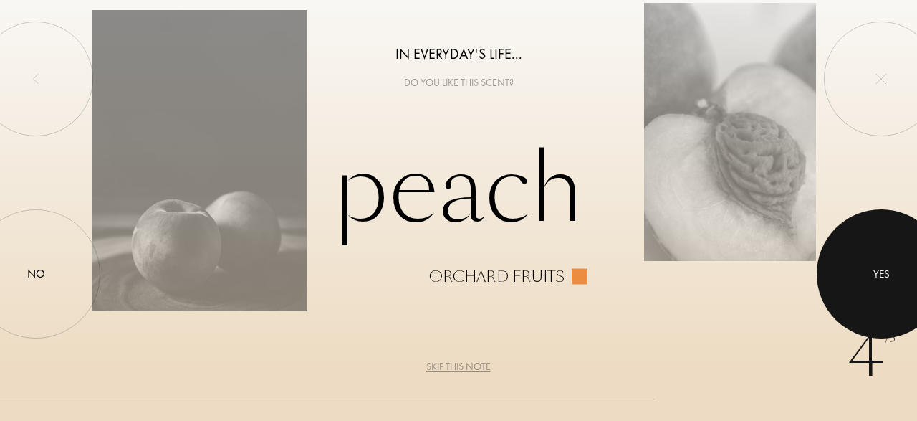
click at [889, 266] on div at bounding box center [881, 273] width 129 height 129
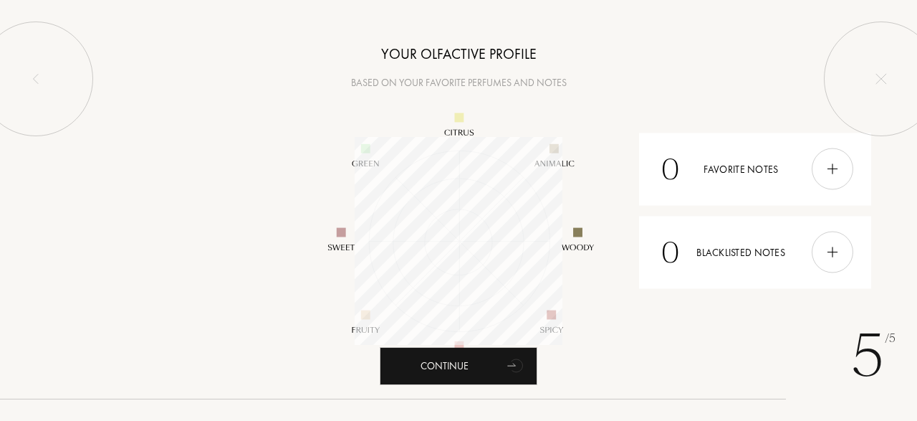
scroll to position [208, 208]
click at [832, 174] on img at bounding box center [833, 169] width 16 height 16
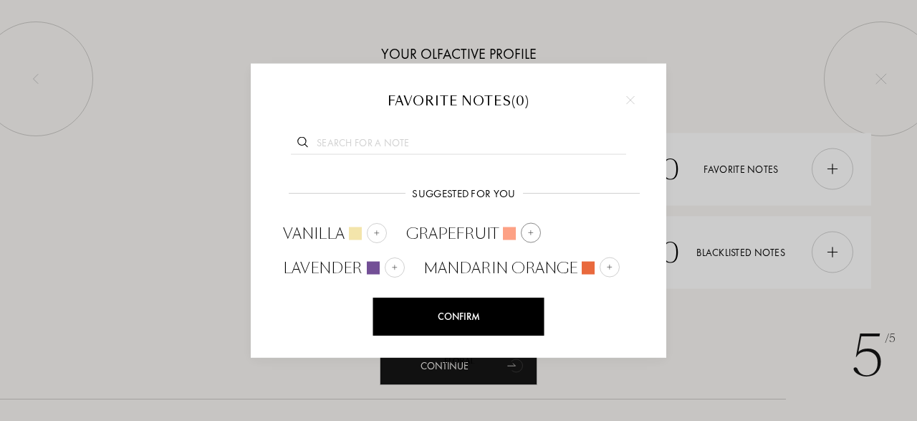
click at [529, 234] on img at bounding box center [530, 232] width 7 height 7
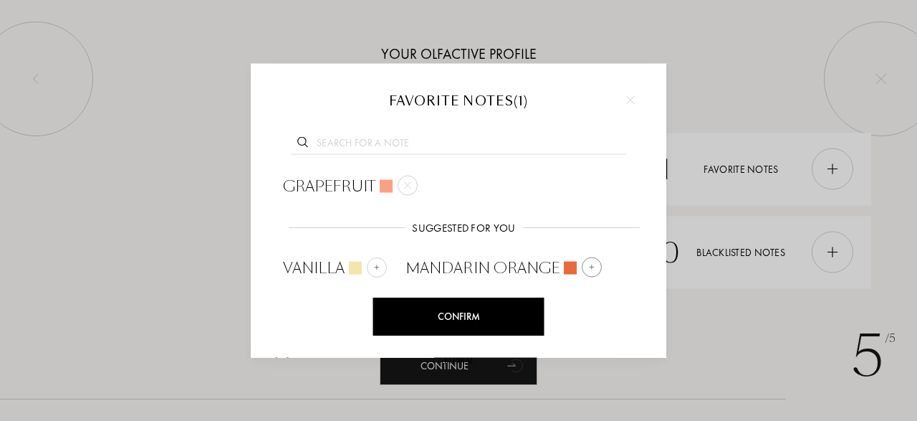
click at [590, 266] on img at bounding box center [591, 266] width 7 height 7
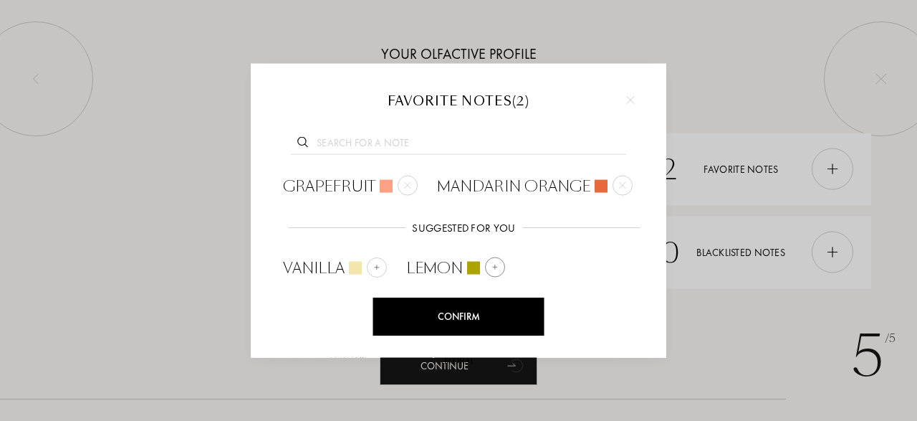
click at [492, 264] on img at bounding box center [494, 266] width 7 height 7
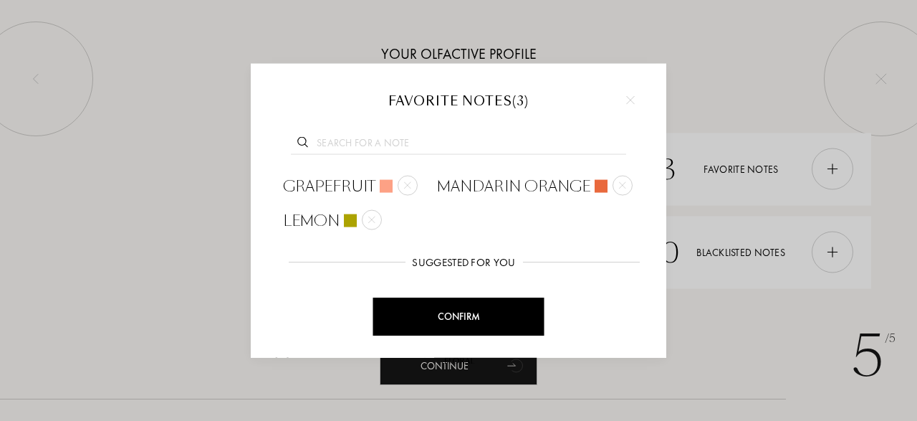
click at [433, 136] on input "text" at bounding box center [458, 144] width 335 height 19
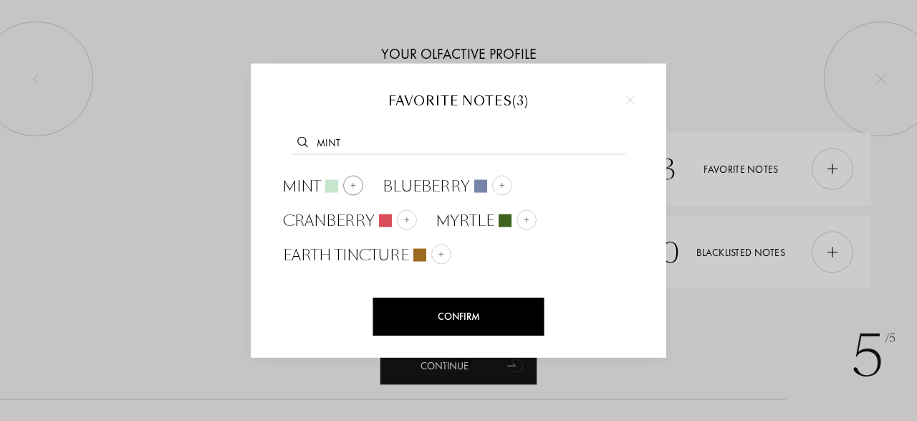
type input "mint"
click at [353, 186] on img at bounding box center [353, 184] width 7 height 7
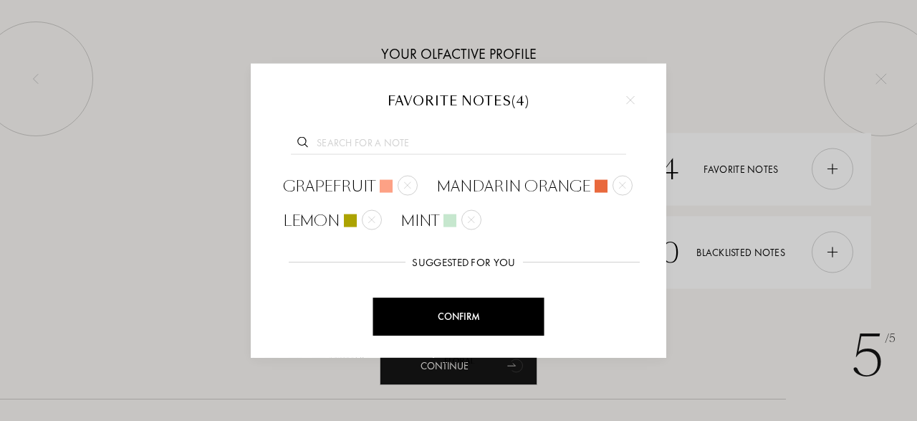
click at [379, 141] on input "text" at bounding box center [458, 144] width 335 height 19
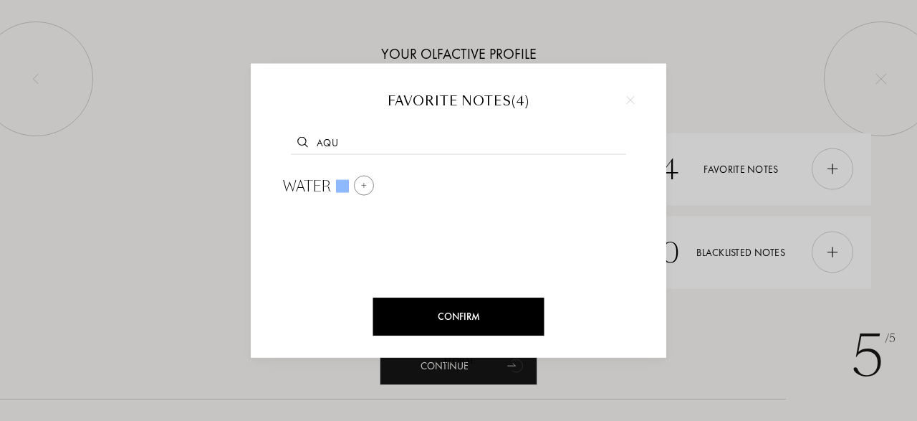
type input "aqu"
click at [368, 183] on div at bounding box center [364, 186] width 20 height 20
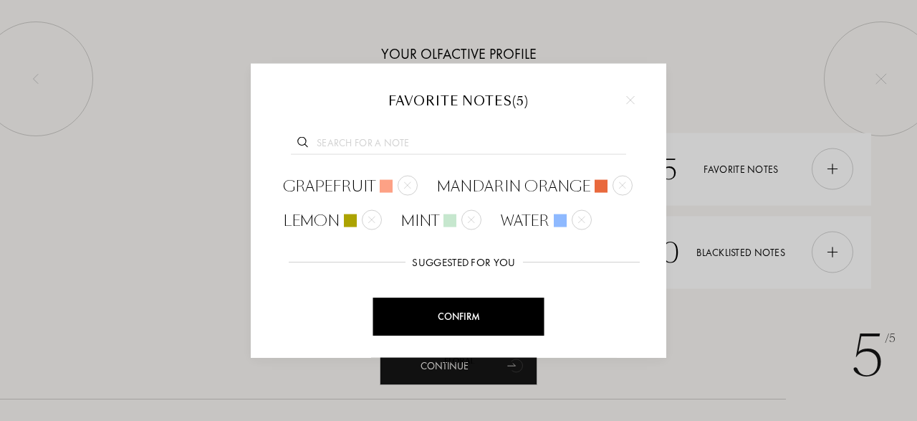
click at [383, 140] on input "text" at bounding box center [458, 144] width 335 height 19
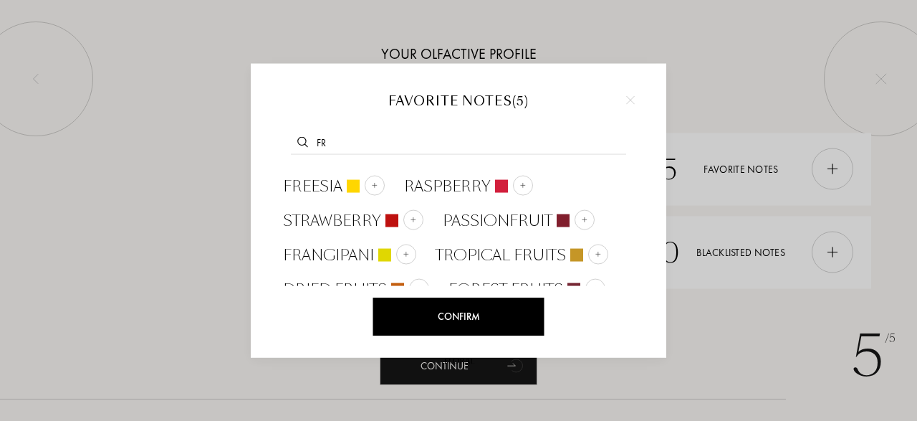
type input "f"
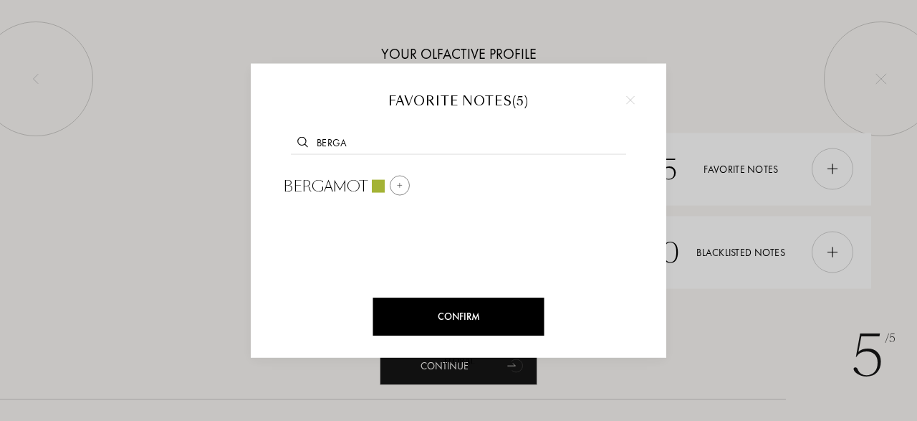
type input "berga"
click at [399, 185] on img at bounding box center [399, 184] width 7 height 7
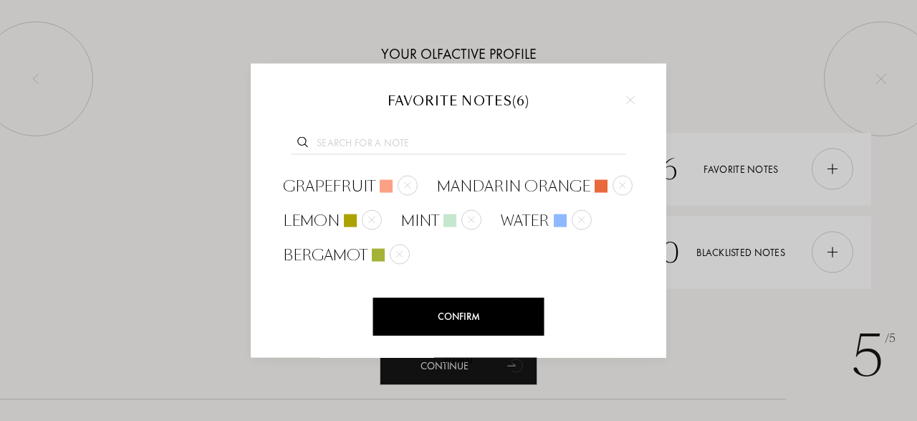
click at [400, 143] on input "text" at bounding box center [458, 144] width 335 height 19
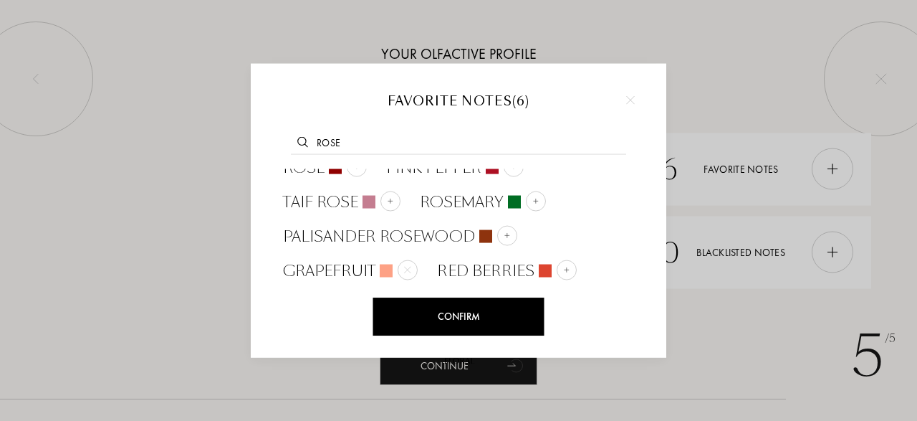
scroll to position [0, 0]
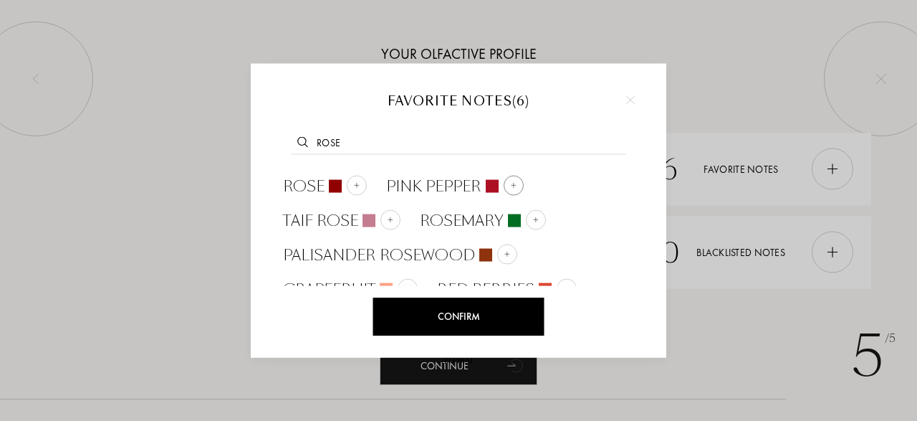
type input "rose"
click at [511, 183] on img at bounding box center [513, 184] width 7 height 7
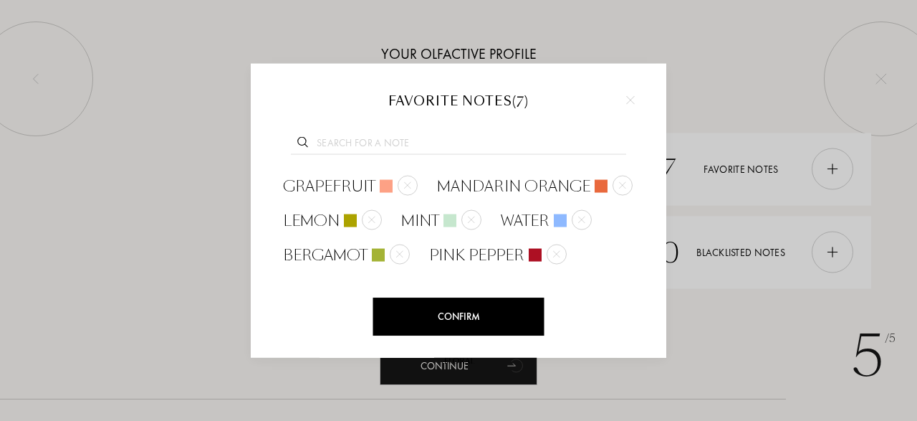
click at [402, 142] on input "text" at bounding box center [458, 144] width 335 height 19
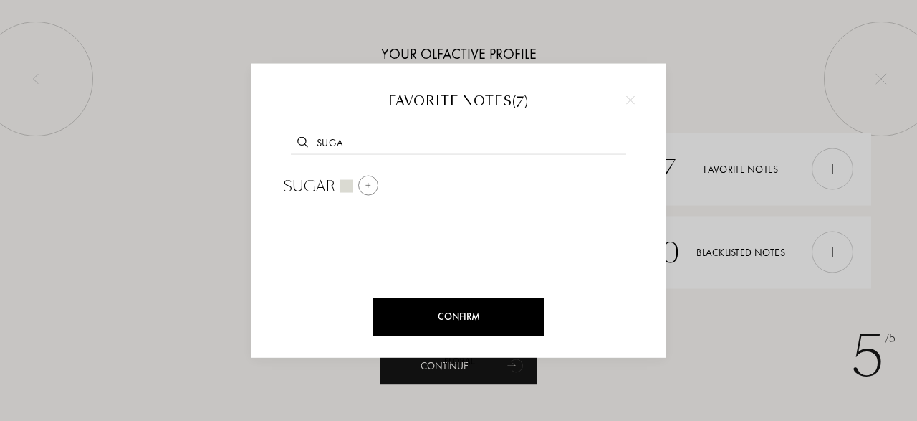
type input "suga"
click at [359, 184] on div at bounding box center [368, 186] width 20 height 20
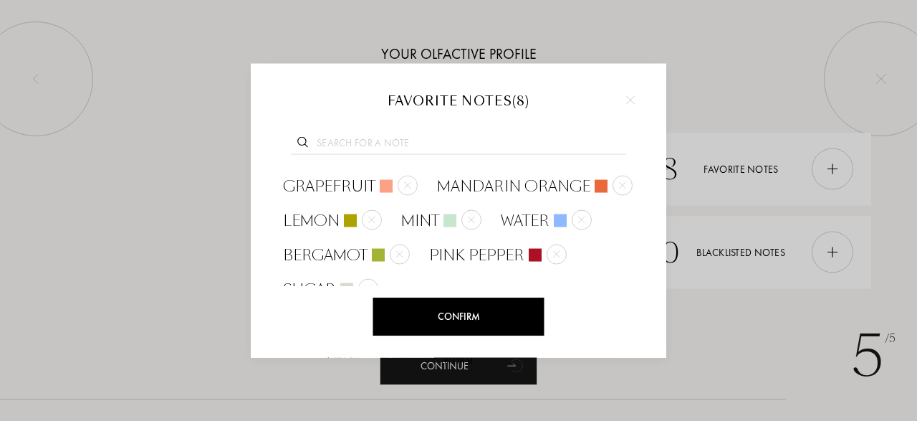
click at [388, 148] on input "text" at bounding box center [458, 144] width 335 height 19
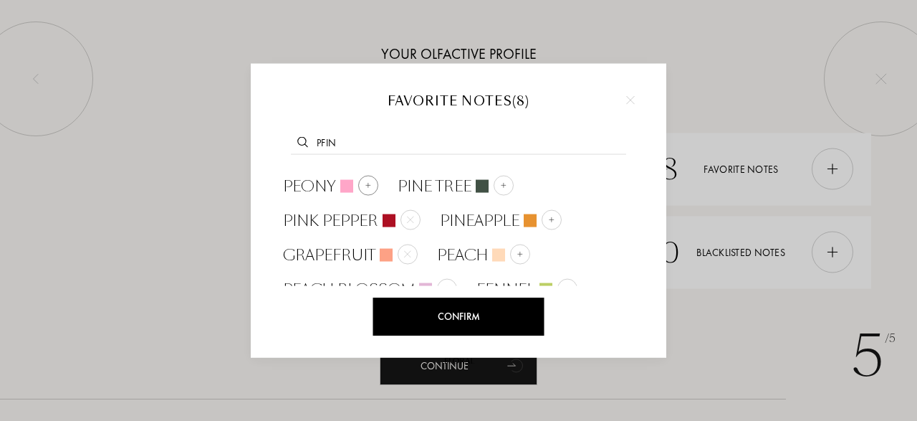
type input "pfin"
click at [365, 183] on img at bounding box center [368, 184] width 7 height 7
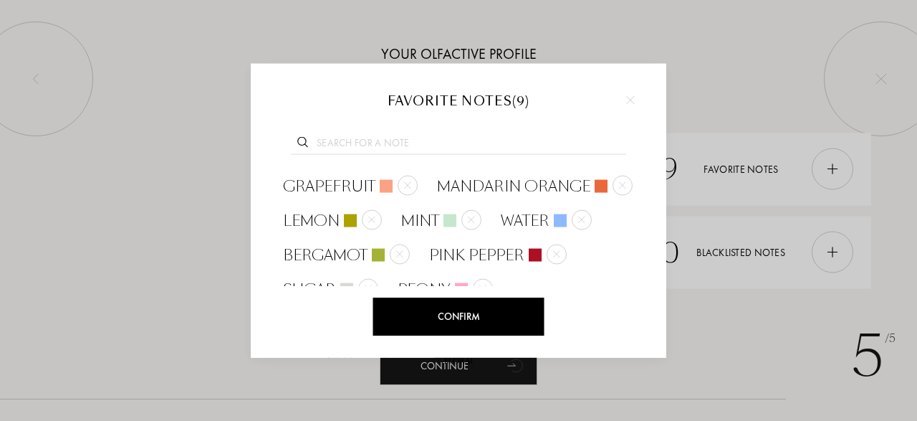
click at [400, 138] on input "text" at bounding box center [458, 144] width 335 height 19
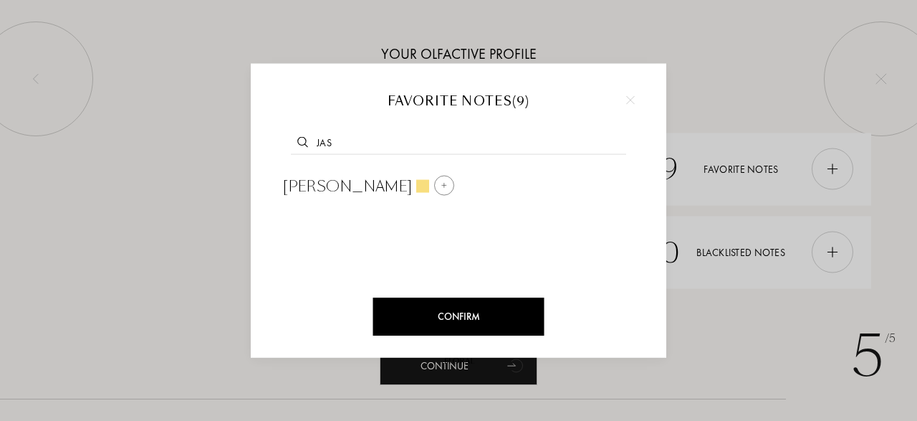
type input "jas"
click at [434, 187] on div at bounding box center [444, 186] width 20 height 20
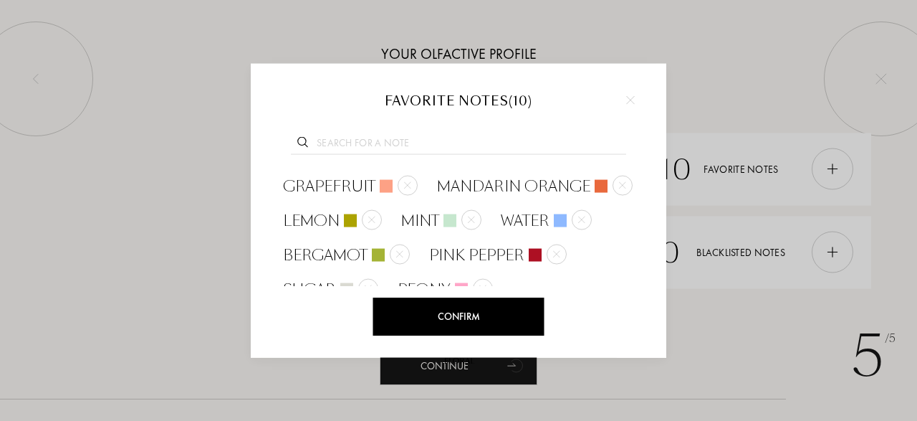
click at [385, 145] on input "text" at bounding box center [458, 144] width 335 height 19
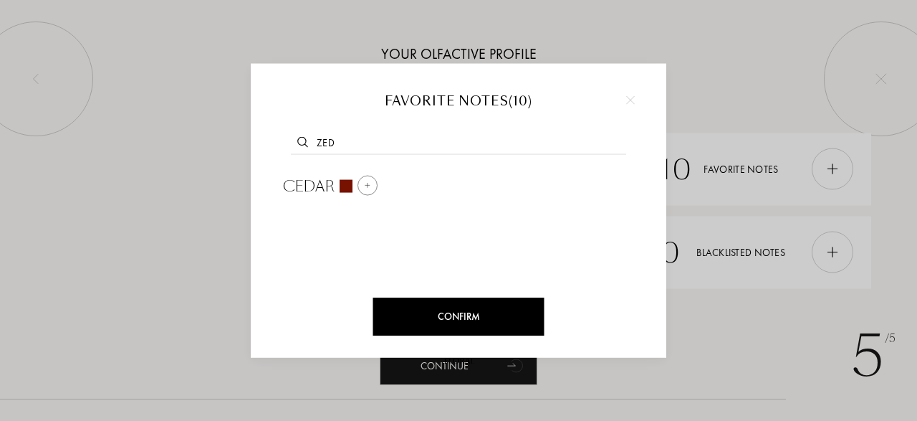
type input "zed"
click at [368, 188] on img at bounding box center [367, 184] width 7 height 7
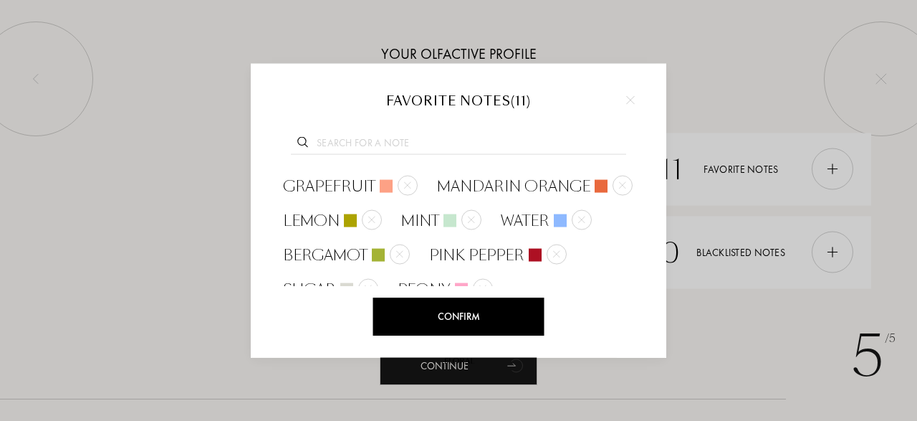
click at [372, 137] on input "text" at bounding box center [458, 144] width 335 height 19
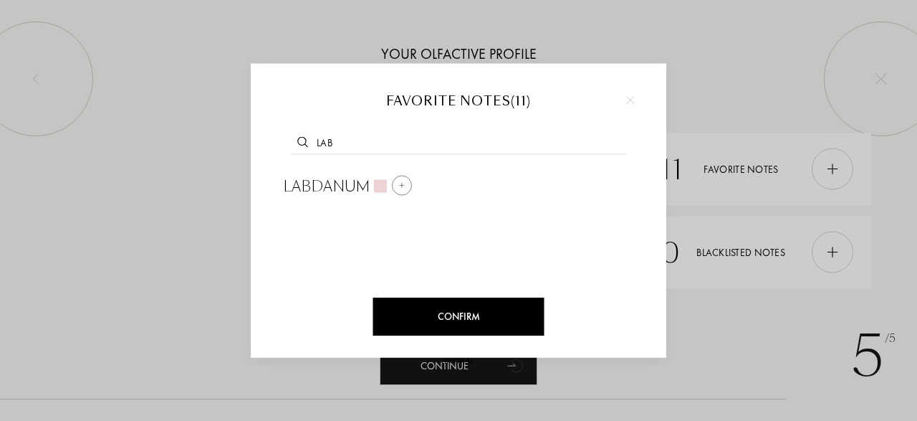
type input "lab"
click at [399, 183] on img at bounding box center [401, 184] width 7 height 7
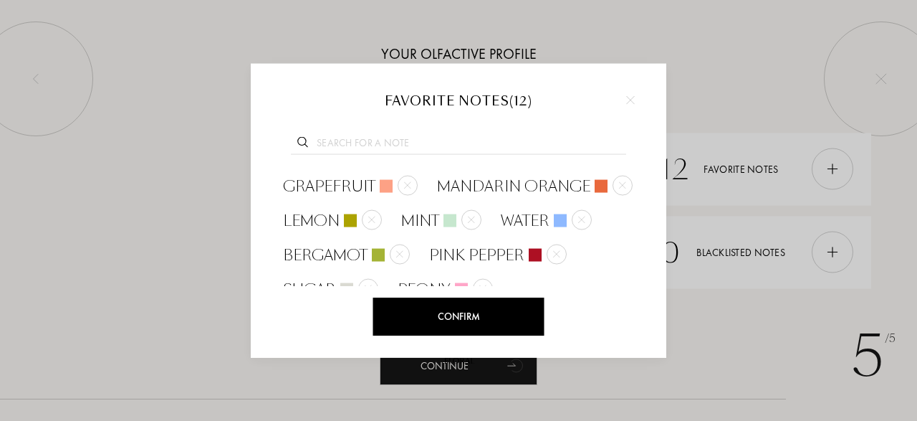
click at [465, 320] on div "Confirm" at bounding box center [458, 316] width 171 height 38
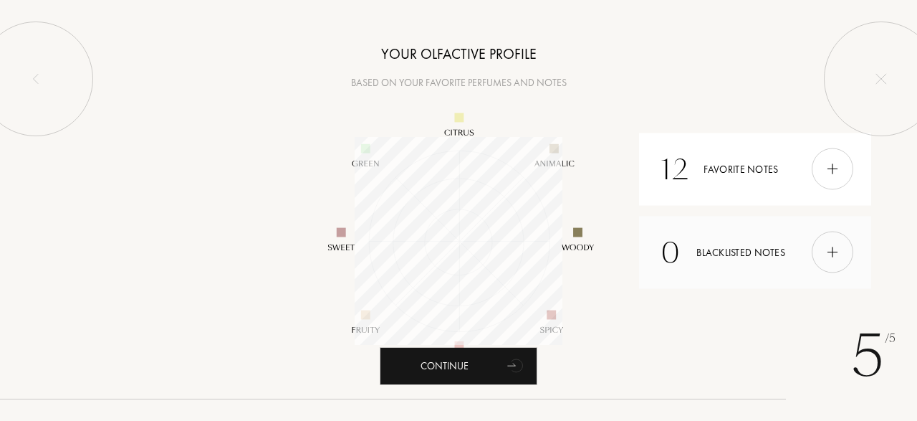
click at [831, 255] on img at bounding box center [833, 252] width 16 height 16
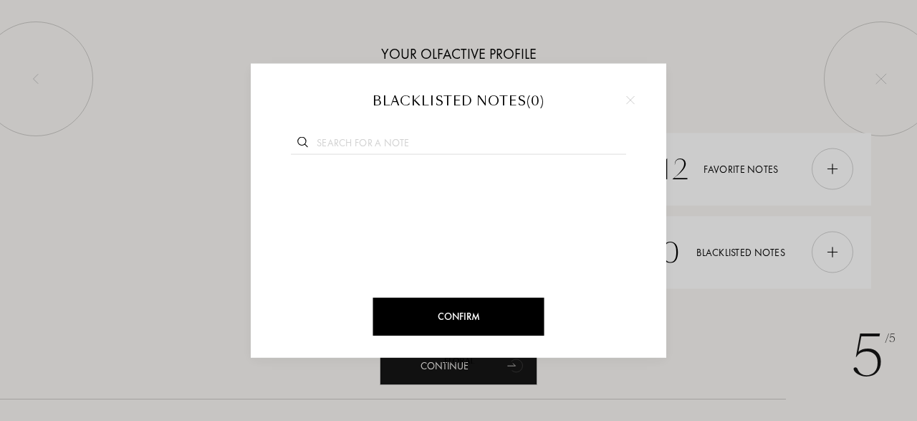
click at [448, 135] on div at bounding box center [458, 141] width 373 height 55
click at [387, 153] on input "text" at bounding box center [458, 144] width 335 height 19
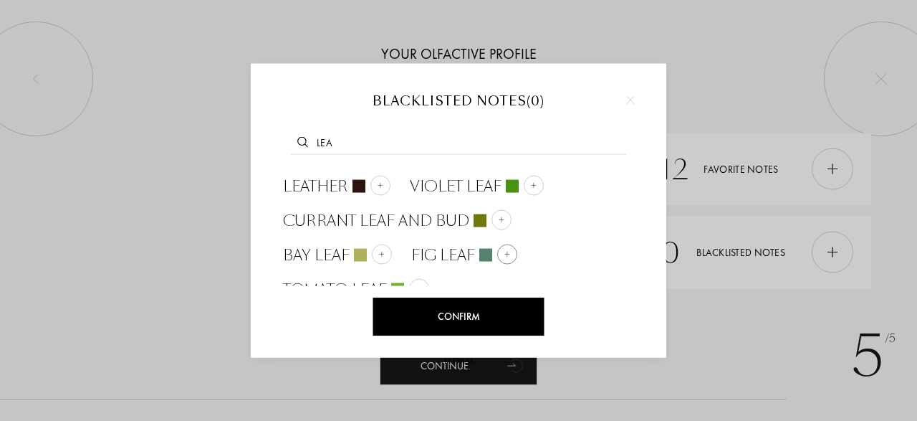
scroll to position [15, 0]
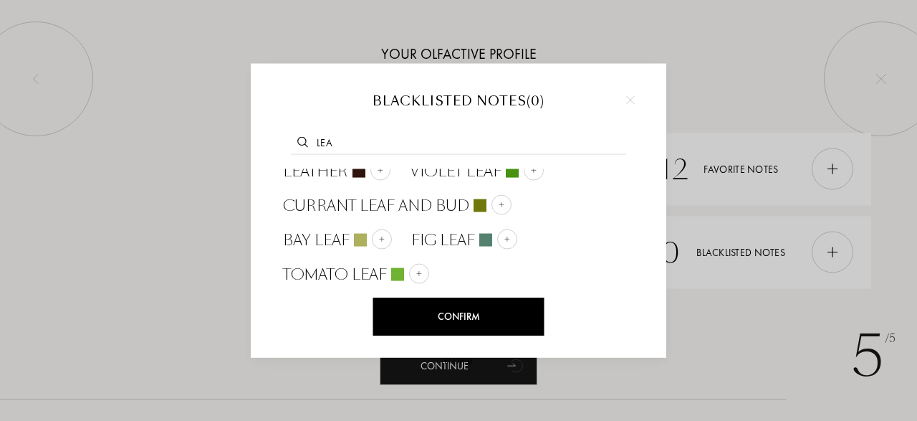
type input "lea"
click at [754, 357] on div at bounding box center [458, 210] width 917 height 421
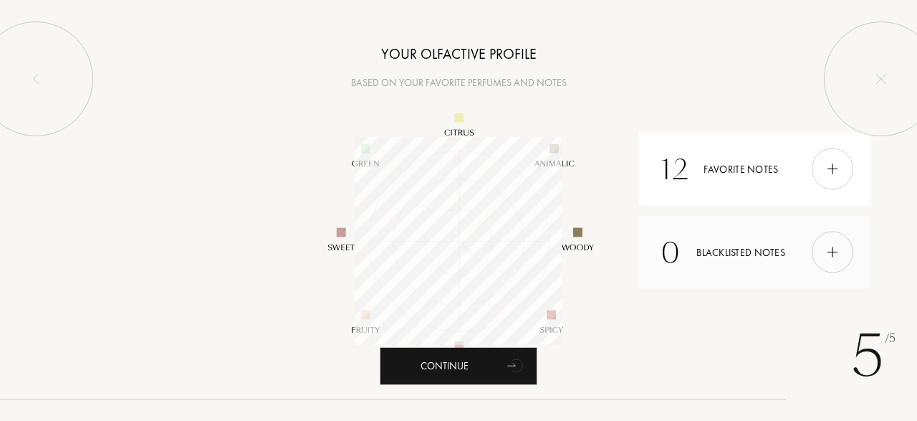
click at [833, 257] on img at bounding box center [833, 252] width 16 height 16
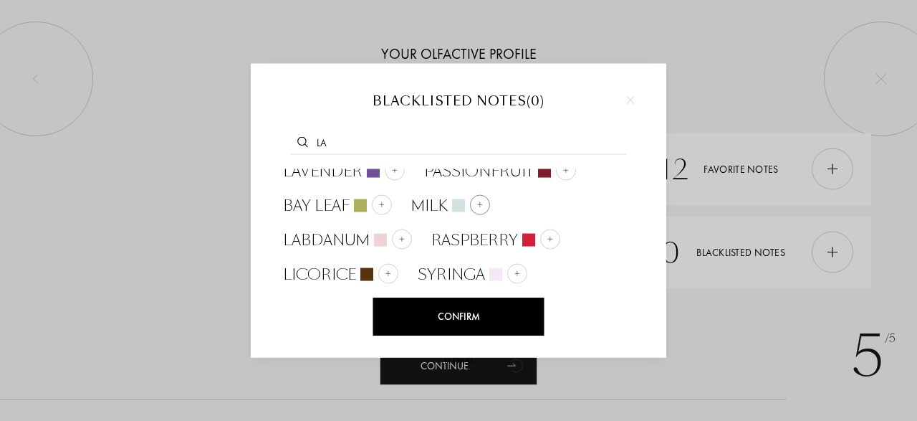
scroll to position [0, 0]
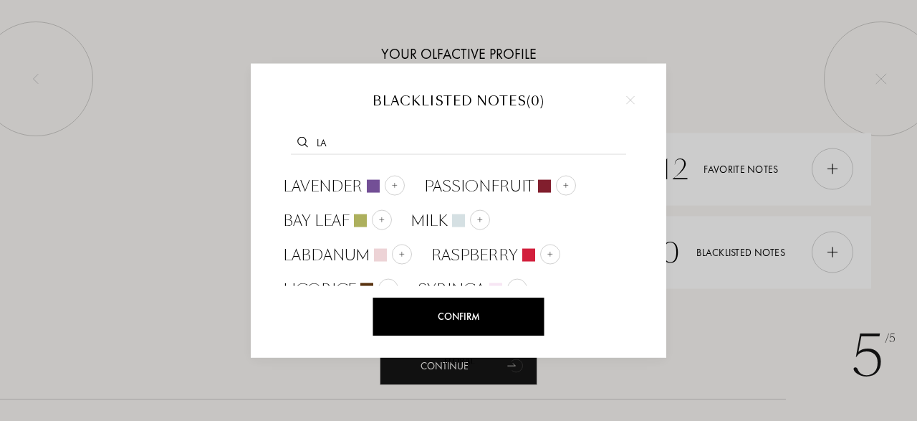
type input "l"
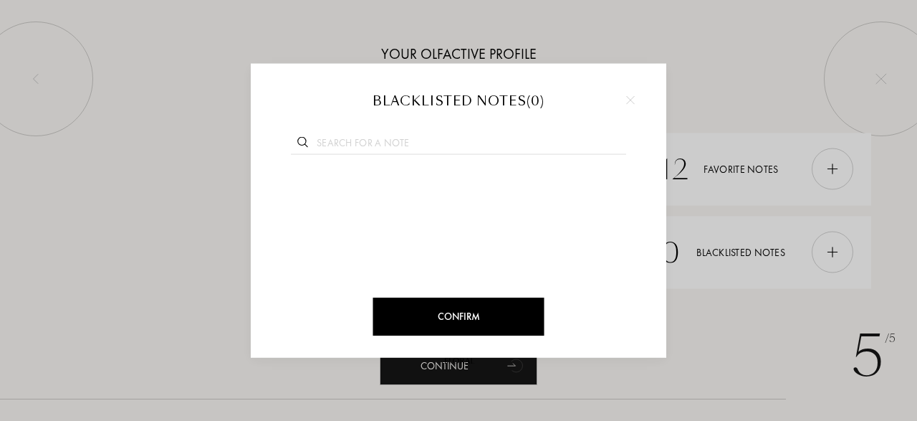
click at [198, 260] on div at bounding box center [458, 210] width 917 height 421
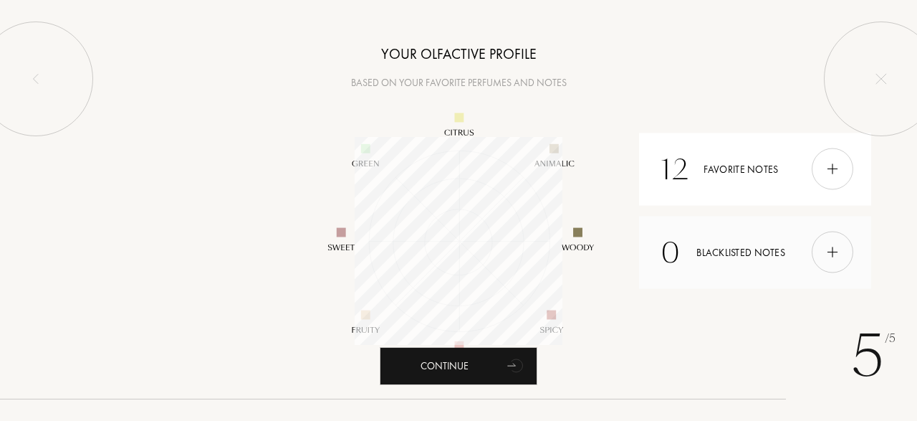
click at [829, 254] on img at bounding box center [833, 252] width 16 height 16
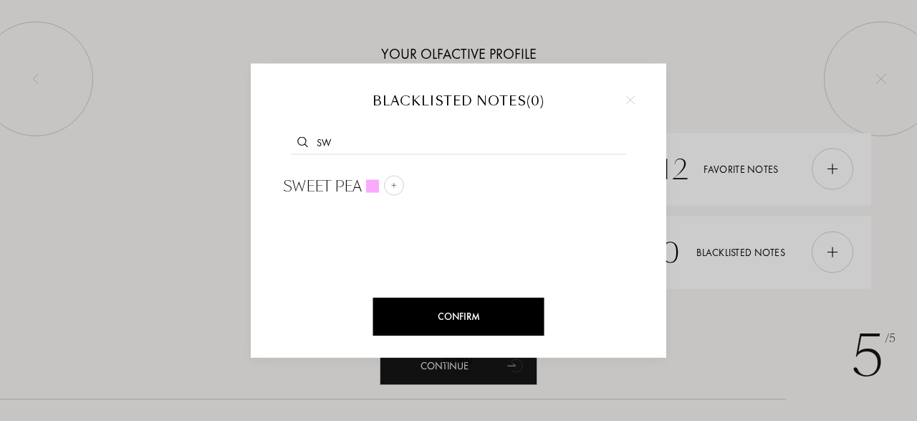
type input "s"
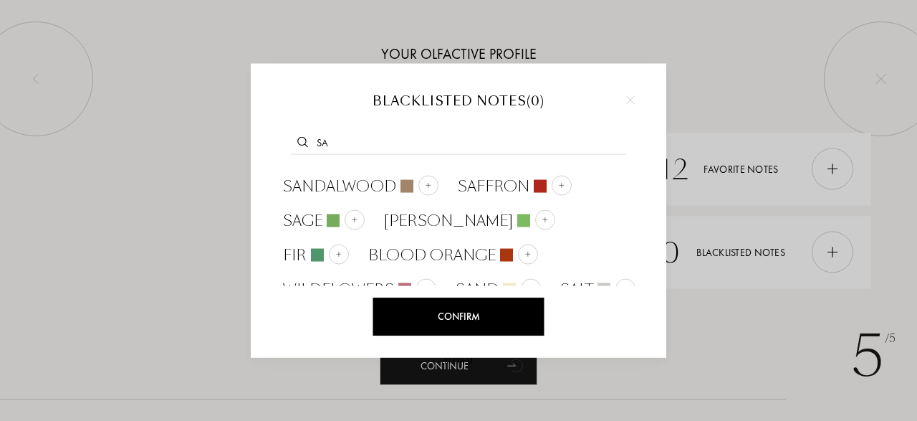
type input "s"
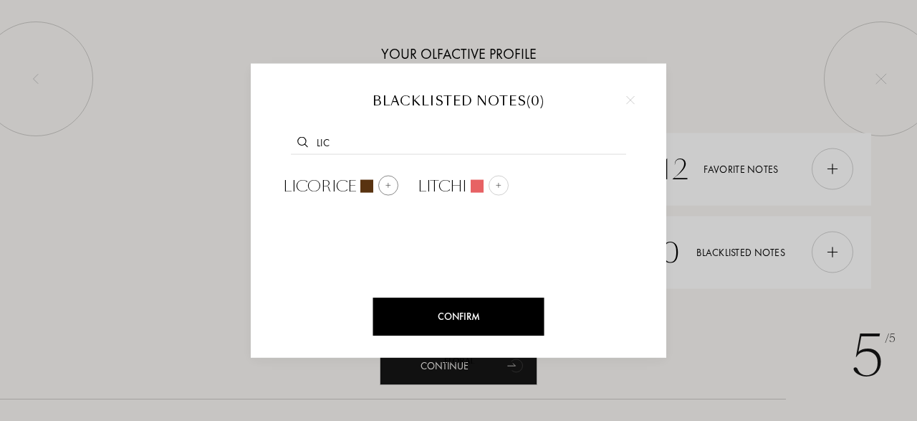
type input "lic"
click at [387, 189] on div at bounding box center [388, 186] width 20 height 20
click at [191, 287] on div at bounding box center [458, 210] width 917 height 421
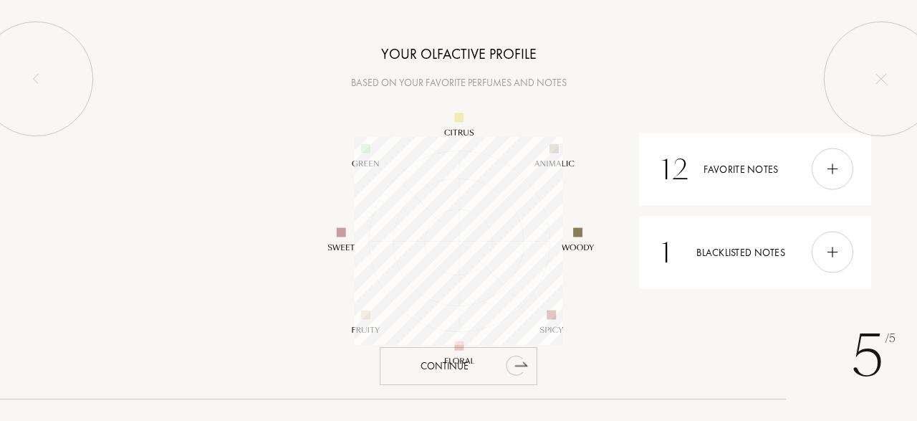
click at [484, 365] on div "Continue" at bounding box center [459, 366] width 158 height 38
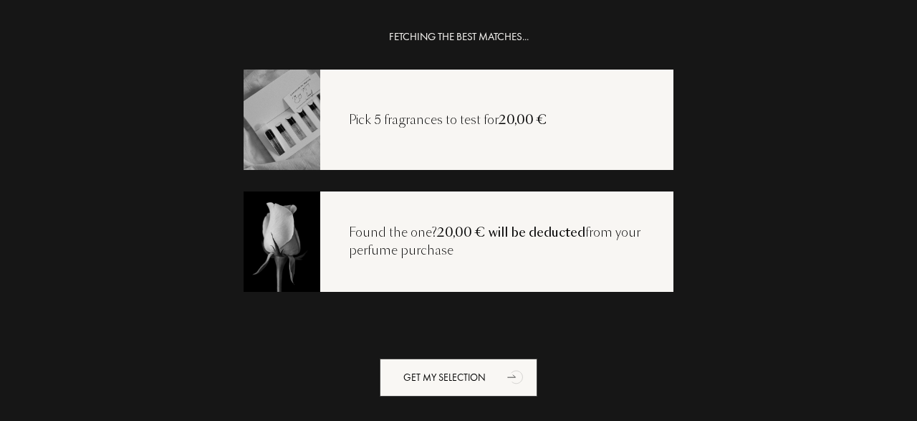
click at [507, 139] on div "Pick 5 fragrances to test for 20,00 €" at bounding box center [459, 119] width 430 height 100
click at [292, 130] on img at bounding box center [281, 118] width 77 height 103
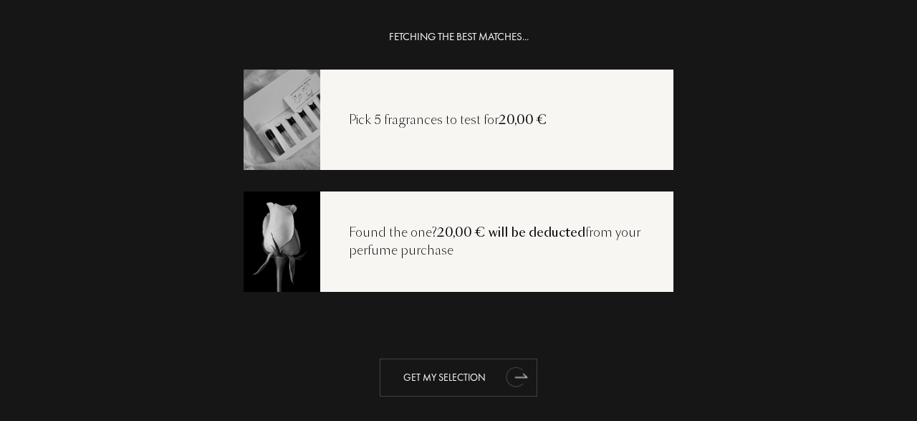
click at [423, 380] on div "Get my selection" at bounding box center [459, 377] width 158 height 38
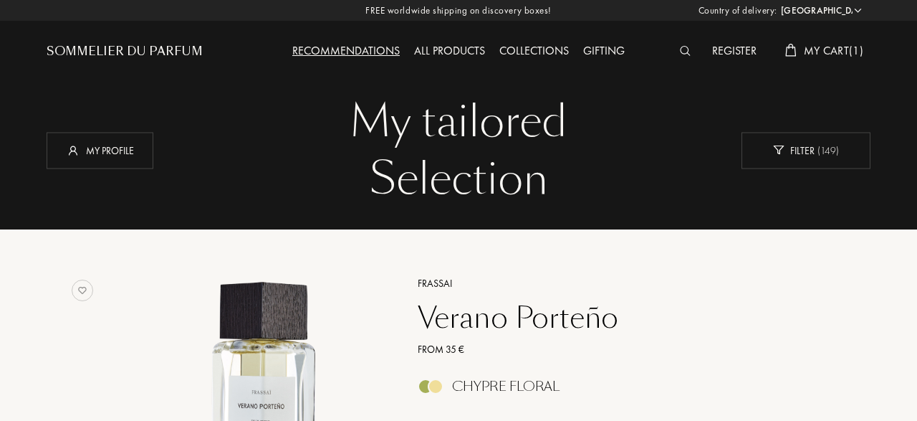
select select "DE"
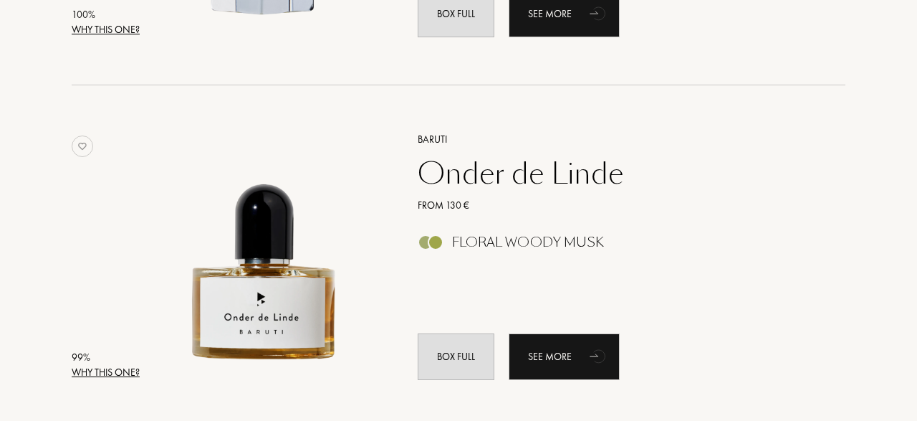
scroll to position [486, 0]
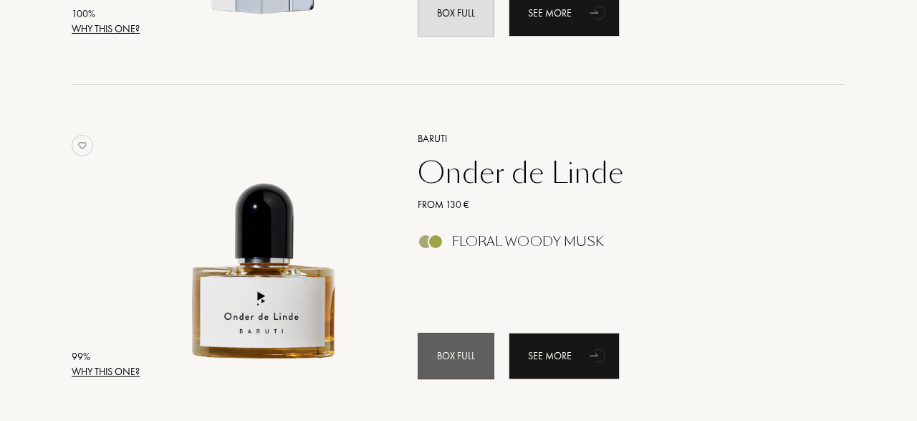
click at [461, 356] on div "Box full" at bounding box center [456, 355] width 77 height 47
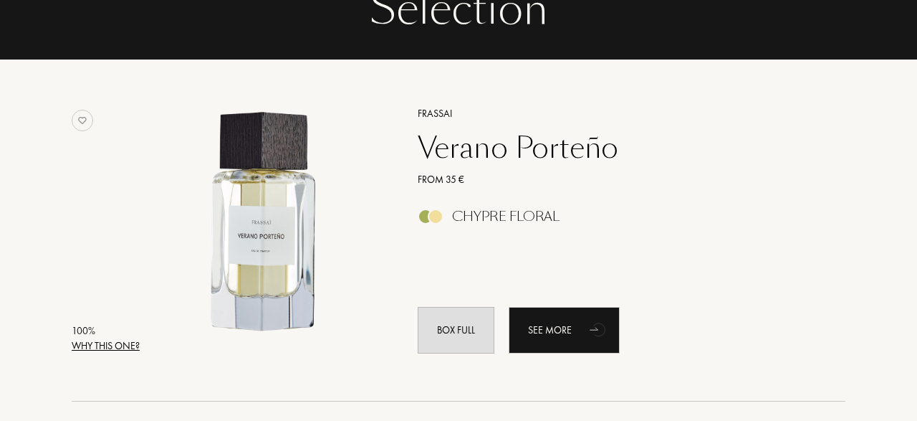
scroll to position [150, 0]
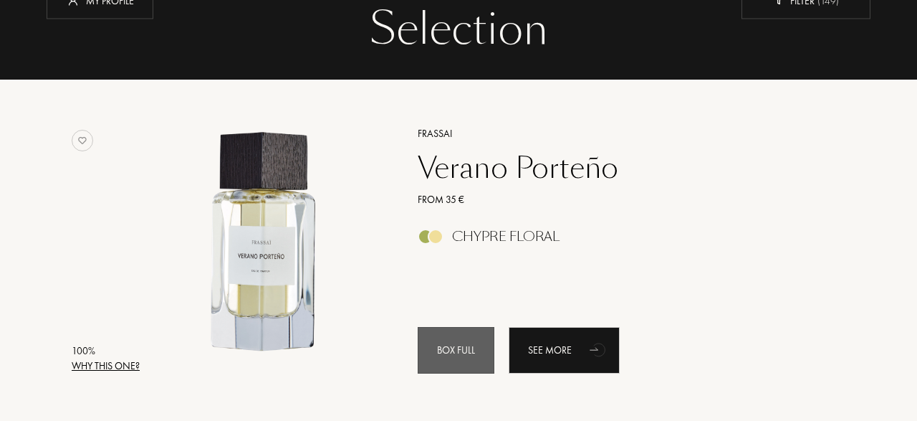
click at [456, 353] on div "Box full" at bounding box center [456, 350] width 77 height 47
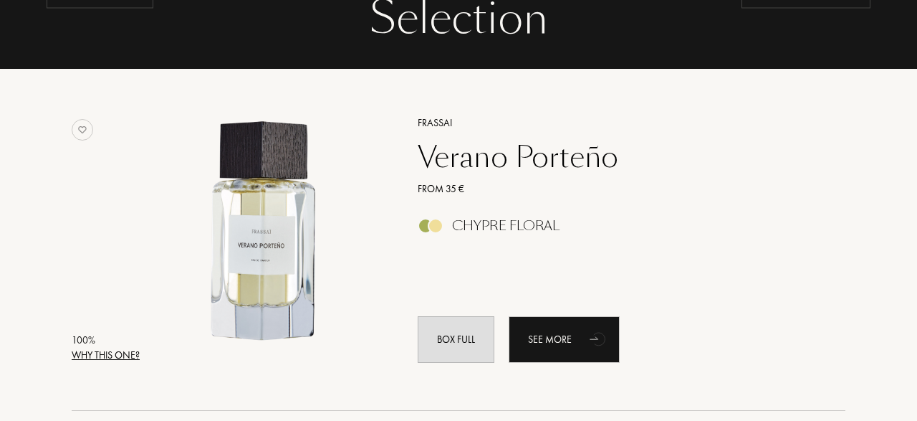
scroll to position [179, 0]
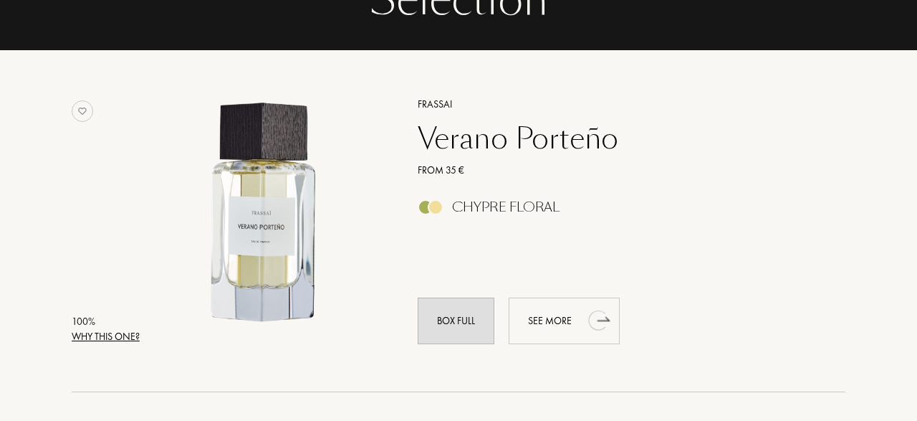
click at [563, 320] on div "See more" at bounding box center [564, 320] width 111 height 47
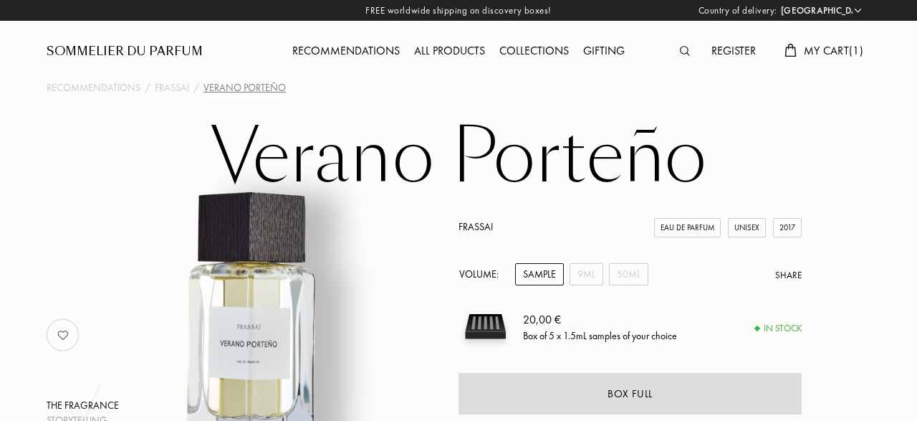
select select "DE"
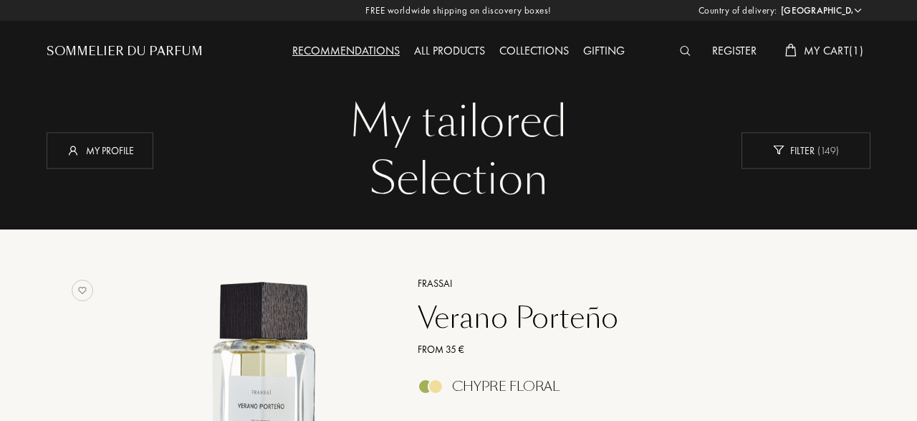
select select "DE"
click at [827, 44] on span "My Cart ( 1 )" at bounding box center [833, 50] width 59 height 15
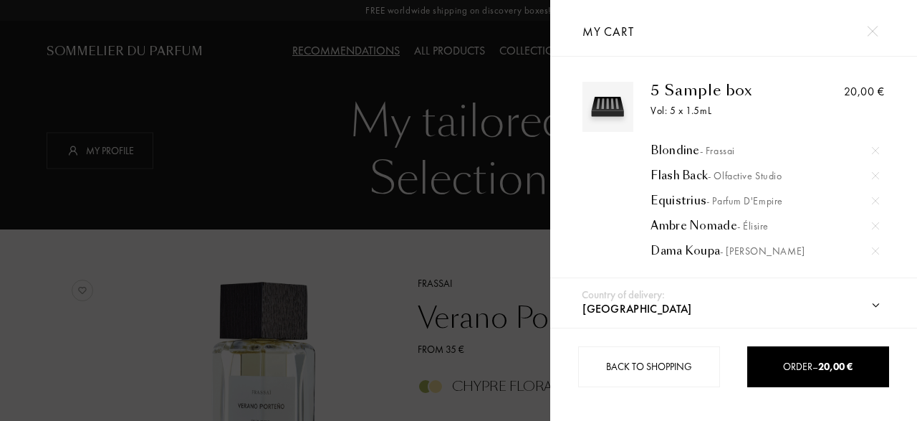
click at [878, 247] on img at bounding box center [875, 250] width 7 height 7
click at [876, 224] on img at bounding box center [875, 225] width 7 height 7
click at [875, 197] on img at bounding box center [875, 200] width 7 height 7
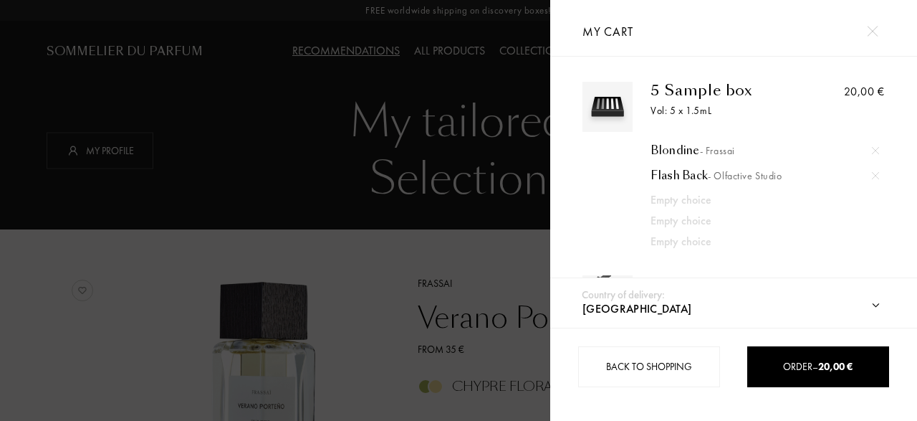
click at [875, 172] on img at bounding box center [875, 175] width 7 height 7
click at [876, 150] on img at bounding box center [875, 150] width 7 height 7
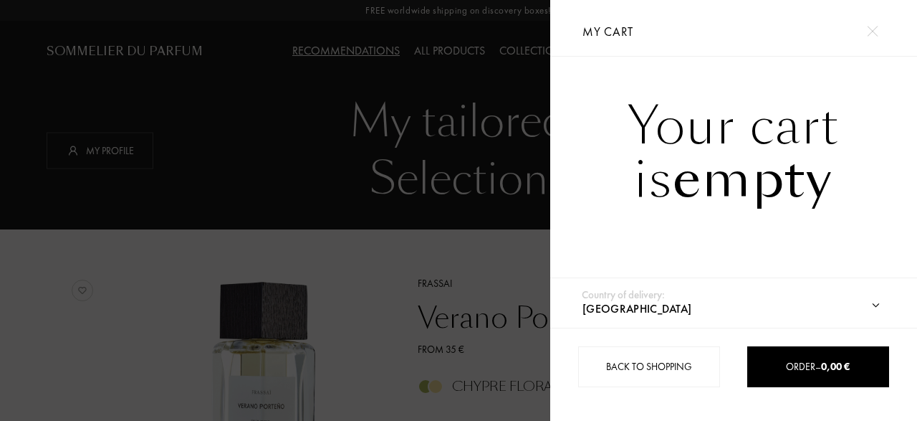
click at [196, 276] on div at bounding box center [275, 210] width 550 height 421
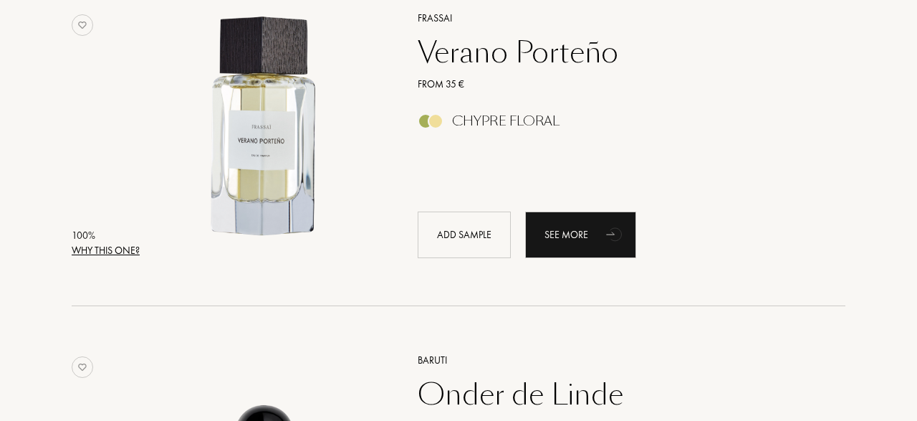
scroll to position [265, 0]
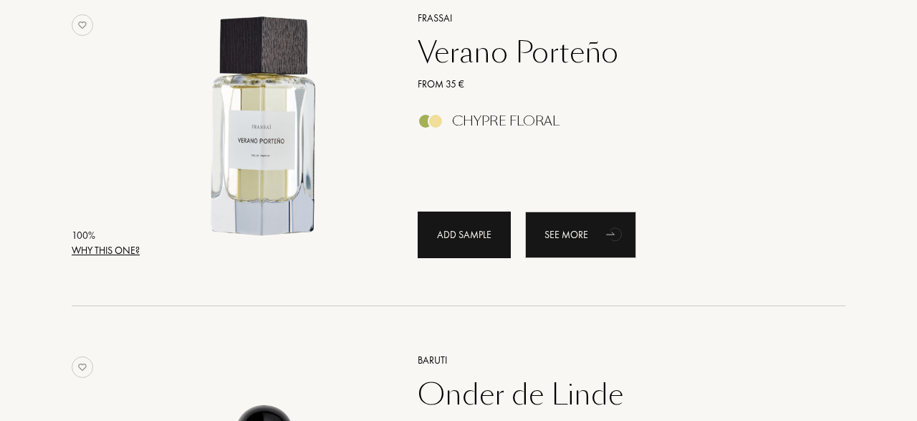
click at [440, 233] on div "Add sample" at bounding box center [464, 234] width 93 height 47
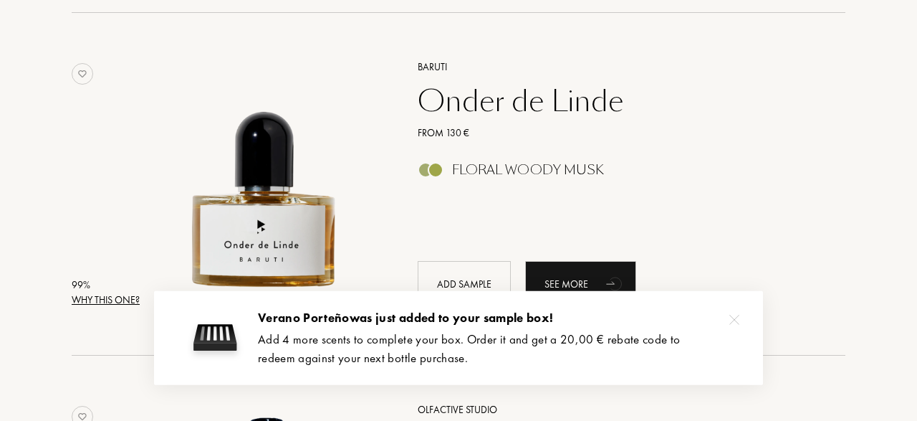
scroll to position [565, 0]
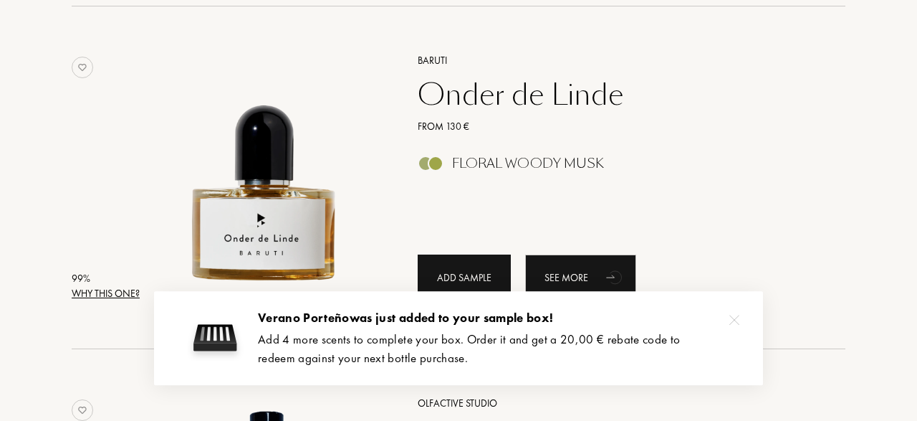
click at [439, 272] on div "Add sample" at bounding box center [464, 277] width 93 height 47
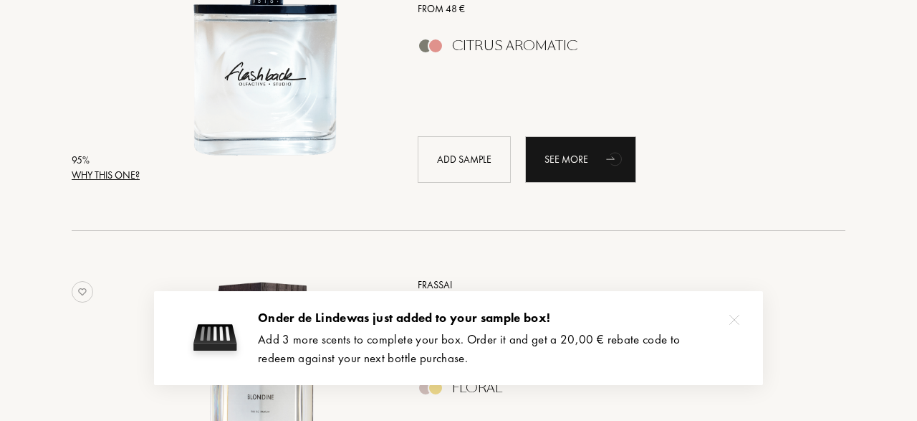
scroll to position [1034, 0]
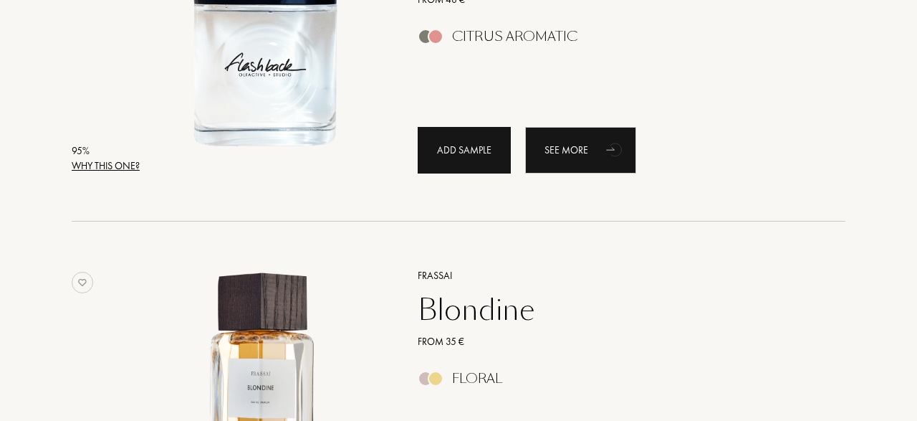
click at [444, 141] on div "Add sample" at bounding box center [464, 150] width 93 height 47
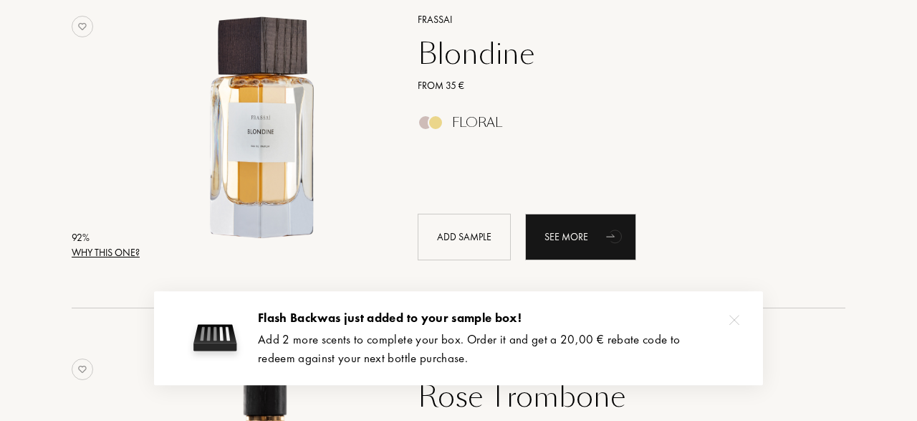
scroll to position [1291, 0]
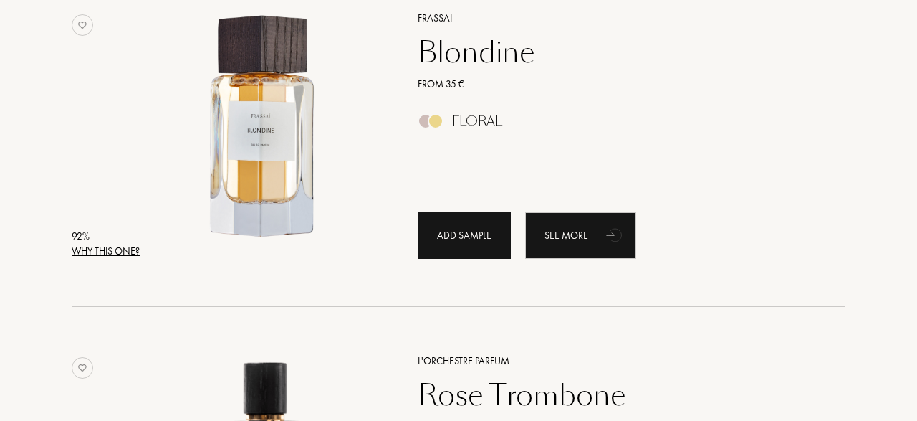
click at [436, 242] on div "Add sample" at bounding box center [464, 235] width 93 height 47
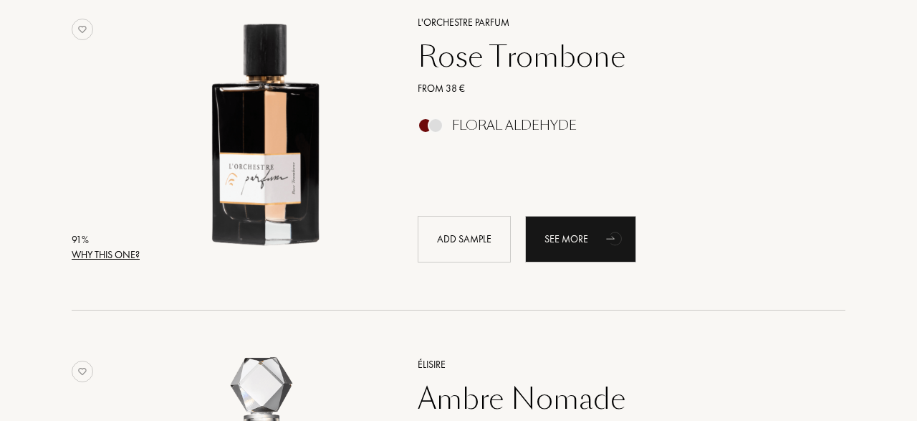
scroll to position [1639, 0]
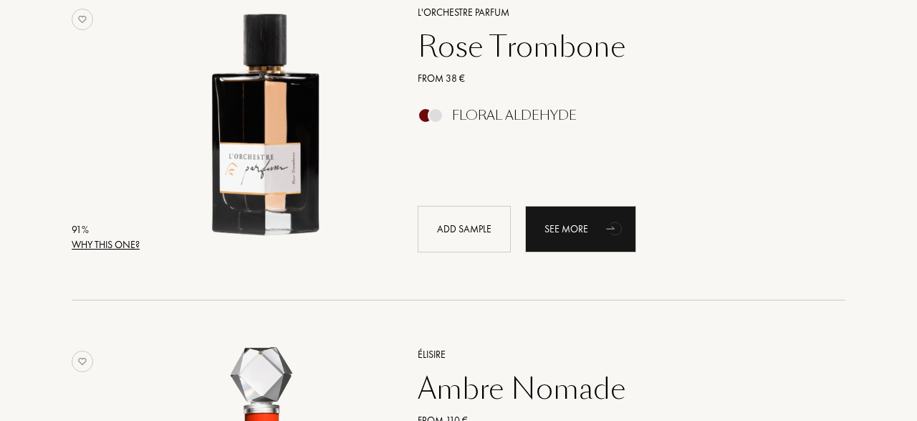
click at [436, 242] on div "Add sample" at bounding box center [464, 229] width 93 height 47
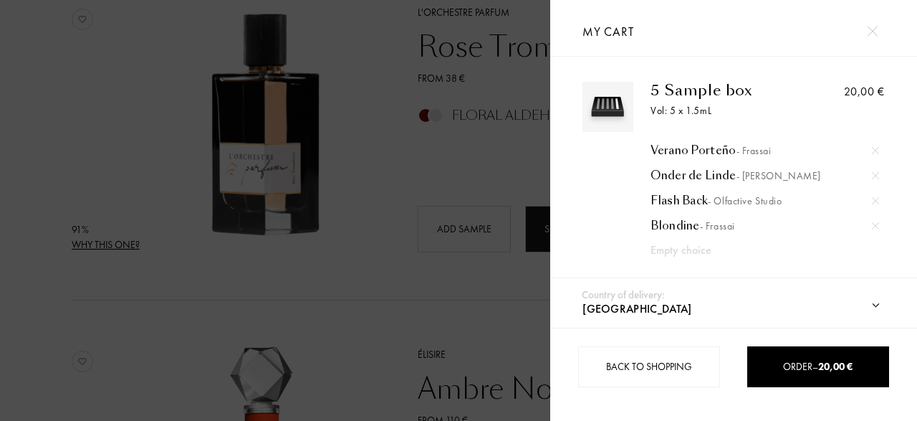
click at [436, 242] on div at bounding box center [275, 210] width 550 height 421
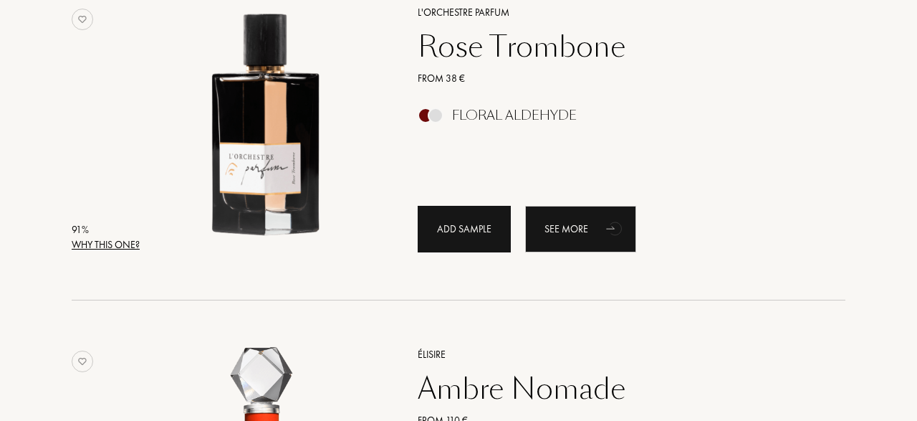
click at [473, 229] on div "Add sample" at bounding box center [464, 229] width 93 height 47
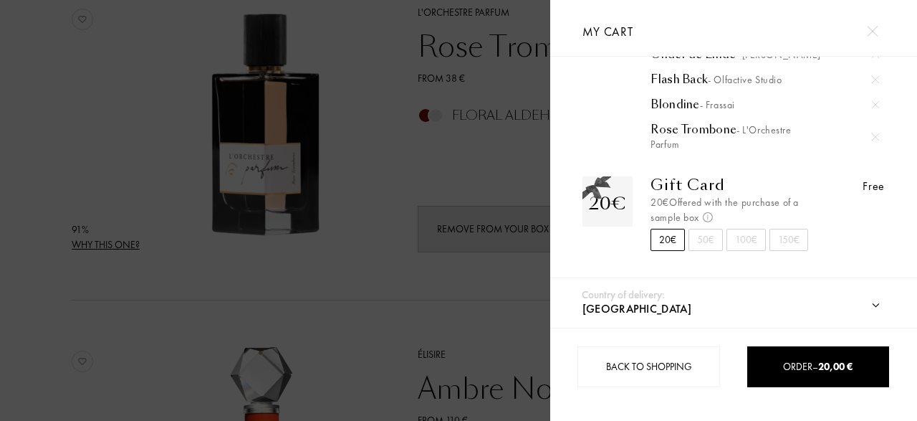
scroll to position [0, 0]
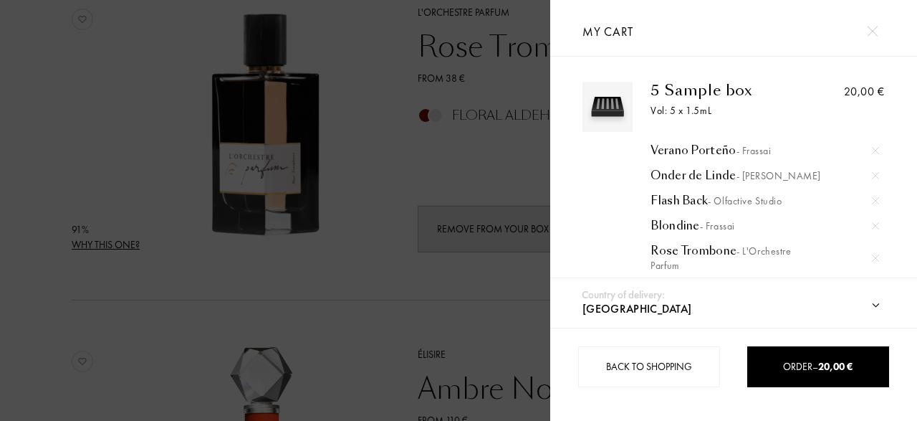
click at [387, 194] on div at bounding box center [275, 210] width 550 height 421
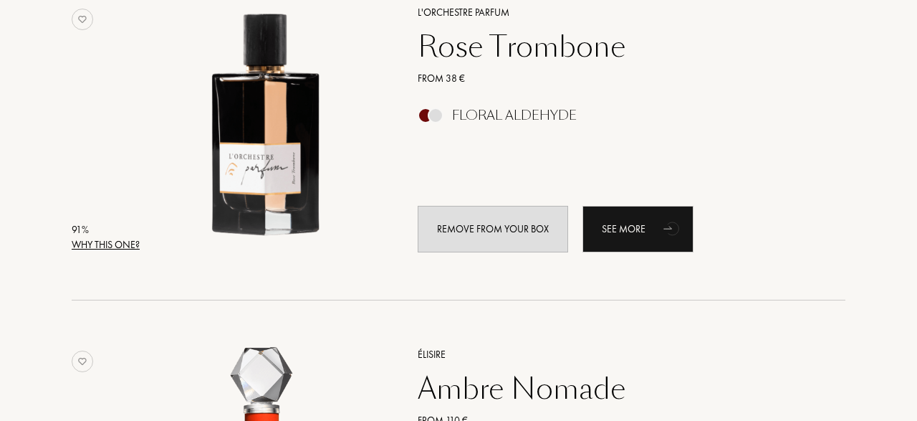
click at [123, 242] on div "Why this one?" at bounding box center [106, 244] width 68 height 15
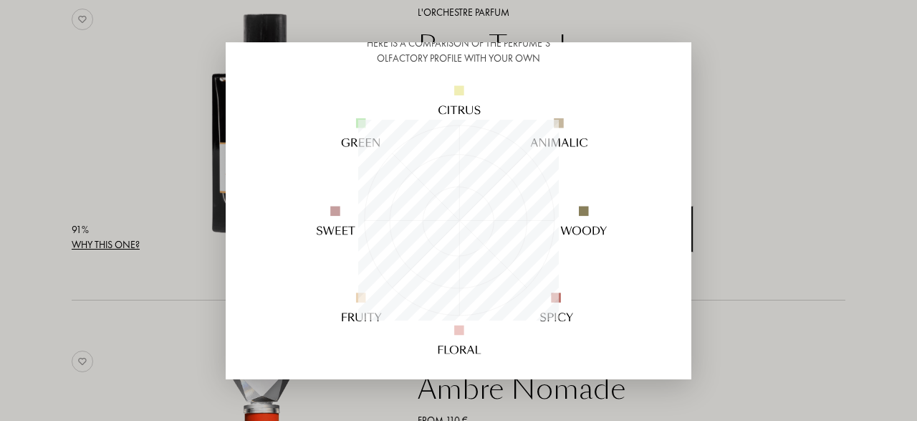
scroll to position [129, 0]
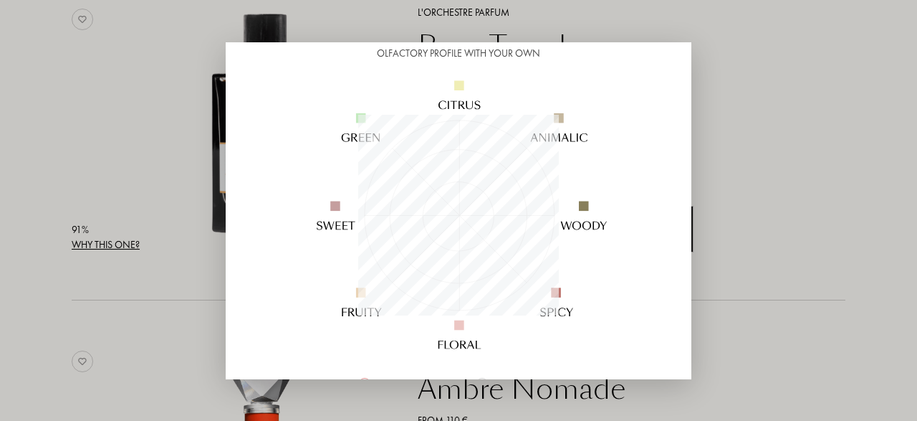
click at [102, 181] on div at bounding box center [458, 210] width 917 height 421
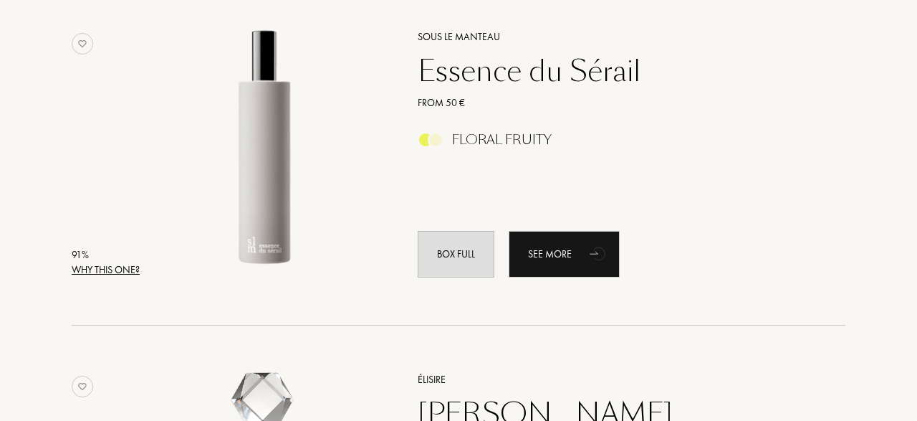
scroll to position [2641, 0]
click at [92, 272] on div "Why this one?" at bounding box center [106, 269] width 68 height 15
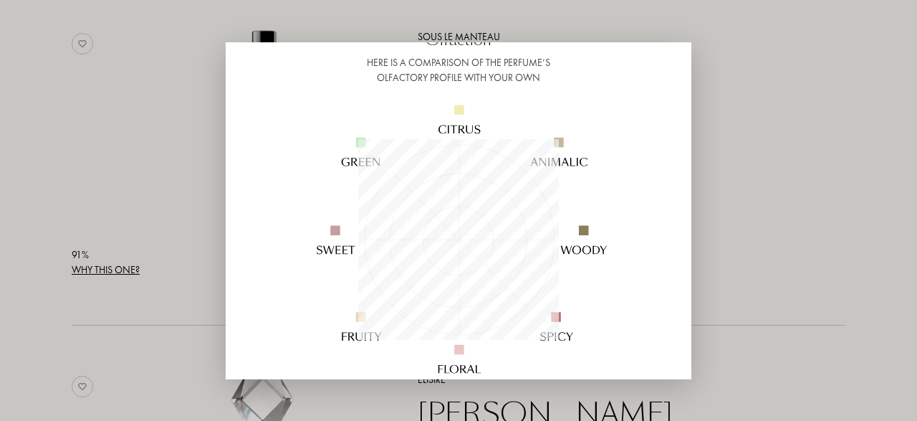
scroll to position [105, 0]
click at [207, 184] on div at bounding box center [458, 210] width 917 height 421
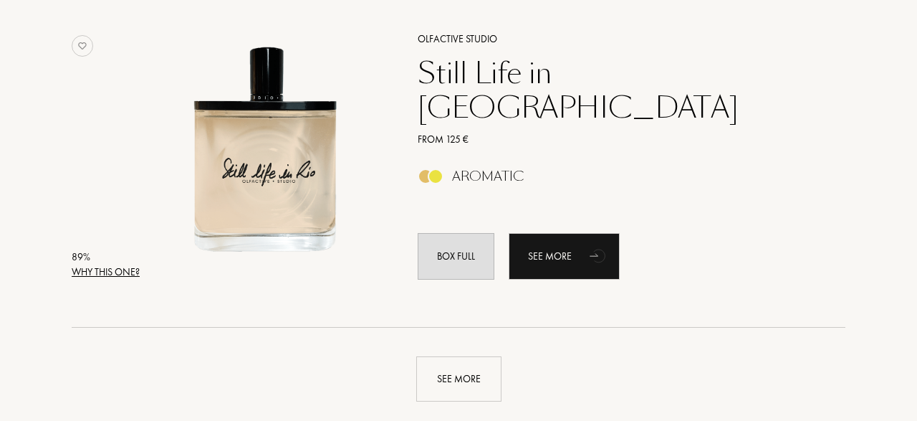
scroll to position [3332, 0]
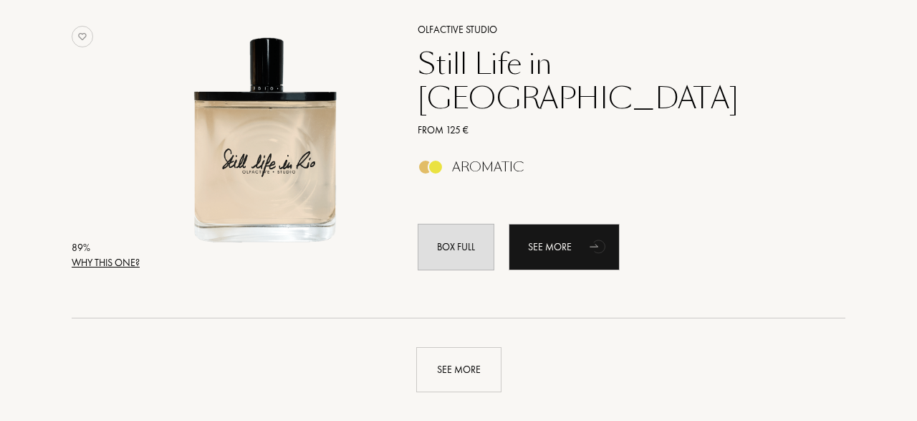
click at [126, 263] on div "Why this one?" at bounding box center [106, 262] width 68 height 15
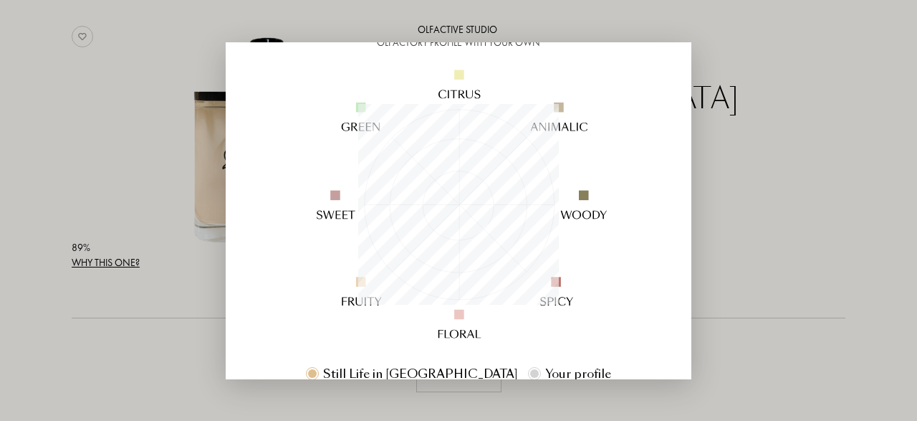
scroll to position [140, 0]
click at [69, 167] on div at bounding box center [458, 210] width 917 height 421
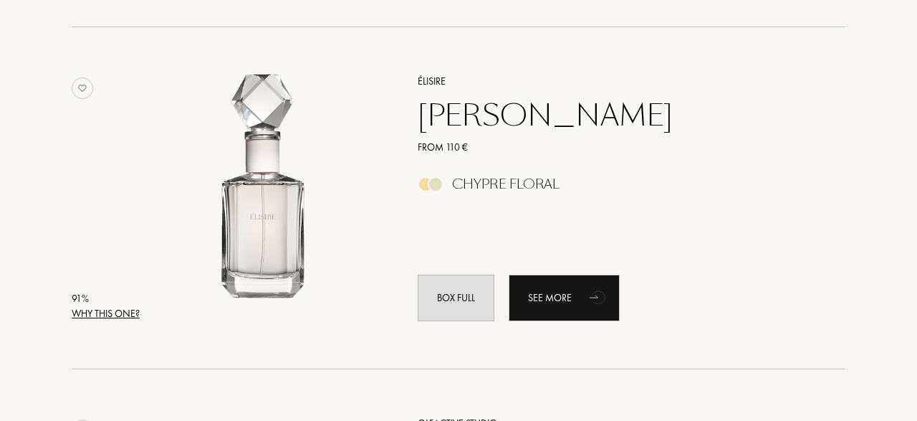
scroll to position [2938, 0]
click at [90, 315] on div "Why this one?" at bounding box center [106, 314] width 68 height 15
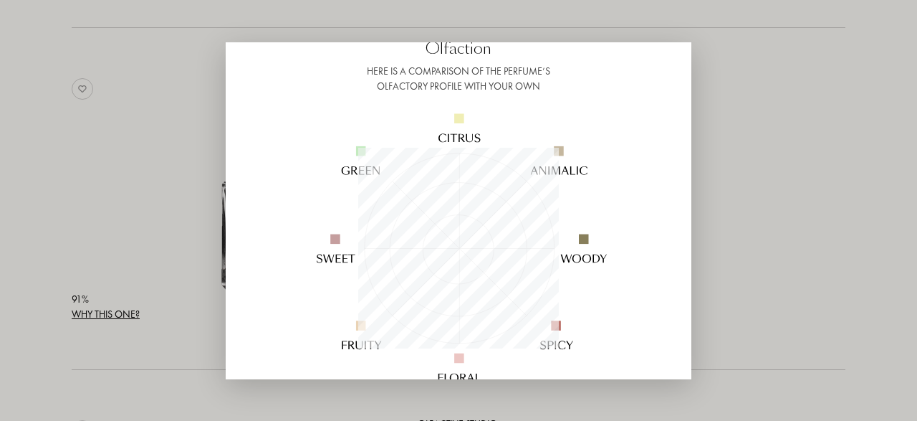
scroll to position [112, 0]
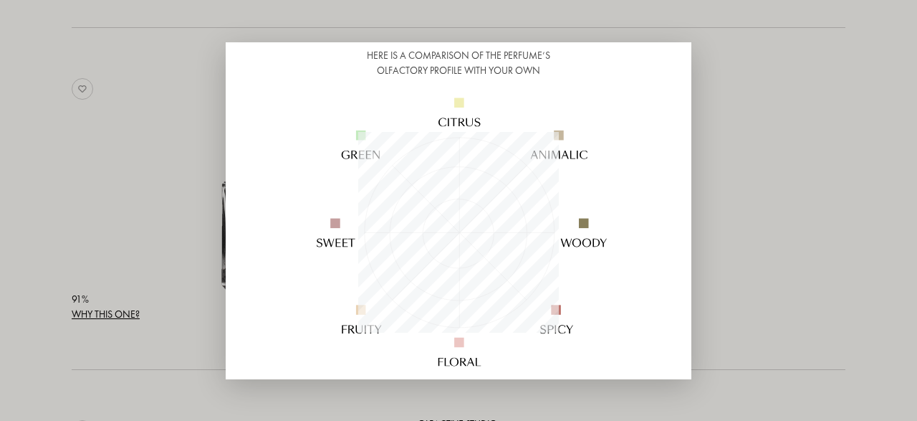
click at [110, 188] on div at bounding box center [458, 210] width 917 height 421
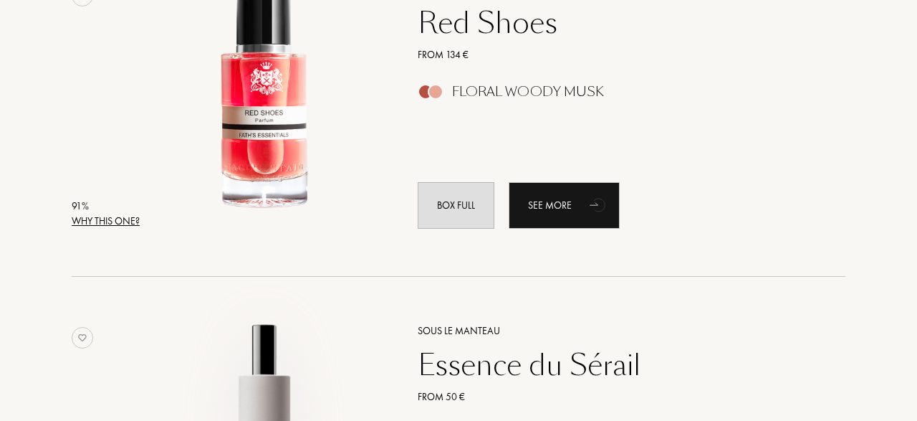
scroll to position [2347, 0]
click at [120, 216] on div "Why this one?" at bounding box center [106, 220] width 68 height 15
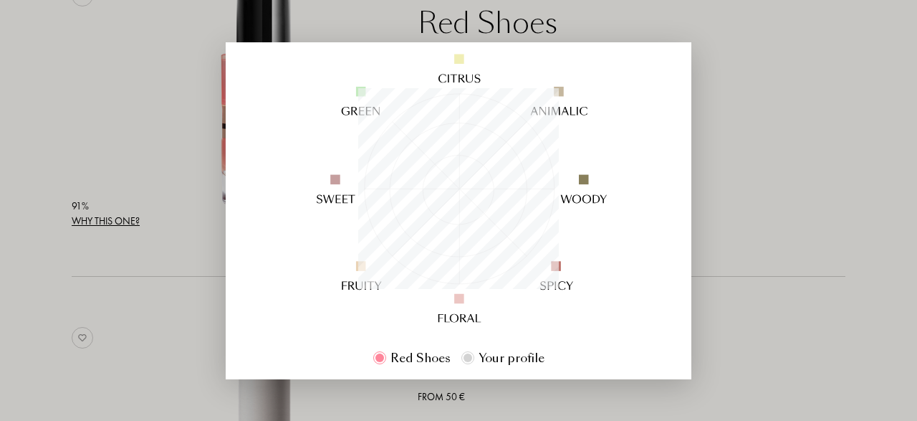
scroll to position [156, 0]
click at [138, 82] on div at bounding box center [458, 210] width 917 height 421
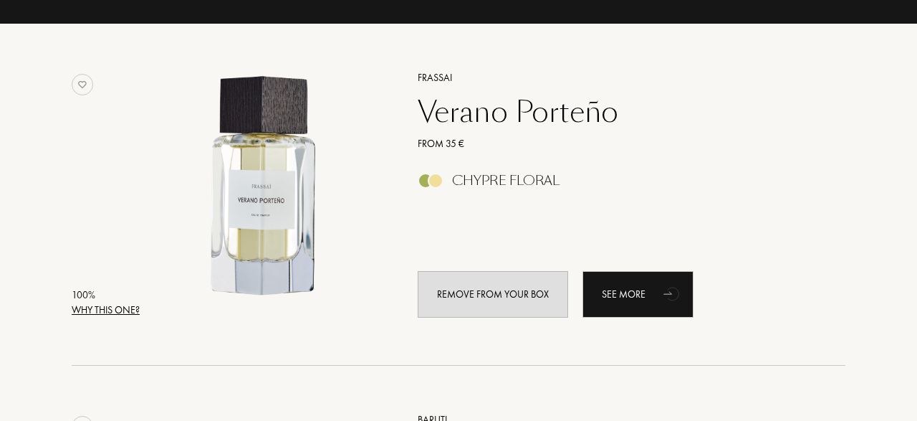
scroll to position [205, 0]
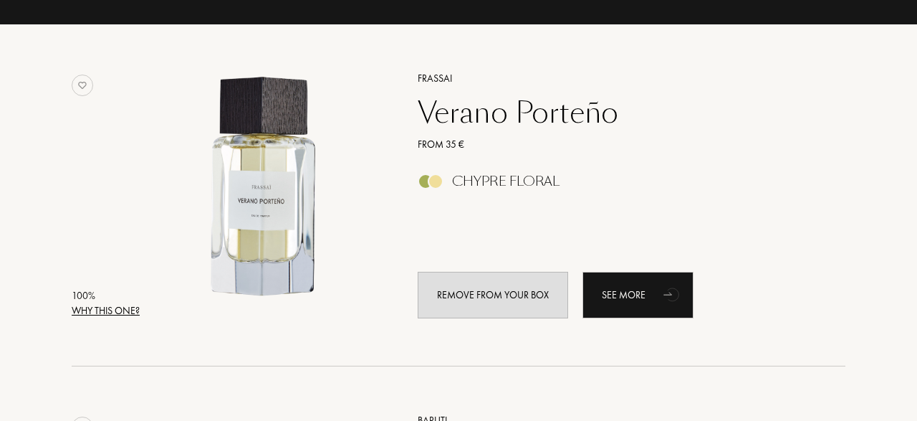
click at [90, 313] on div "Why this one?" at bounding box center [106, 310] width 68 height 15
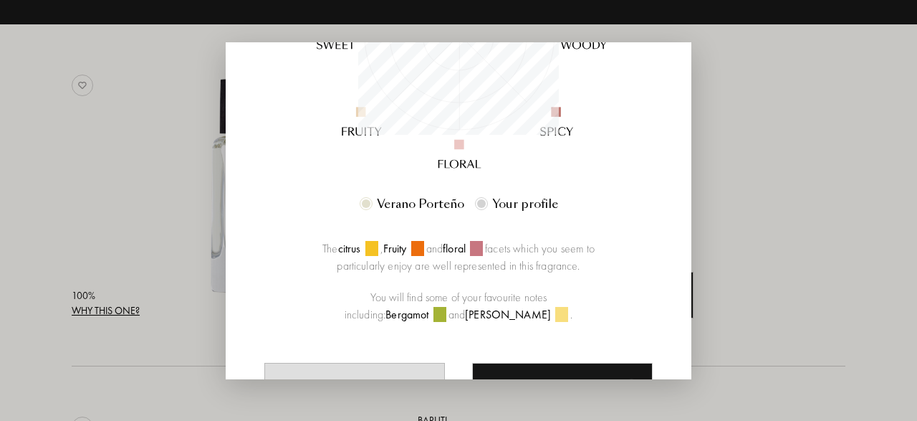
scroll to position [385, 0]
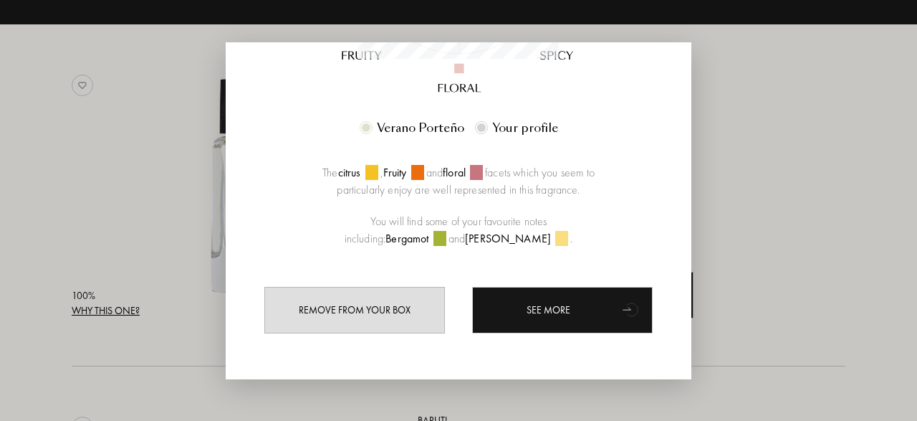
click at [105, 229] on div at bounding box center [458, 210] width 917 height 421
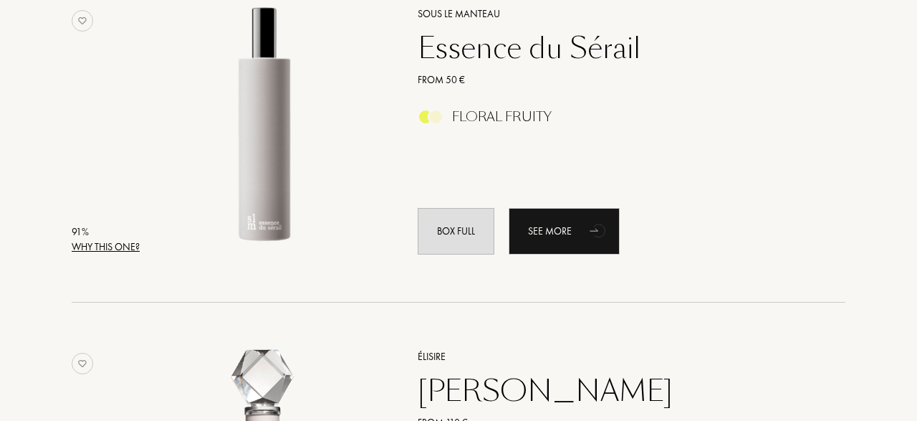
scroll to position [2664, 0]
click at [102, 254] on div "91 % Why this one? Sous le Manteau Essence du Sérail From 50 € Floral Fruity Bo…" at bounding box center [459, 146] width 774 height 314
click at [102, 254] on div "Why this one?" at bounding box center [106, 246] width 68 height 15
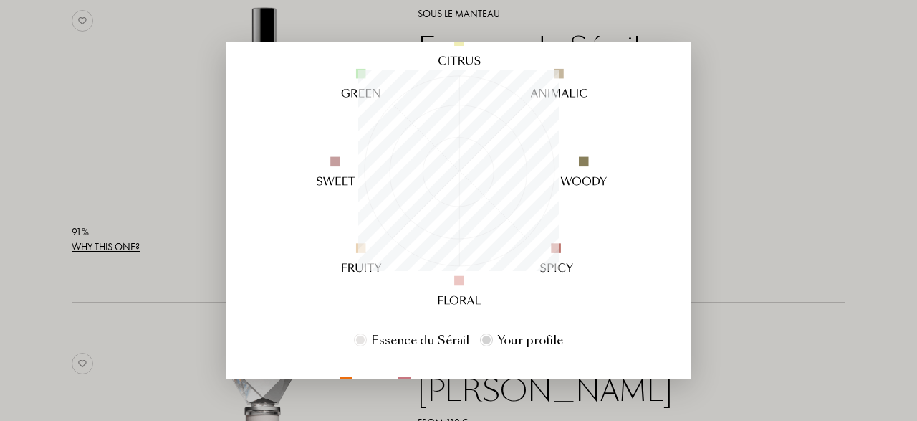
scroll to position [197, 0]
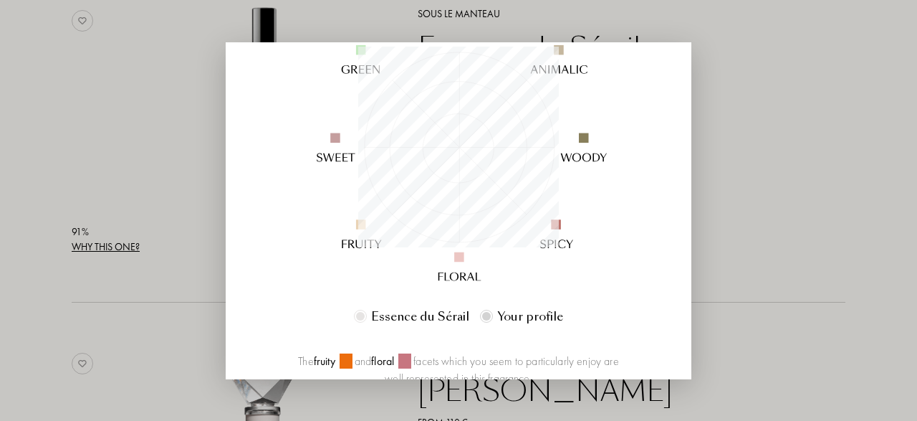
click at [365, 317] on div at bounding box center [360, 316] width 9 height 9
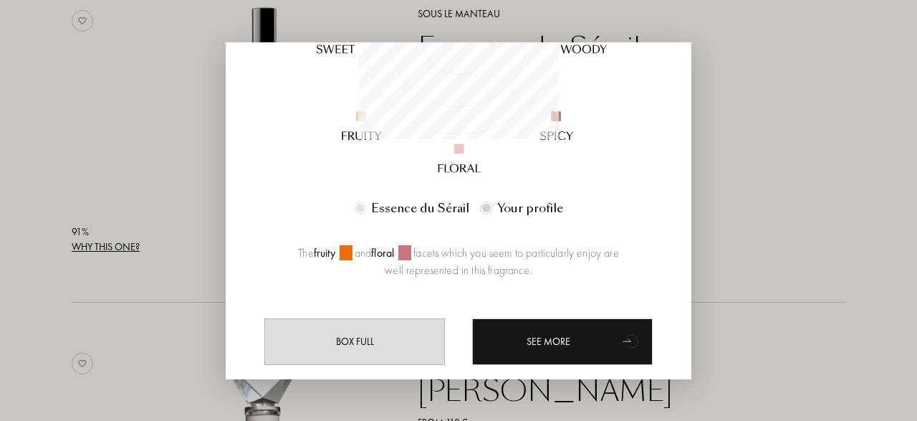
scroll to position [307, 0]
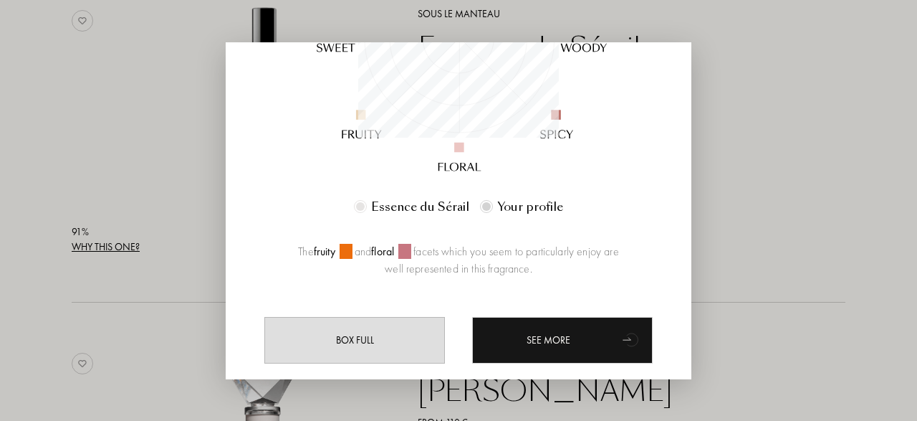
click at [112, 173] on div at bounding box center [458, 210] width 917 height 421
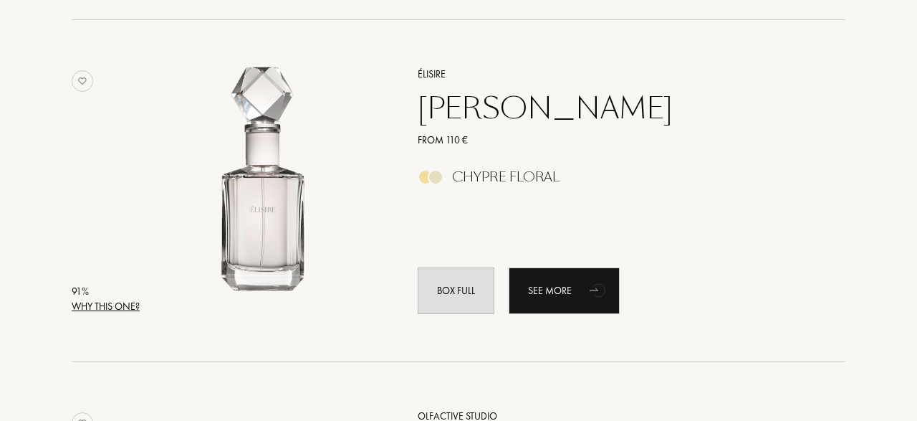
scroll to position [2947, 0]
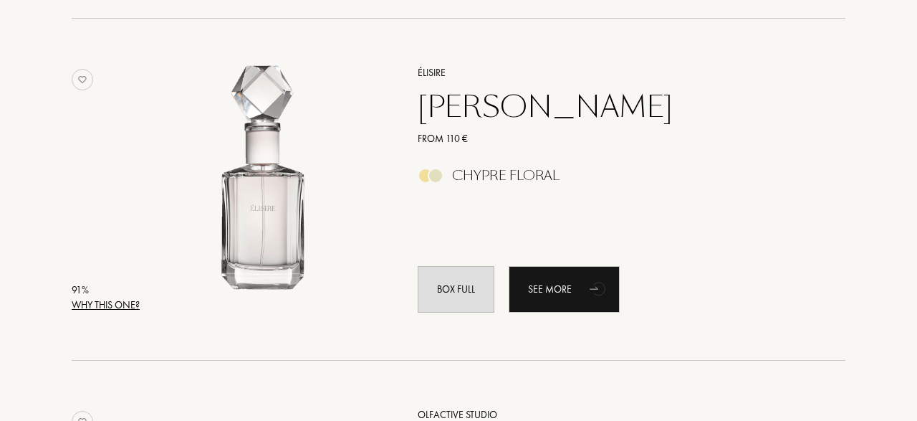
click at [112, 173] on div "91 % Why this one? Élisire Jasmin Paradis From 110 € Chypre Floral Box full See…" at bounding box center [459, 204] width 774 height 314
click at [100, 304] on div "Why this one?" at bounding box center [106, 304] width 68 height 15
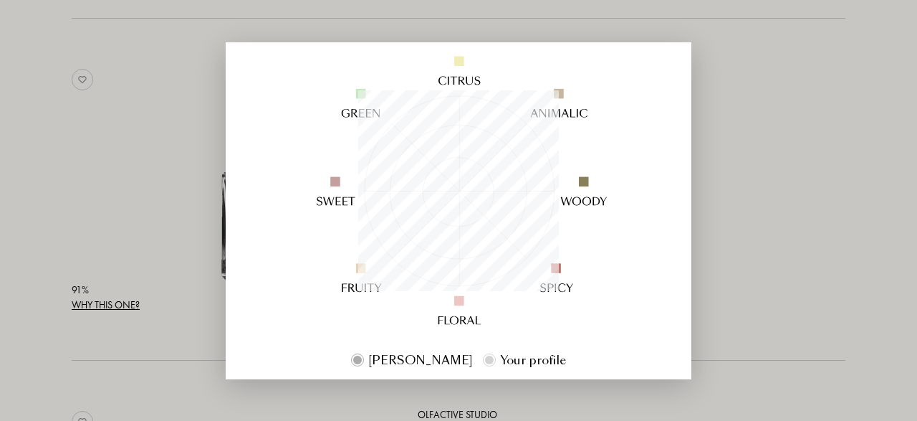
scroll to position [154, 0]
click at [127, 198] on div at bounding box center [458, 210] width 917 height 421
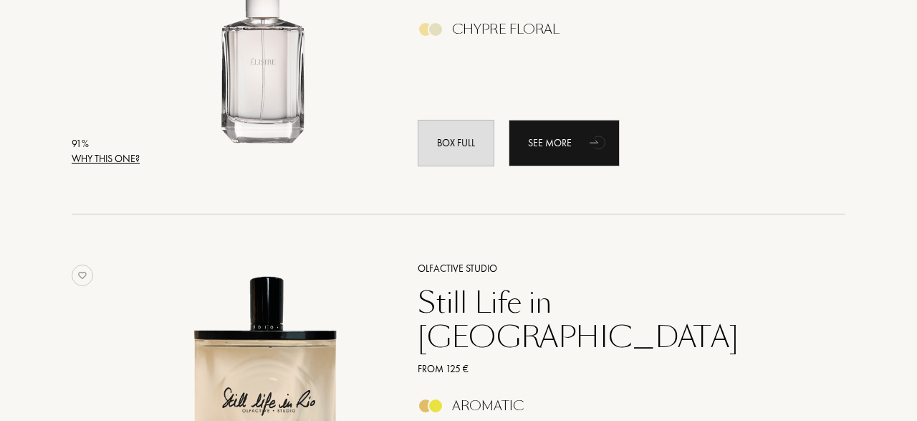
scroll to position [3084, 0]
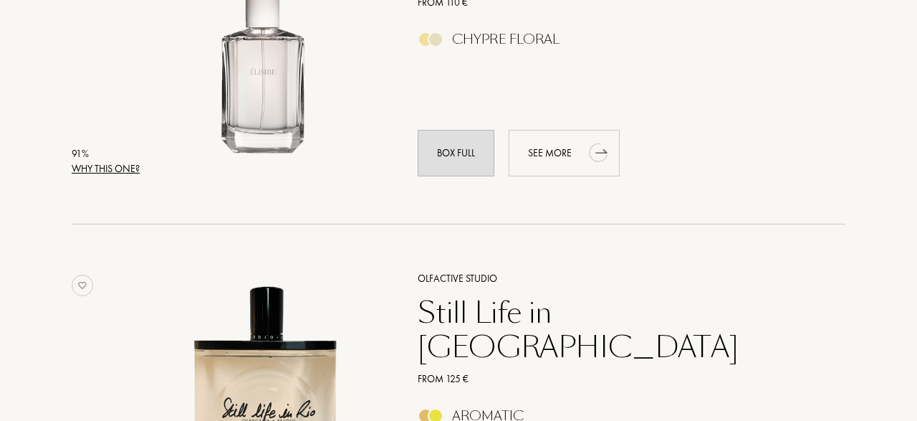
click at [552, 155] on div "See more" at bounding box center [564, 153] width 111 height 47
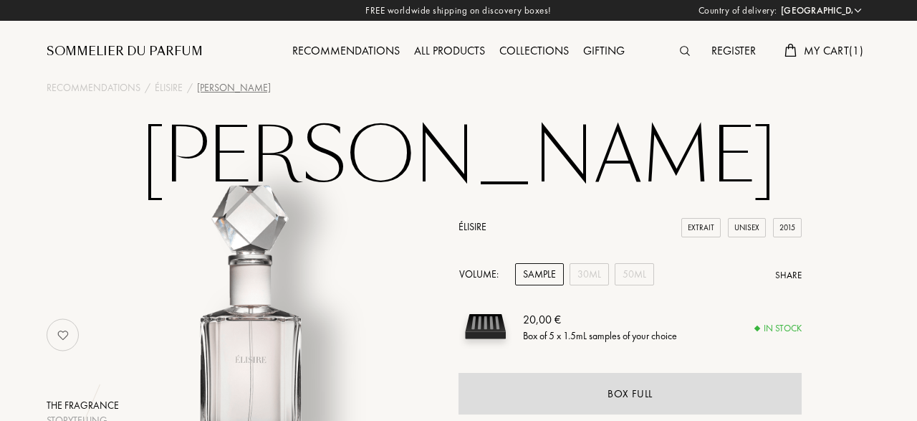
select select "DE"
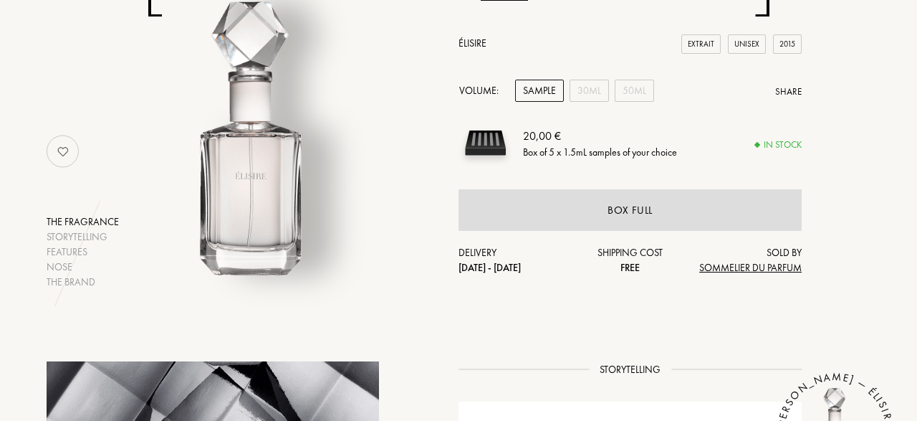
click at [544, 90] on div "Sample" at bounding box center [539, 91] width 49 height 22
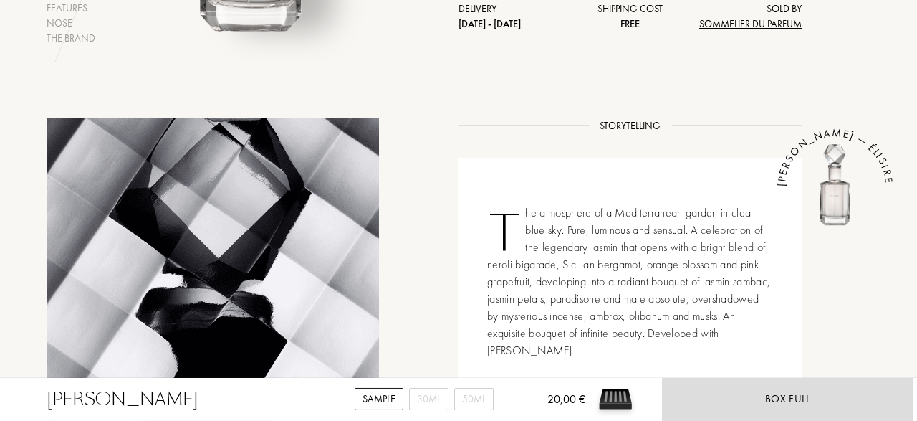
scroll to position [431, 0]
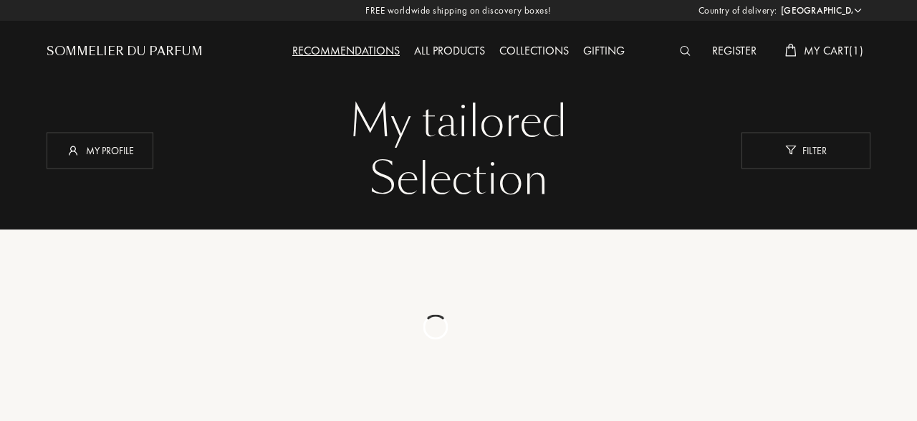
select select "DE"
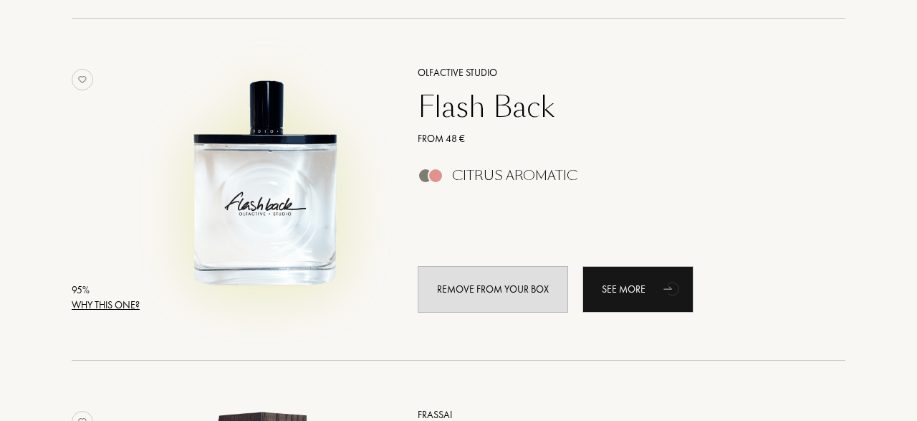
scroll to position [896, 0]
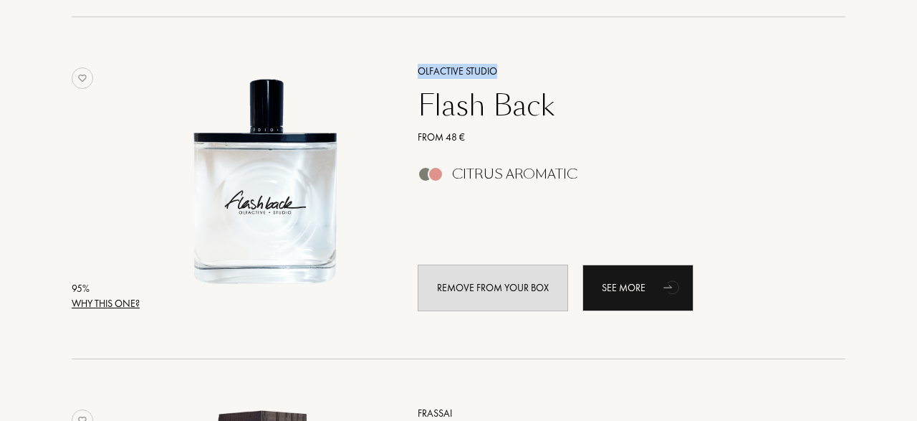
drag, startPoint x: 405, startPoint y: 58, endPoint x: 496, endPoint y: 72, distance: 92.7
click at [496, 72] on div "Olfactive Studio Flash Back From 48 € Citrus Aromatic Remove from your box See …" at bounding box center [615, 187] width 439 height 282
copy div "Olfactive Studio"
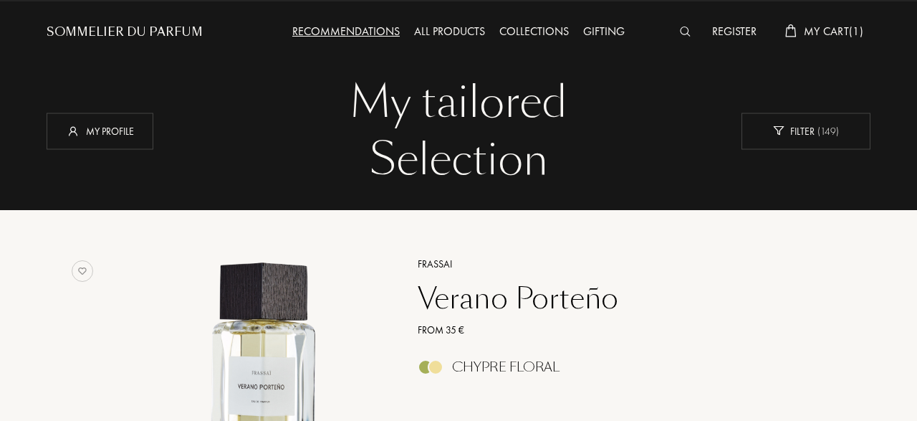
scroll to position [0, 0]
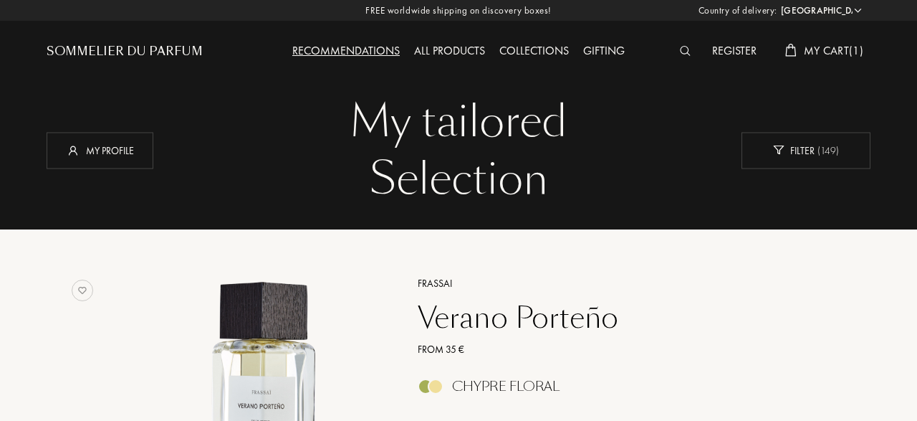
click at [826, 46] on span "My Cart ( 1 )" at bounding box center [833, 50] width 59 height 15
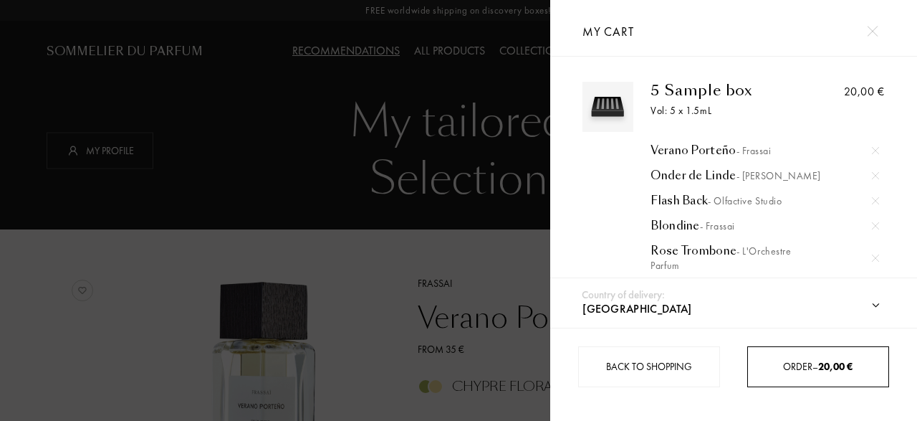
click at [810, 368] on span "Order – 20,00 €" at bounding box center [817, 366] width 69 height 13
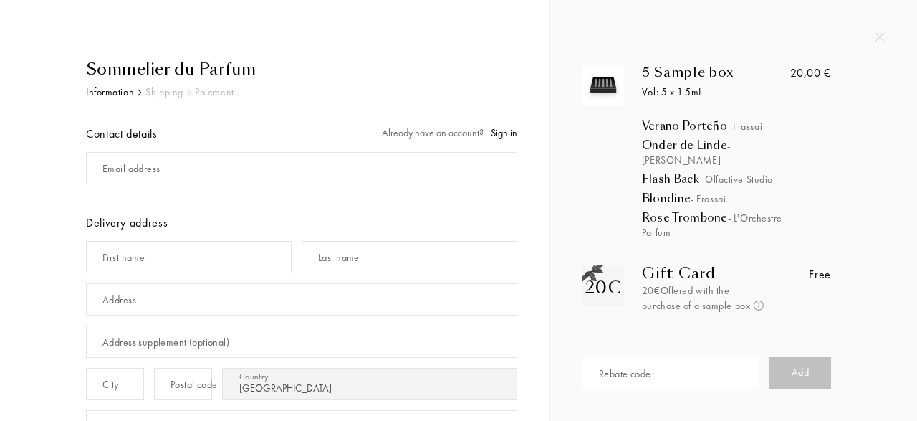
select select "DE"
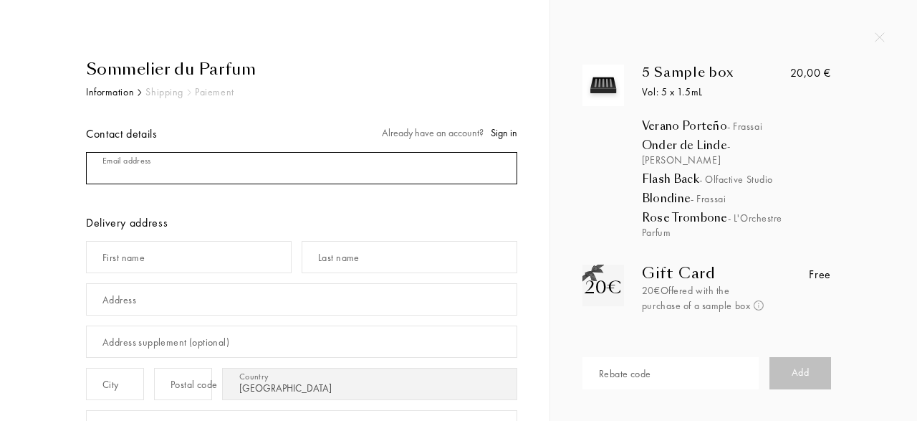
click at [281, 163] on input "mail" at bounding box center [301, 168] width 431 height 32
type input "[EMAIL_ADDRESS][DOMAIN_NAME]"
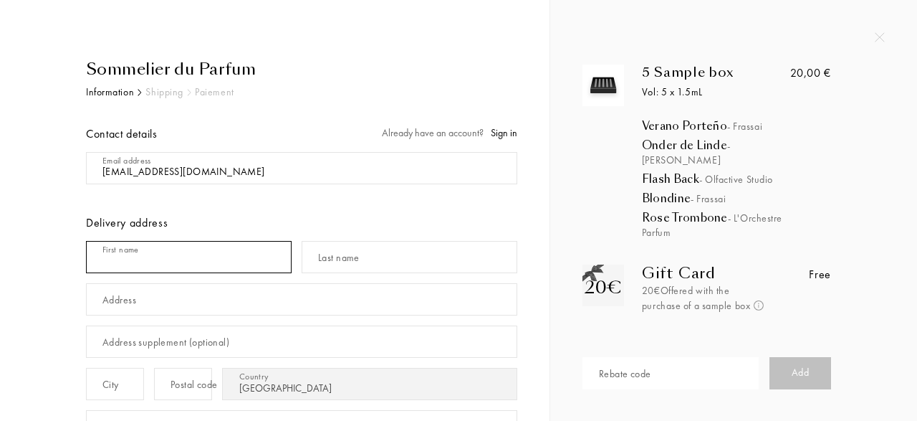
click at [229, 258] on input "text" at bounding box center [189, 257] width 206 height 32
type input "[PERSON_NAME]"
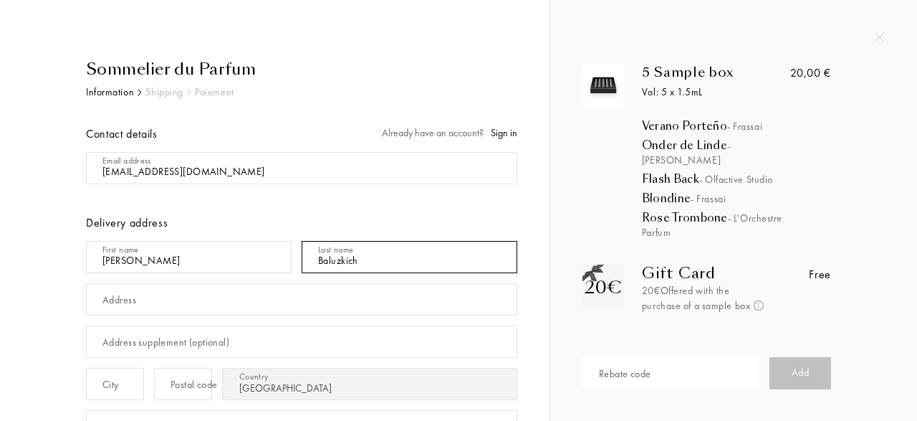
type input "Baluzkich"
click at [154, 297] on input "text" at bounding box center [301, 299] width 431 height 32
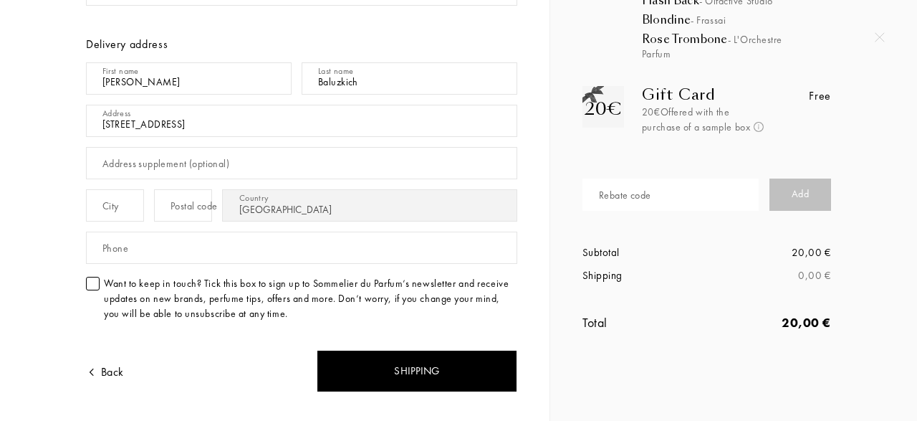
scroll to position [179, 0]
type input "[STREET_ADDRESS]"
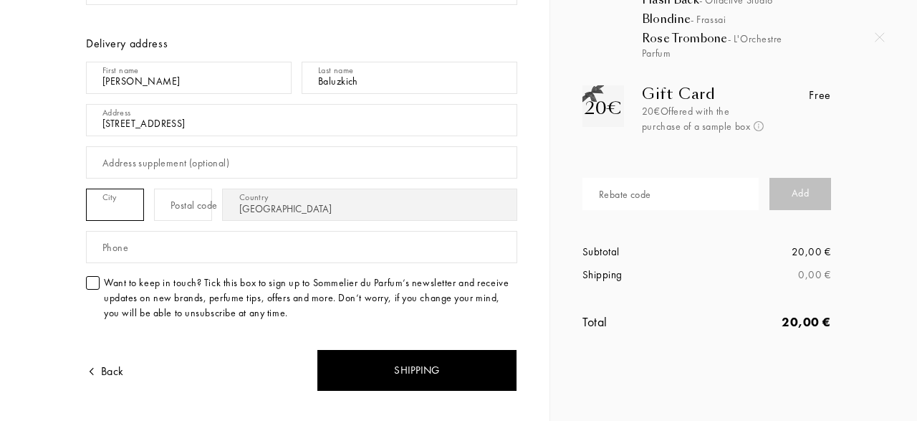
click at [122, 203] on input "text" at bounding box center [115, 204] width 58 height 32
type input "Rhauderfehn"
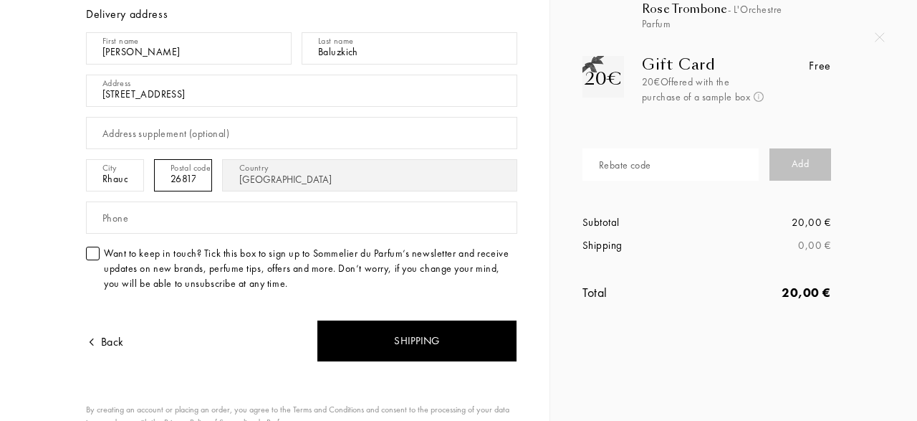
scroll to position [213, 0]
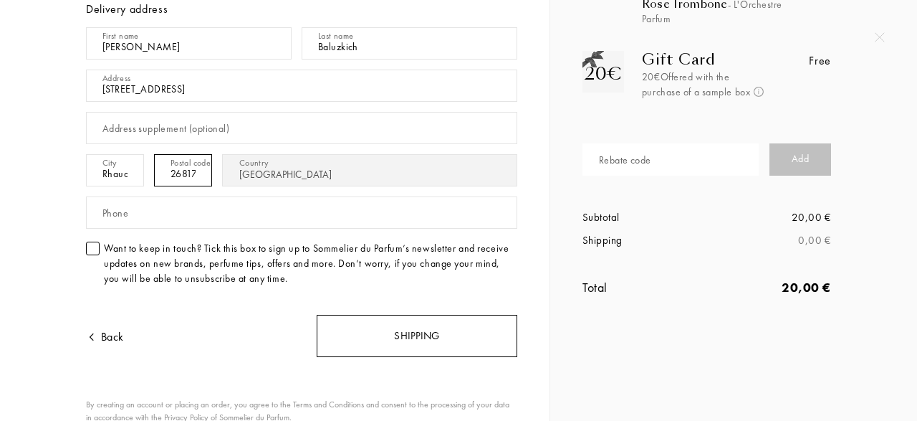
type input "26817"
click at [342, 318] on div "Shipping" at bounding box center [417, 336] width 201 height 42
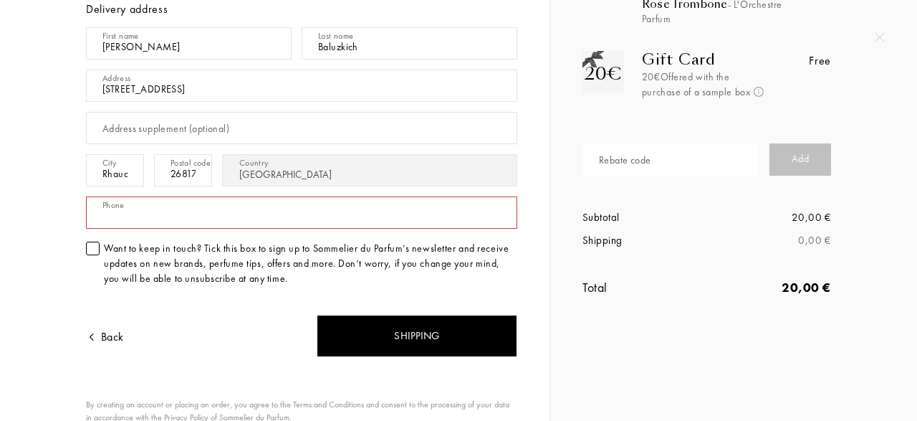
click at [300, 206] on input "text" at bounding box center [301, 212] width 431 height 32
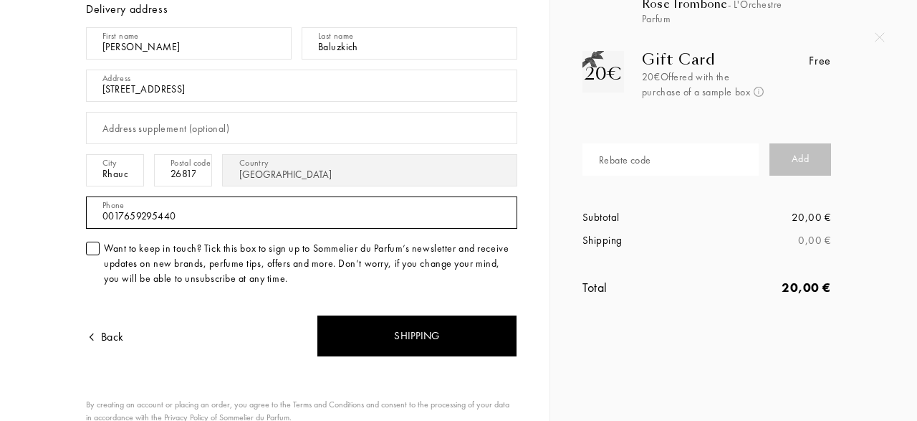
click at [111, 208] on input "0017659295440" at bounding box center [301, 212] width 431 height 32
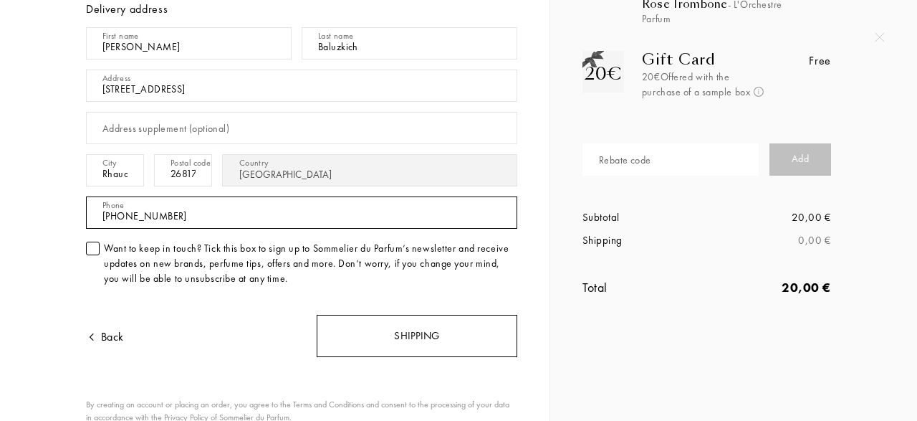
type input "[PHONE_NUMBER]"
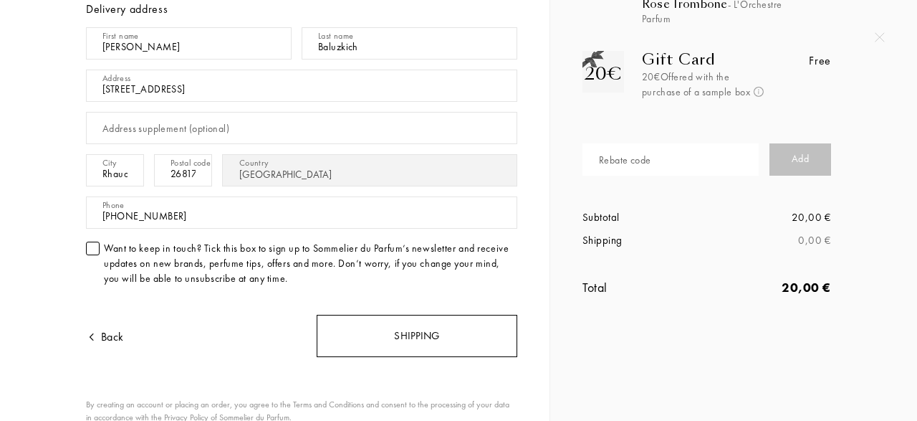
click at [358, 335] on div "Shipping" at bounding box center [417, 336] width 201 height 42
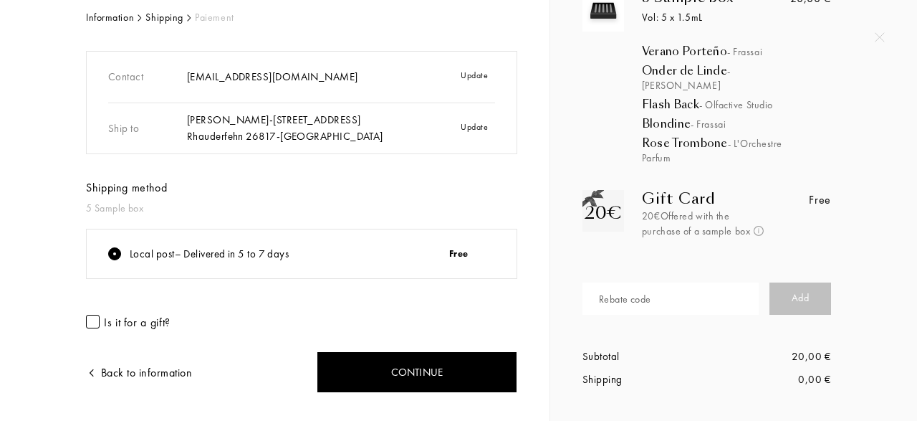
scroll to position [108, 0]
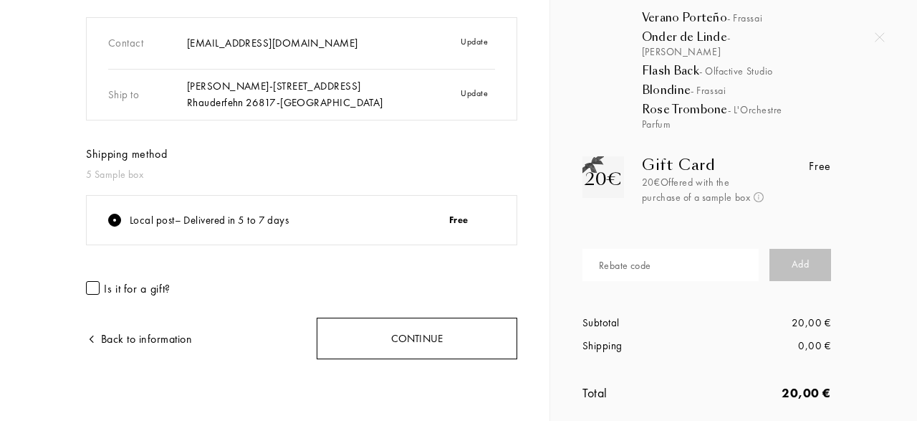
click at [380, 332] on div "Continue" at bounding box center [417, 338] width 201 height 42
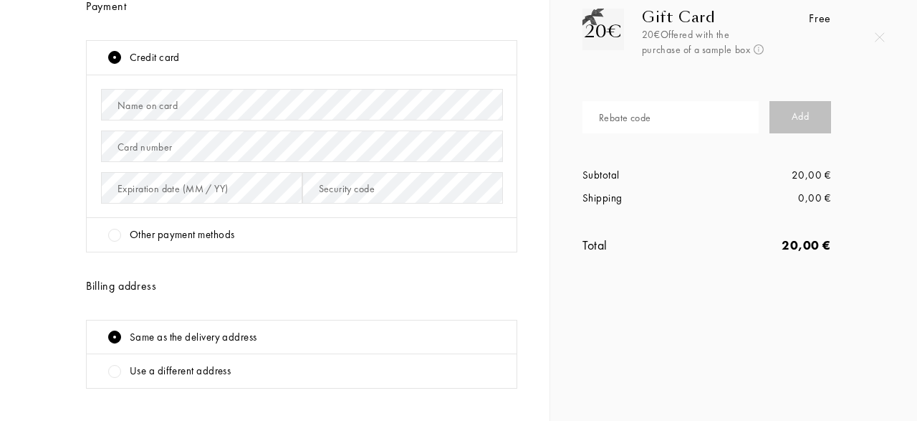
scroll to position [251, 0]
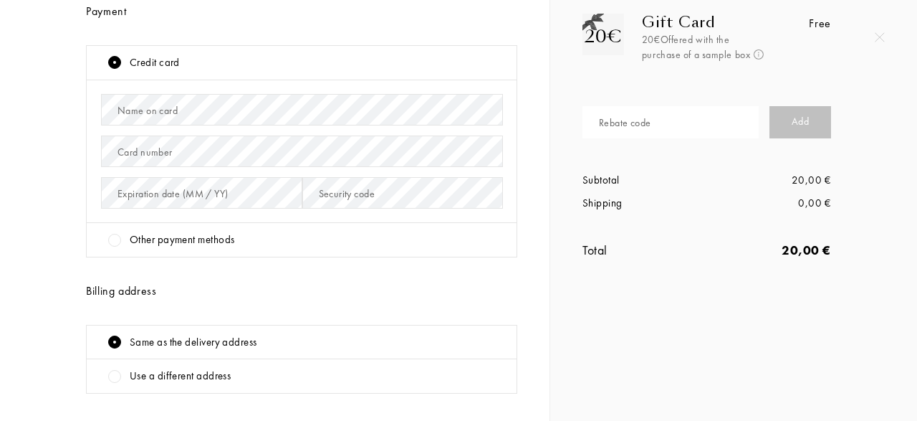
click at [112, 239] on div at bounding box center [114, 240] width 13 height 13
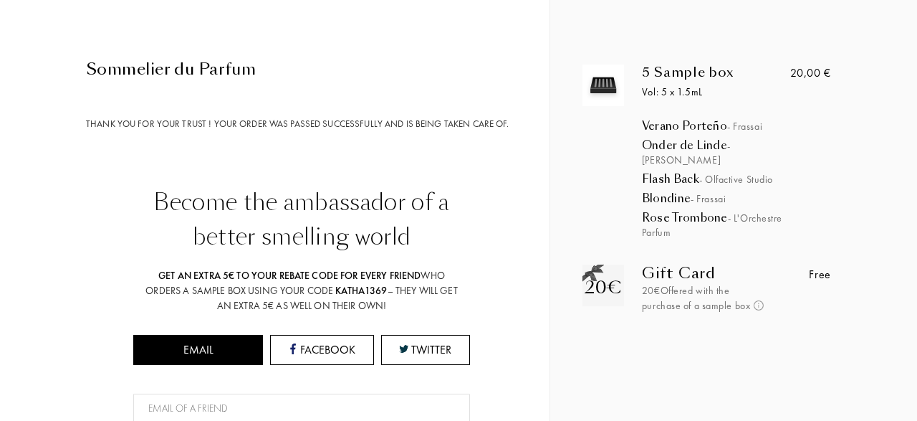
scroll to position [378, 0]
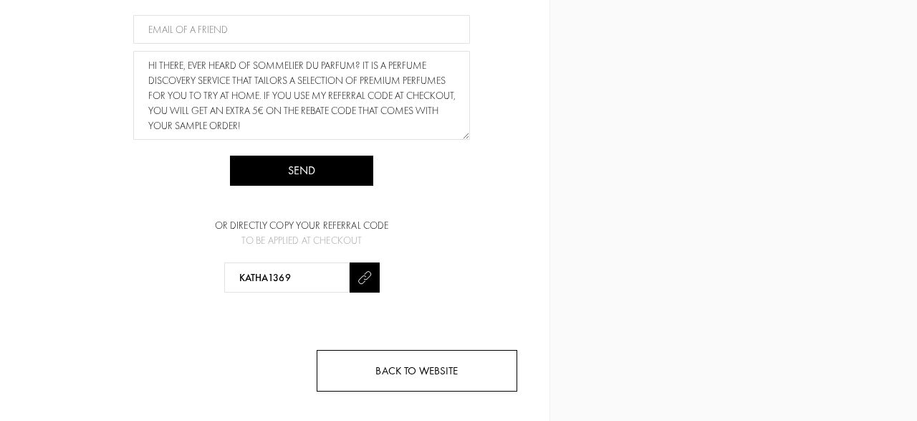
click at [416, 360] on div "Back to website" at bounding box center [417, 371] width 201 height 42
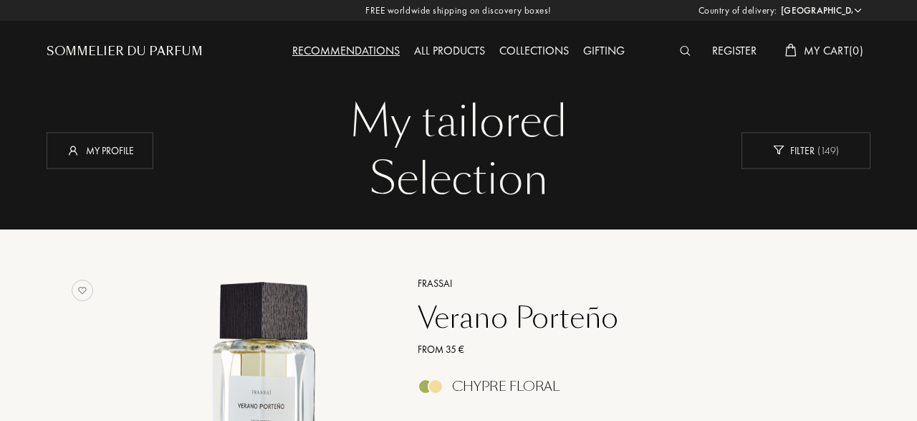
select select "DE"
click at [541, 51] on div "Collections" at bounding box center [534, 51] width 84 height 19
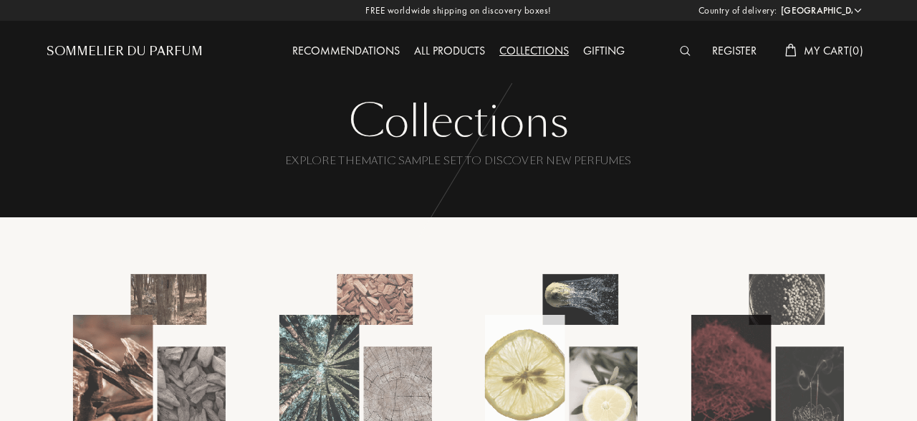
select select "DE"
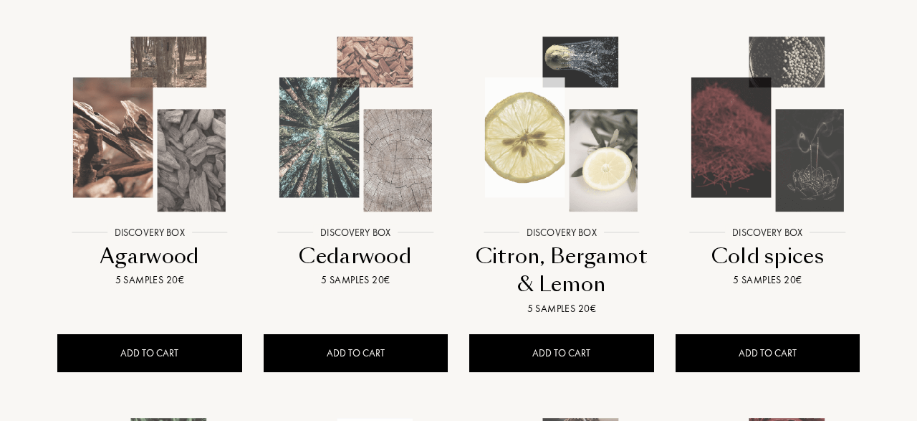
scroll to position [233, 0]
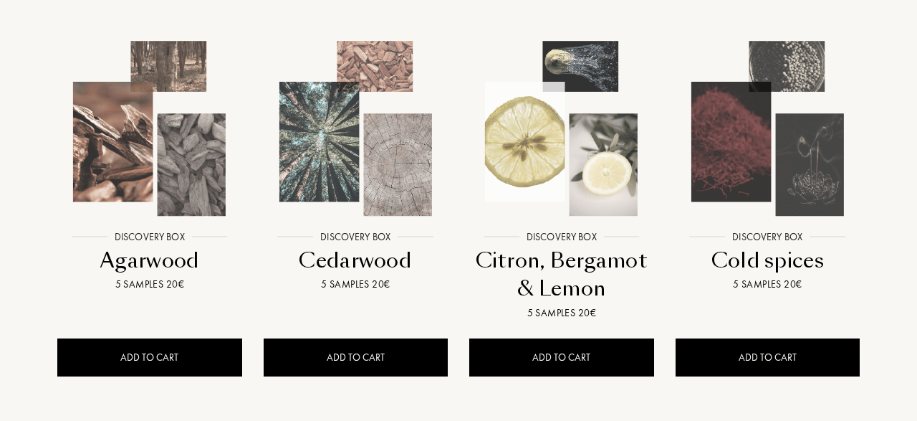
click at [535, 162] on img at bounding box center [562, 129] width 186 height 186
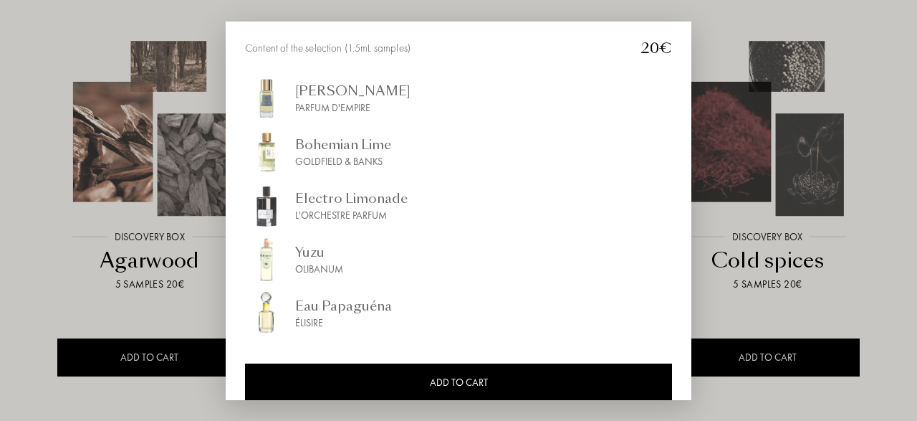
scroll to position [199, 0]
